Goal: Feedback & Contribution: Contribute content

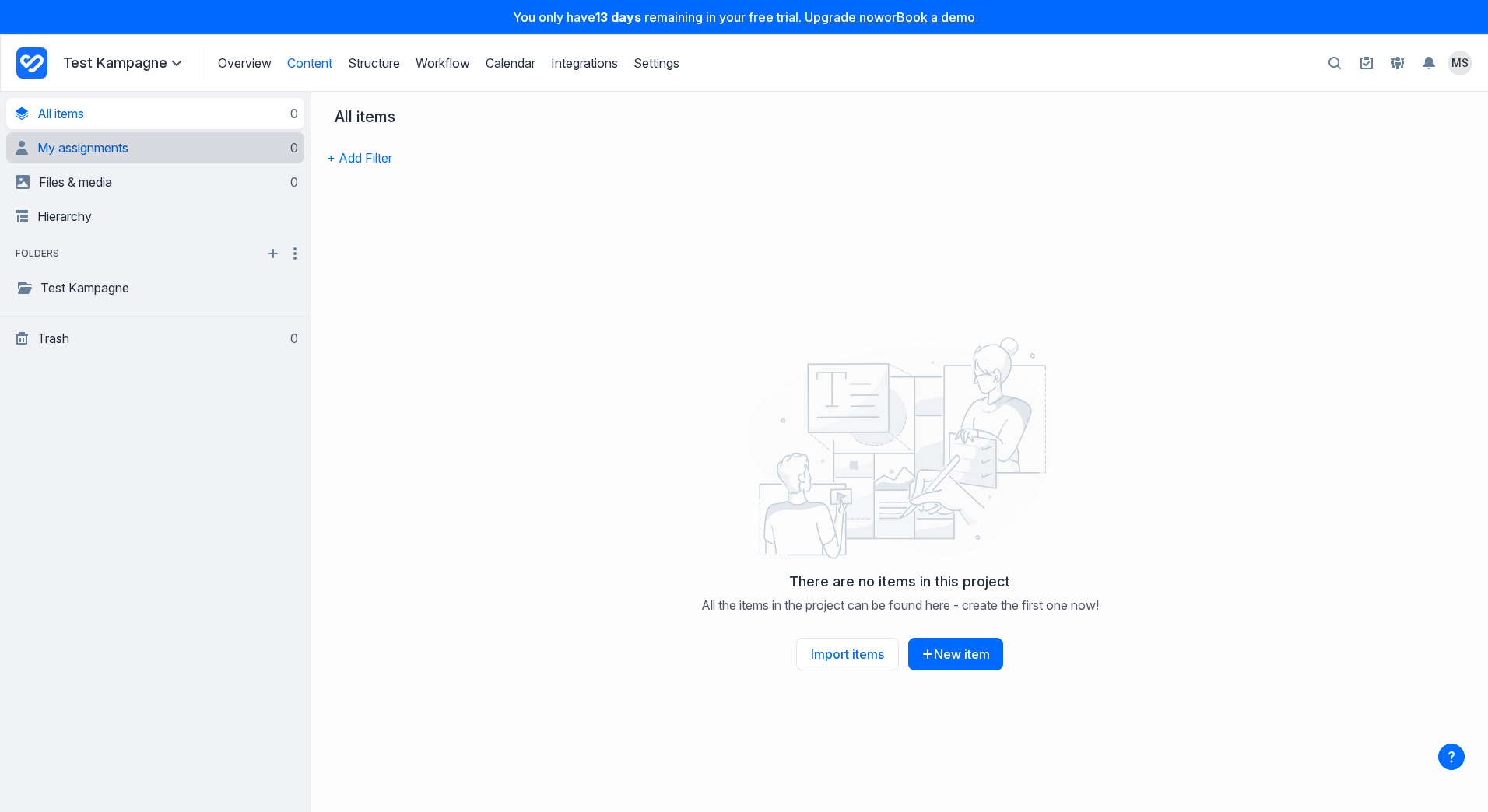
click at [83, 152] on span "My assignments" at bounding box center [83, 148] width 91 height 15
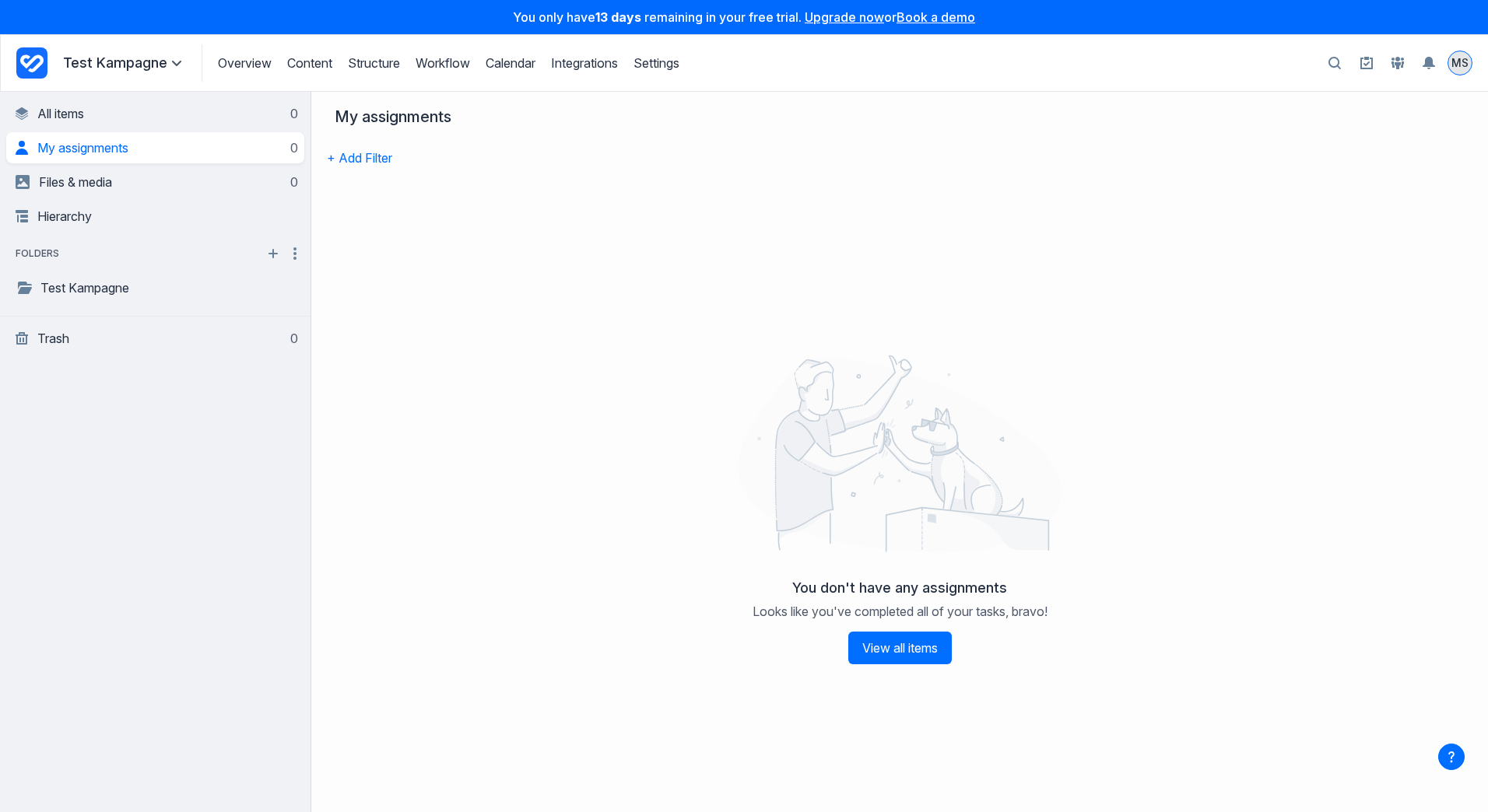
click at [1457, 62] on span "MS" at bounding box center [1460, 62] width 17 height 15
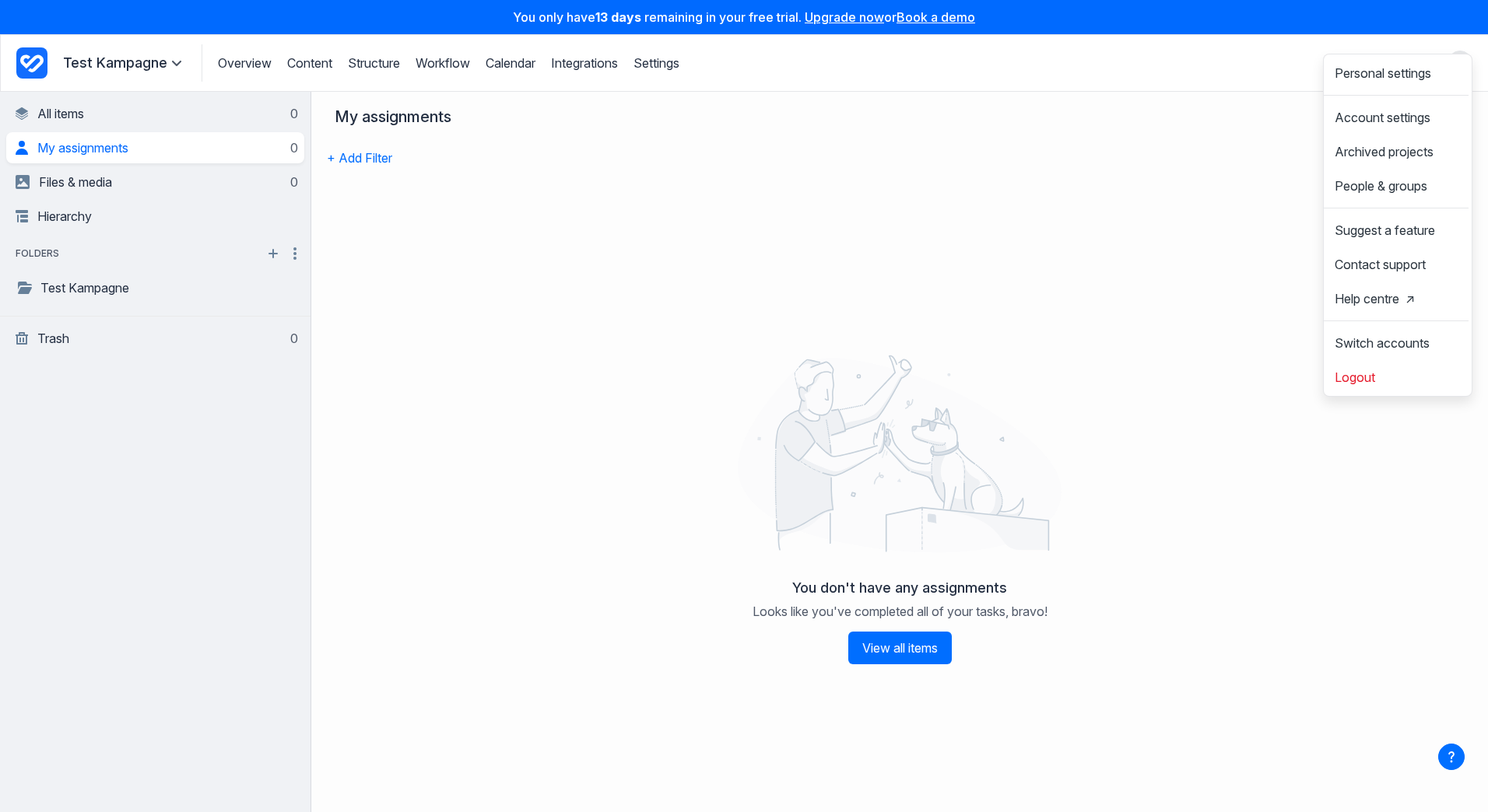
click at [1202, 137] on div "My assignments" at bounding box center [894, 125] width 1134 height 35
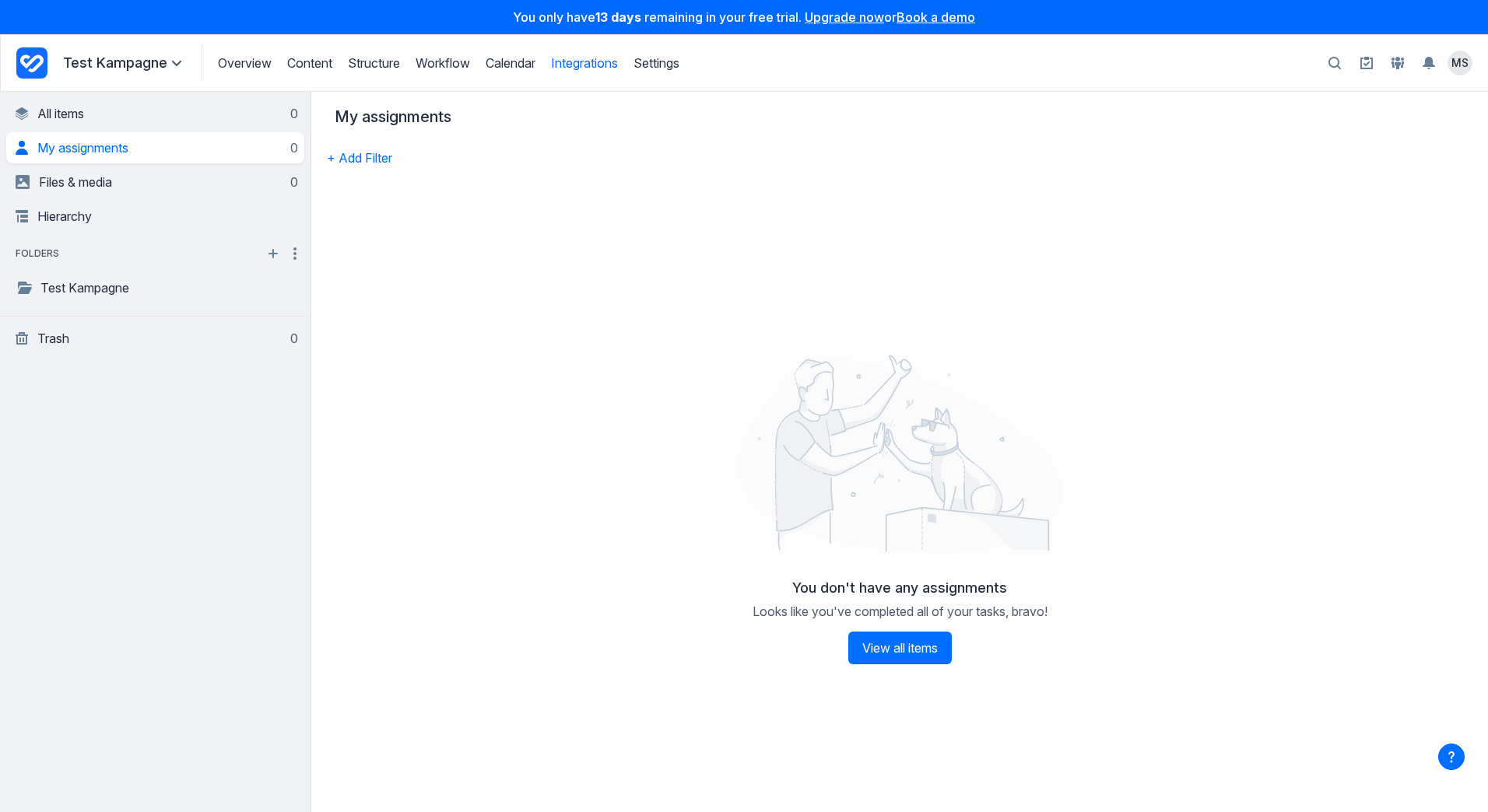
click at [578, 67] on link "Integrations" at bounding box center [584, 62] width 67 height 15
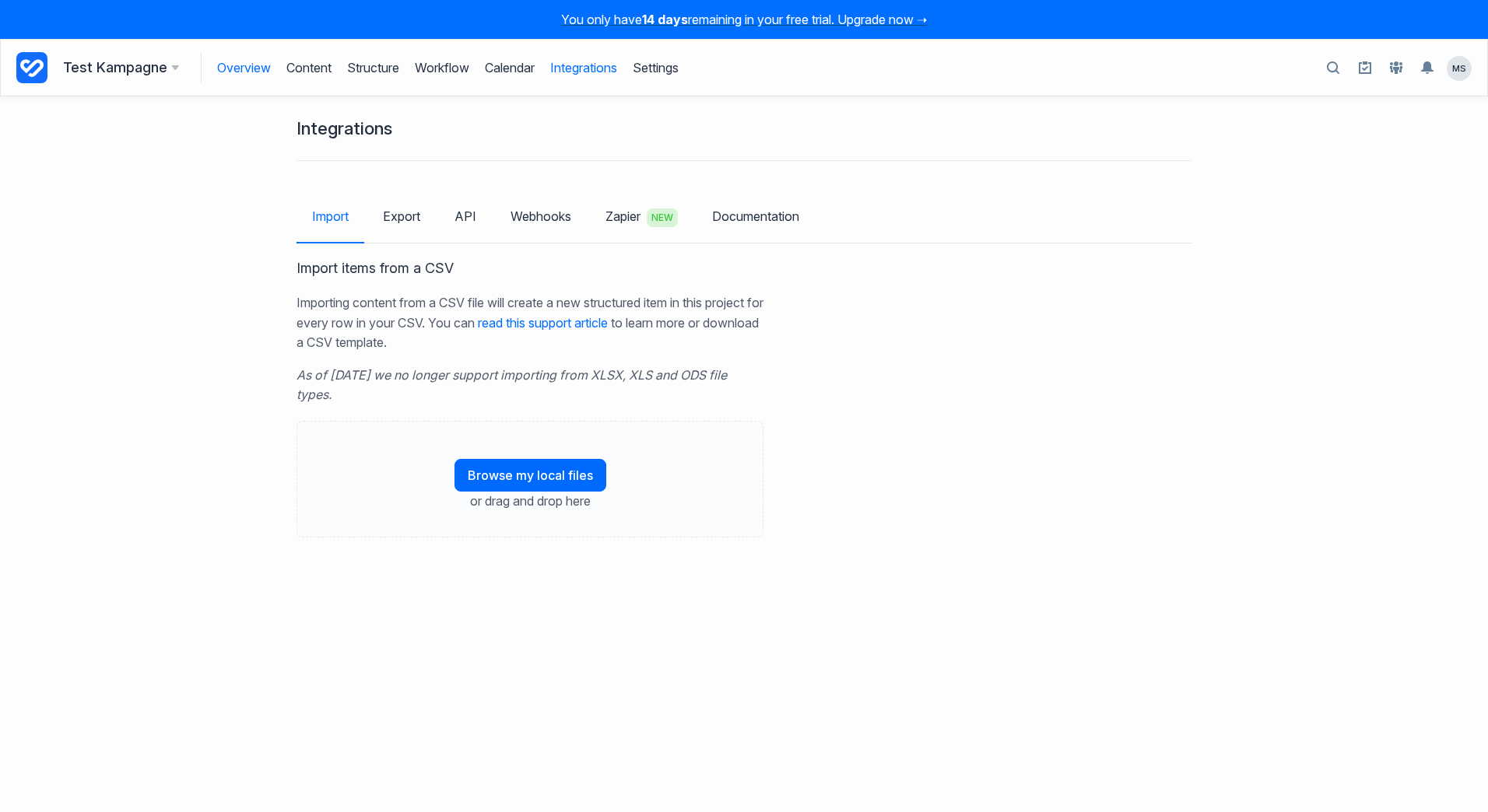
click at [248, 68] on link "Overview" at bounding box center [244, 67] width 54 height 30
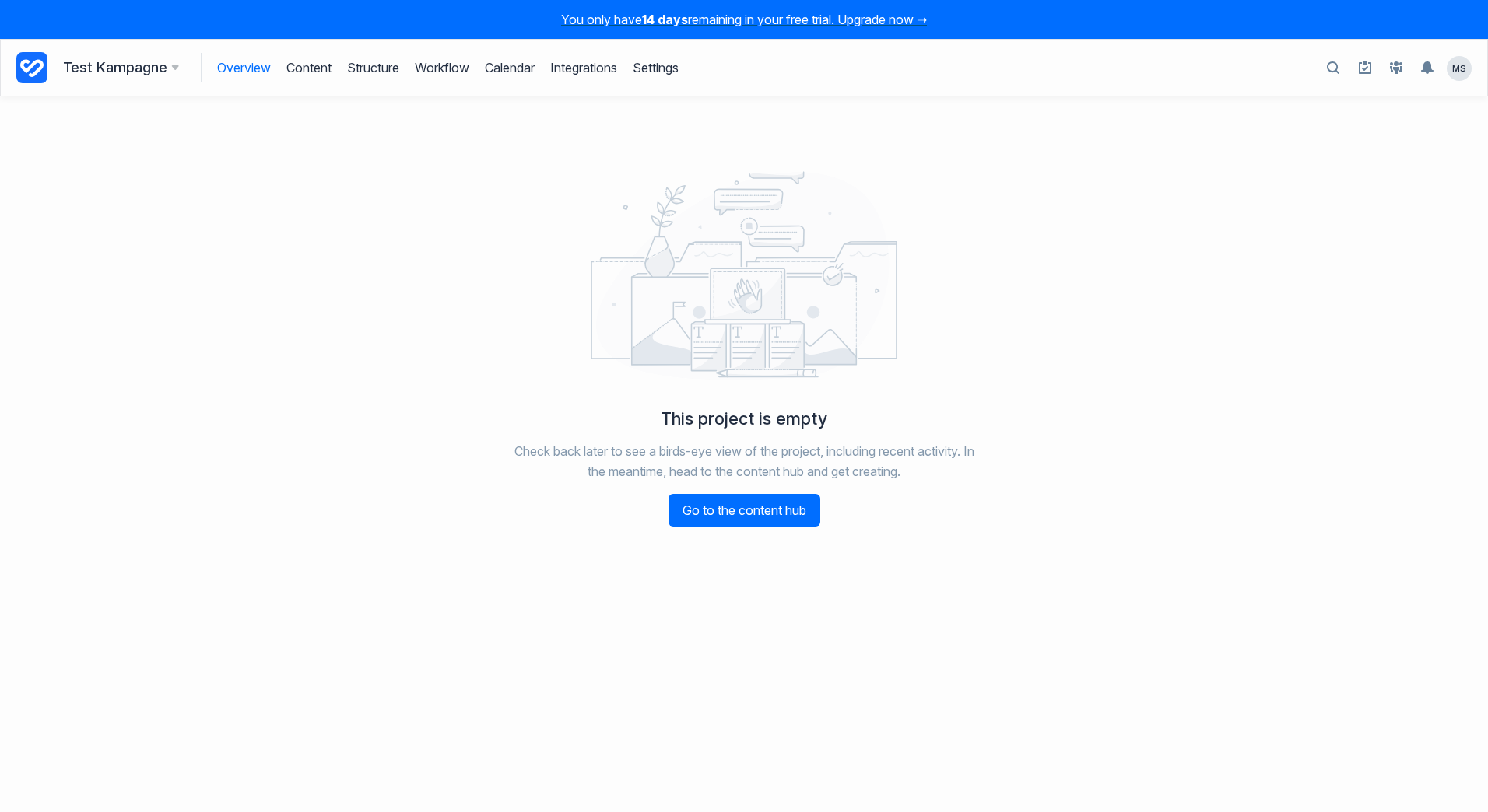
click at [247, 68] on link "Overview" at bounding box center [244, 67] width 54 height 30
click at [111, 70] on h3 "Test Kampagne" at bounding box center [121, 67] width 116 height 22
click at [112, 66] on h3 "Test Kampagne" at bounding box center [121, 67] width 116 height 22
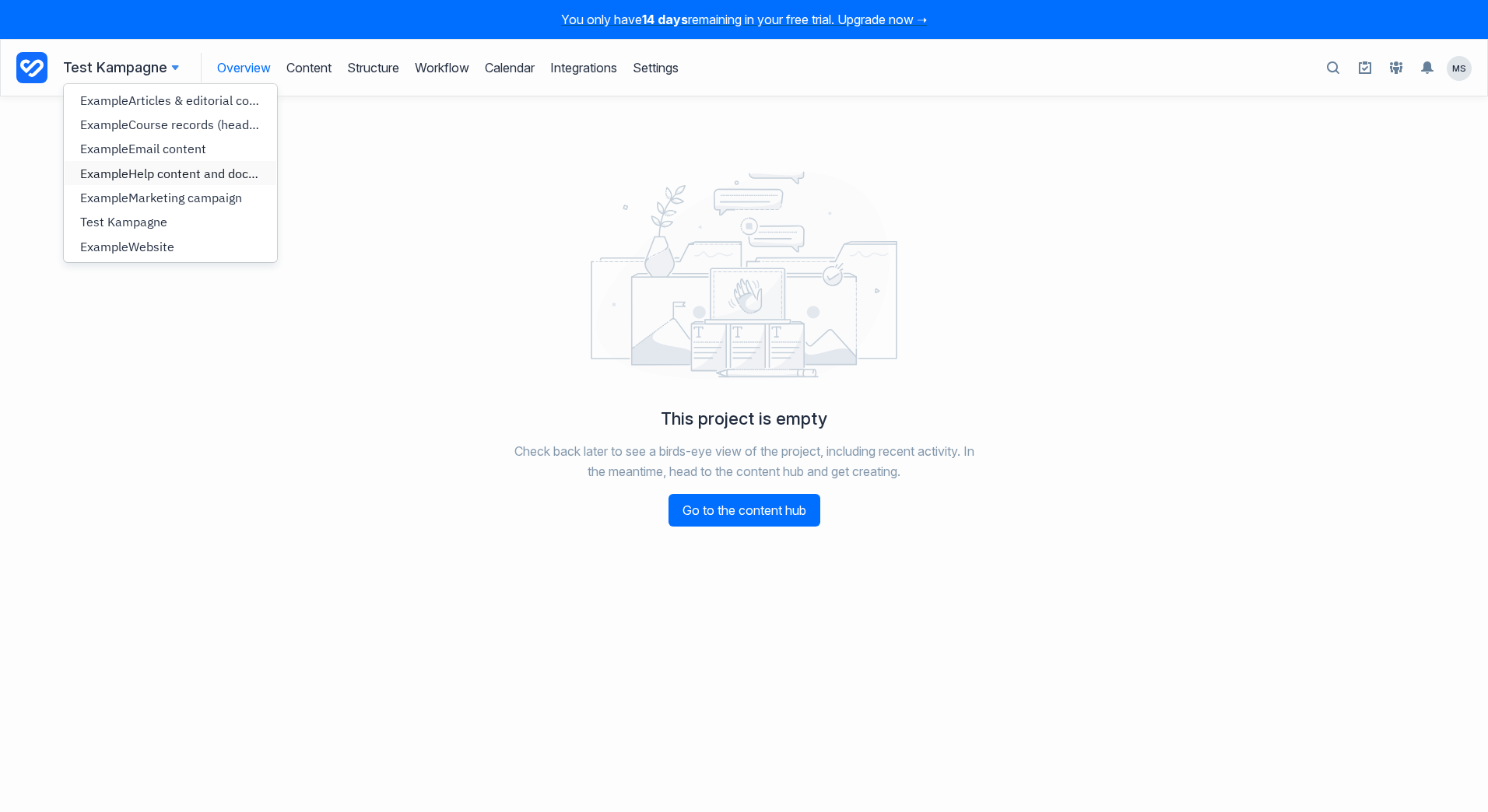
click at [161, 178] on span "Help content and documentation" at bounding box center [221, 173] width 186 height 15
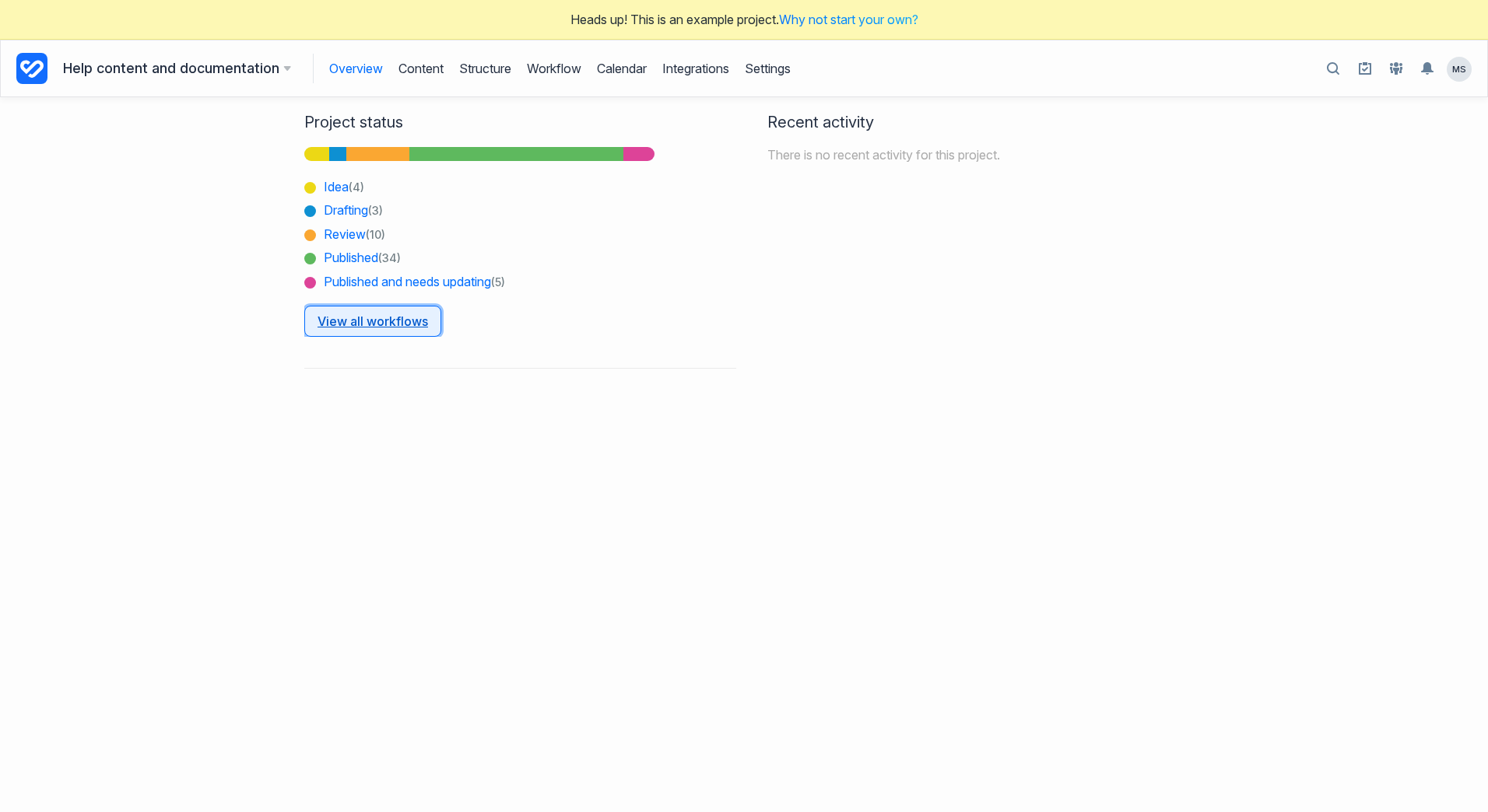
click at [354, 325] on link "View all workflows" at bounding box center [373, 321] width 137 height 31
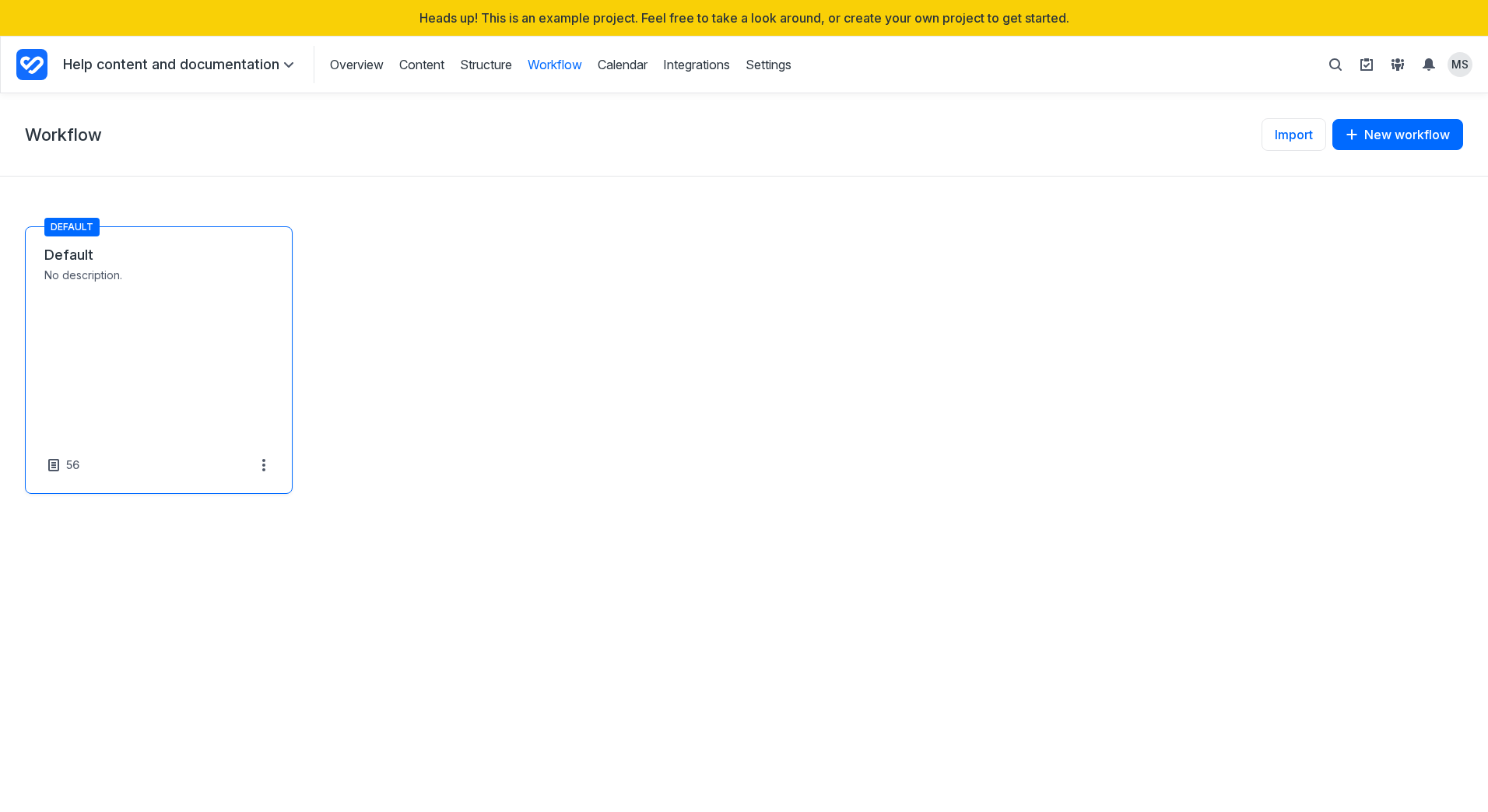
click at [122, 264] on link "Default" at bounding box center [159, 255] width 229 height 18
select select "*****"
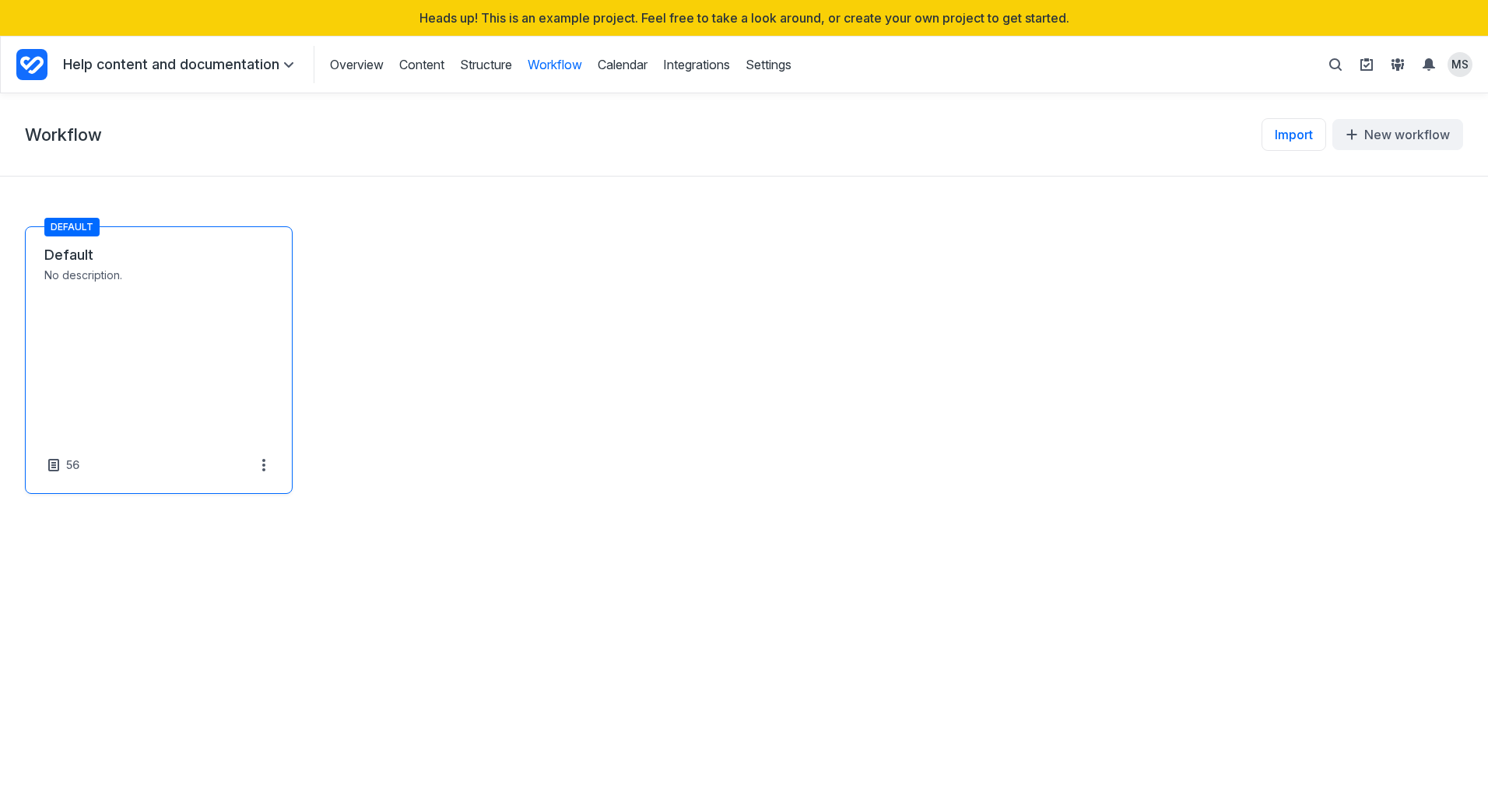
select select "*****"
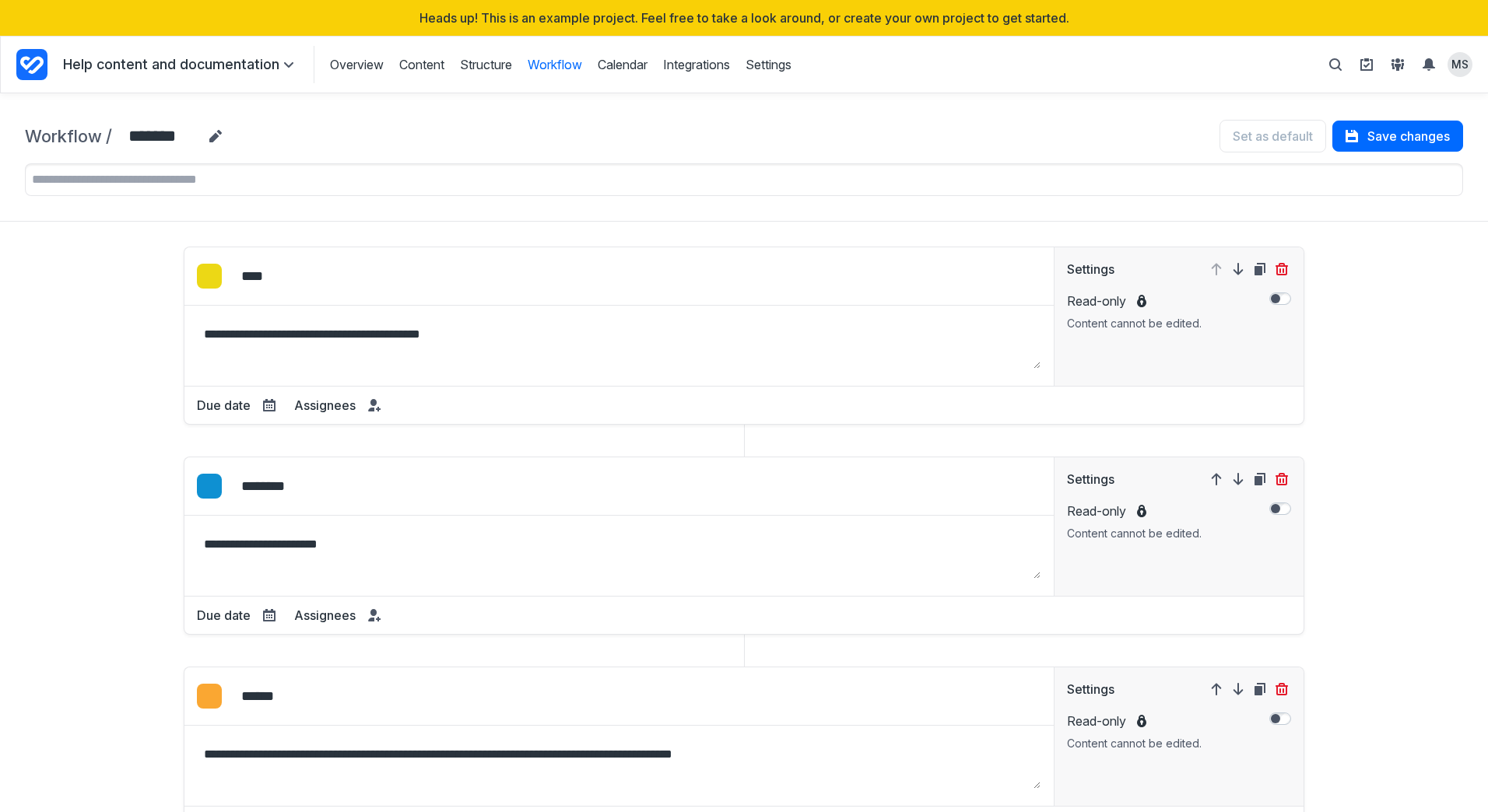
click at [37, 70] on icon "Project Dashboard" at bounding box center [32, 64] width 23 height 18
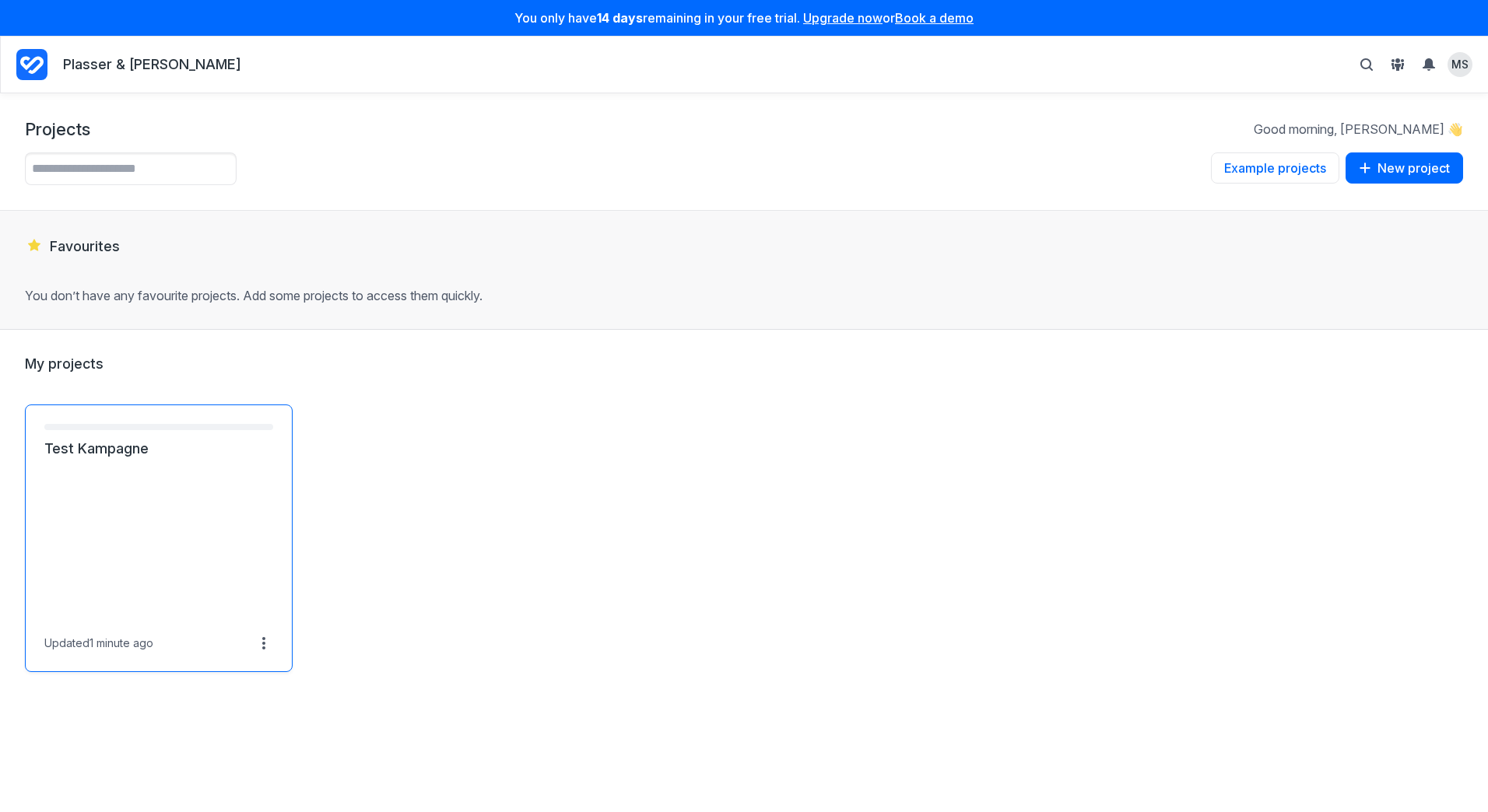
click at [91, 448] on link "Test Kampagne" at bounding box center [159, 449] width 229 height 18
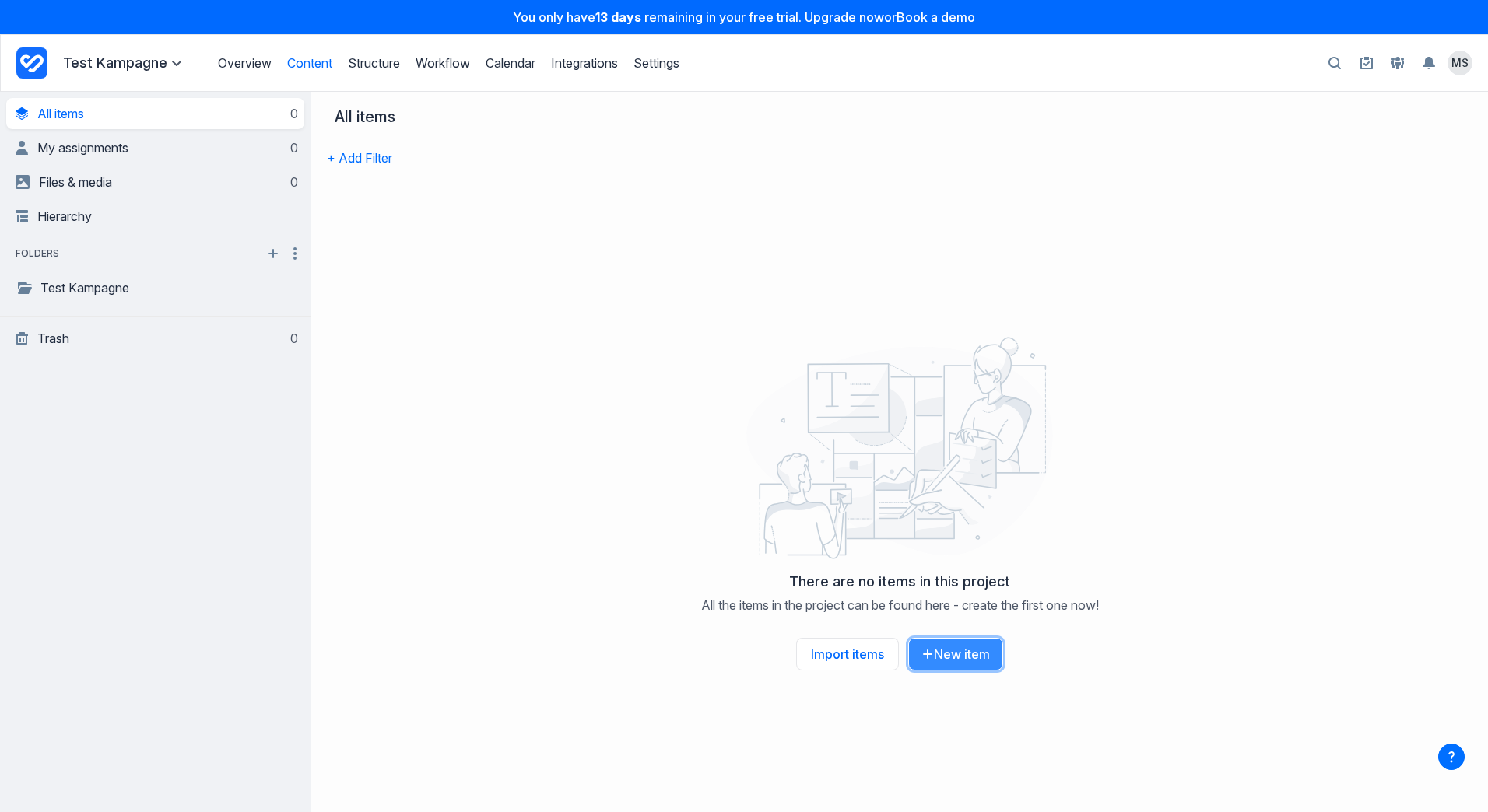
click at [943, 660] on button "New item" at bounding box center [955, 654] width 95 height 33
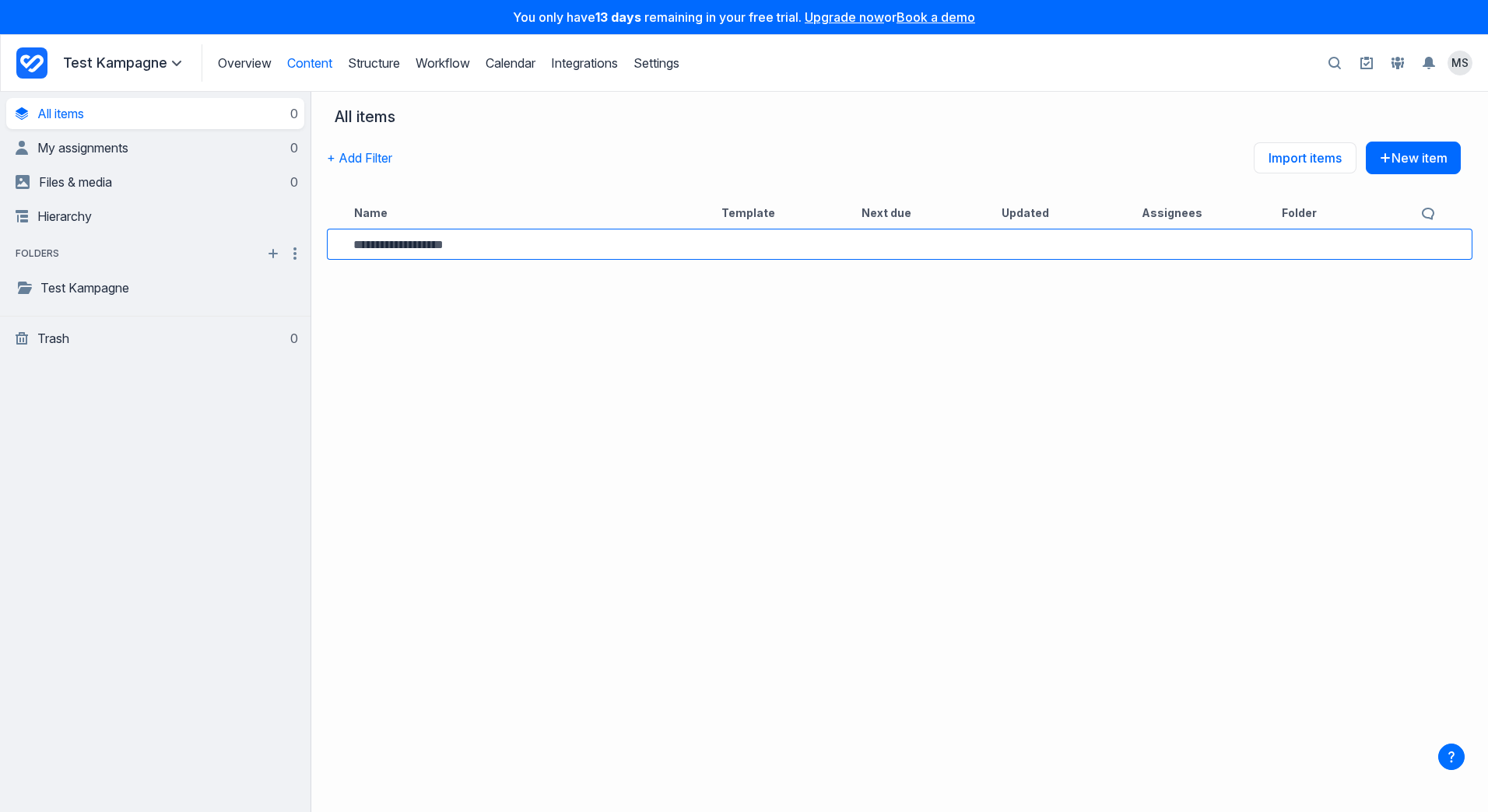
click at [431, 240] on input at bounding box center [527, 245] width 347 height 13
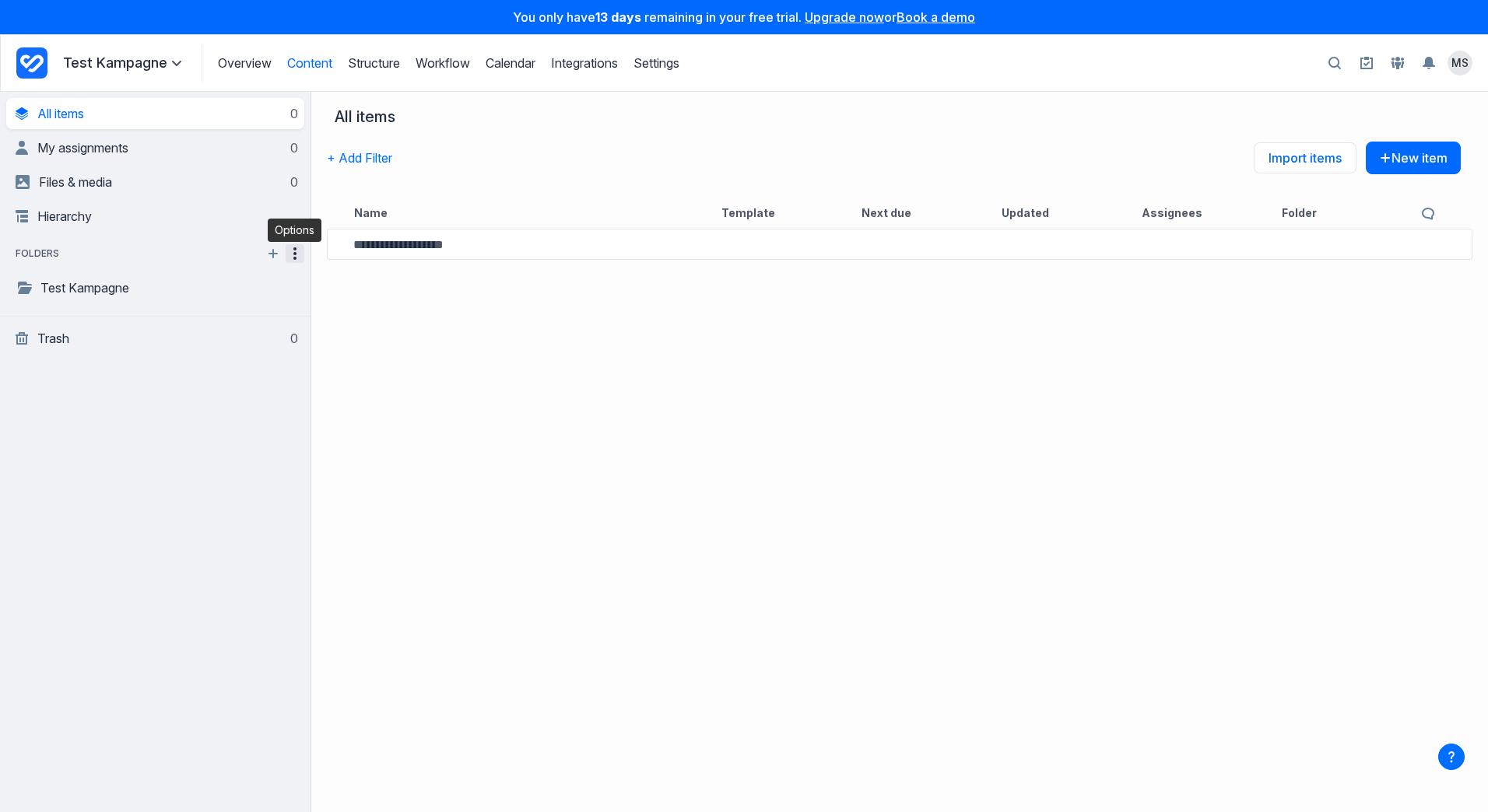
click at [292, 253] on icon "button" at bounding box center [294, 253] width 18 height 18
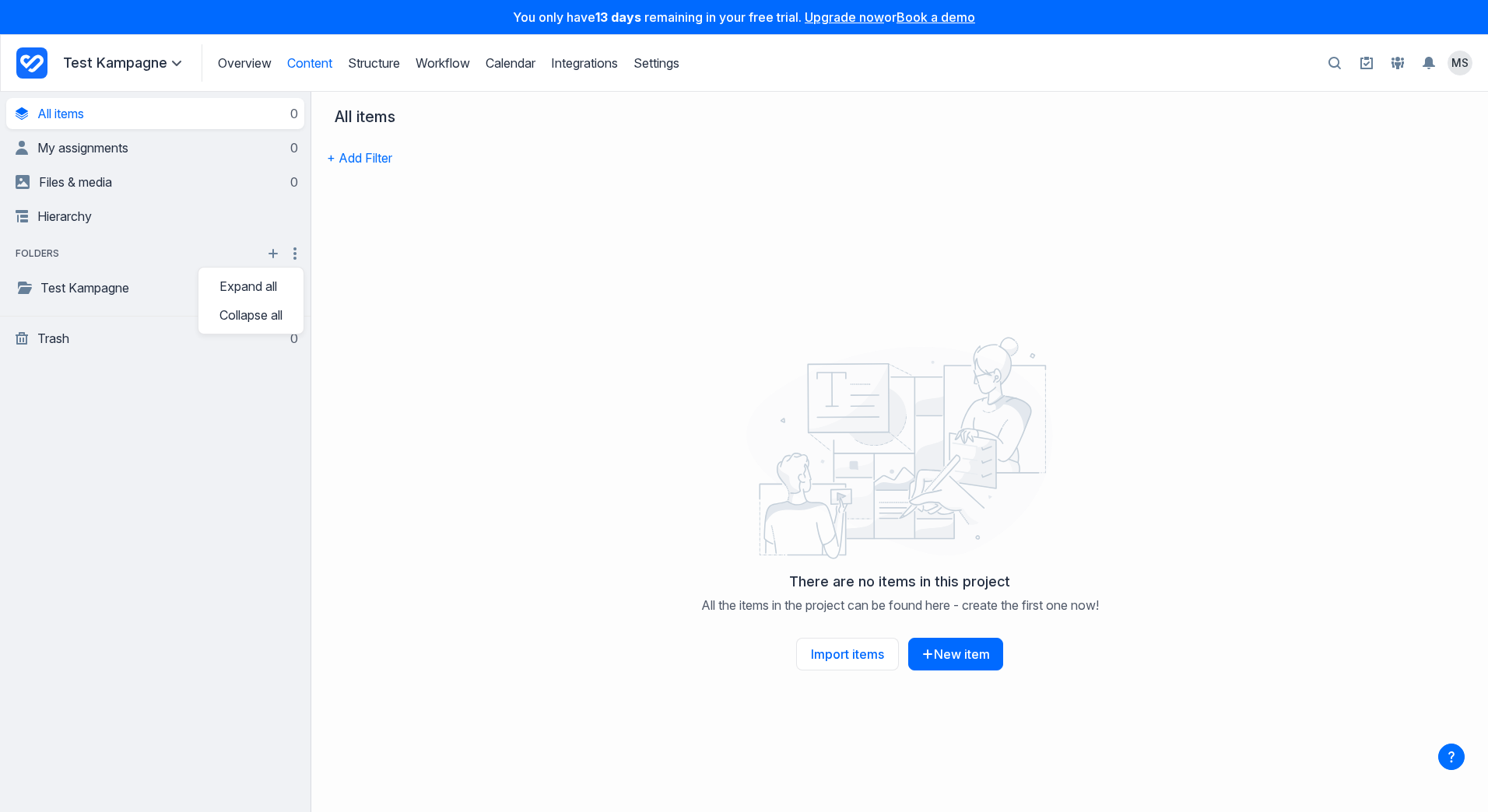
click at [410, 273] on div "There are no items in this project All the items in the project can be found he…" at bounding box center [900, 505] width 1177 height 615
click at [76, 179] on span "Files & media" at bounding box center [75, 182] width 73 height 15
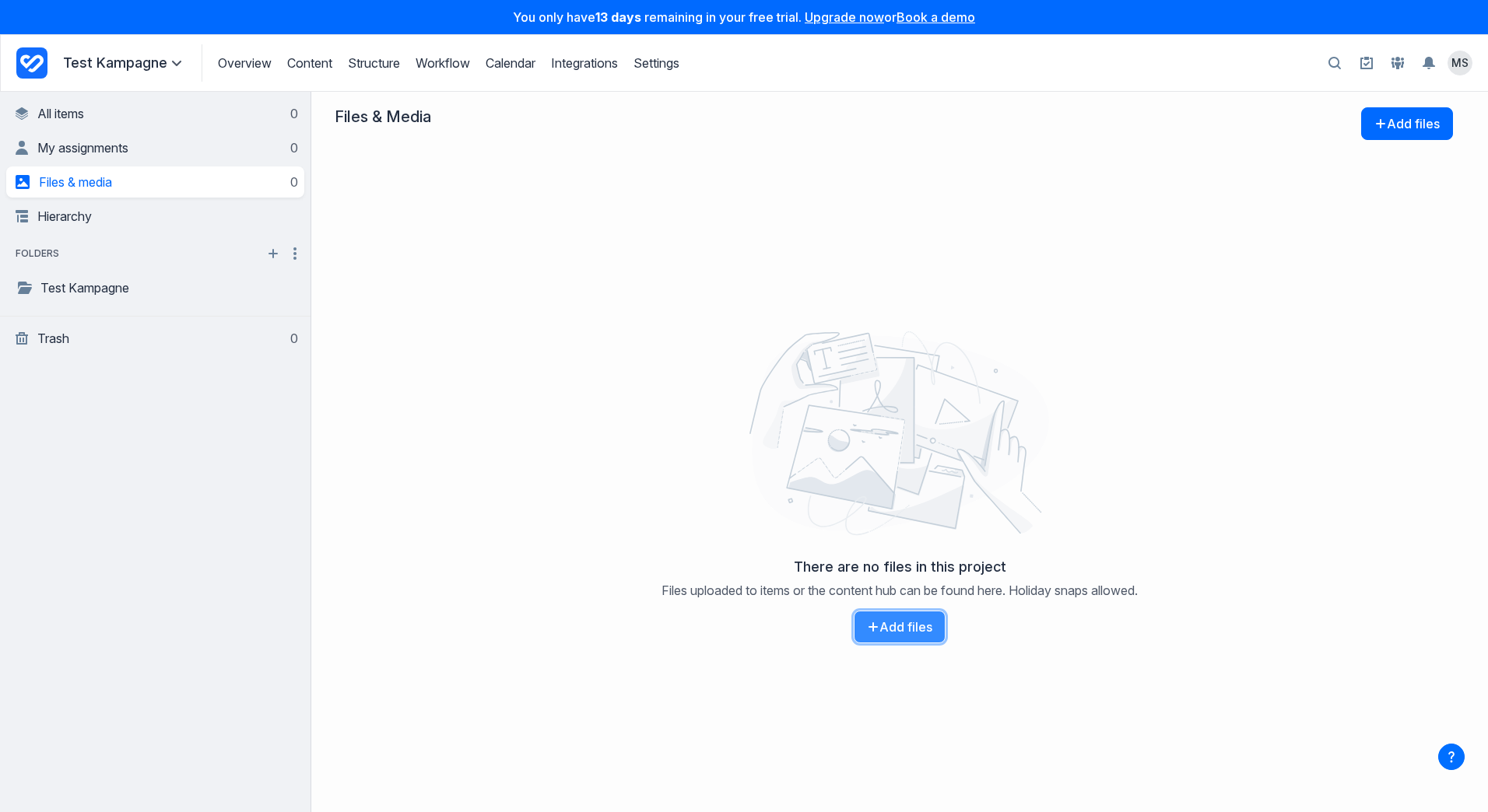
click at [889, 627] on button "Add files" at bounding box center [900, 627] width 92 height 33
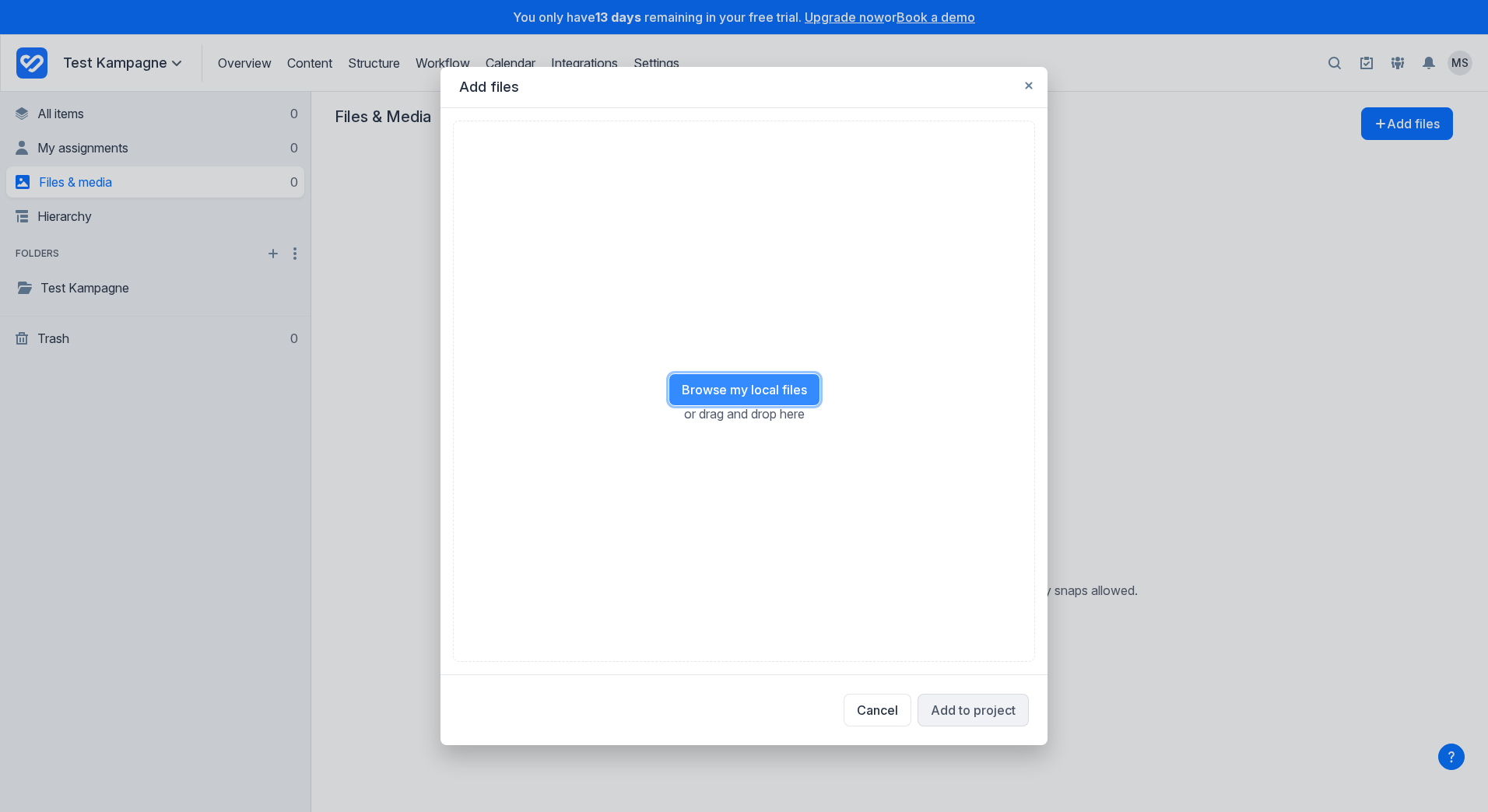
click at [755, 392] on button "Browse my local files" at bounding box center [745, 390] width 152 height 33
click at [966, 717] on button "Add to project" at bounding box center [974, 710] width 112 height 33
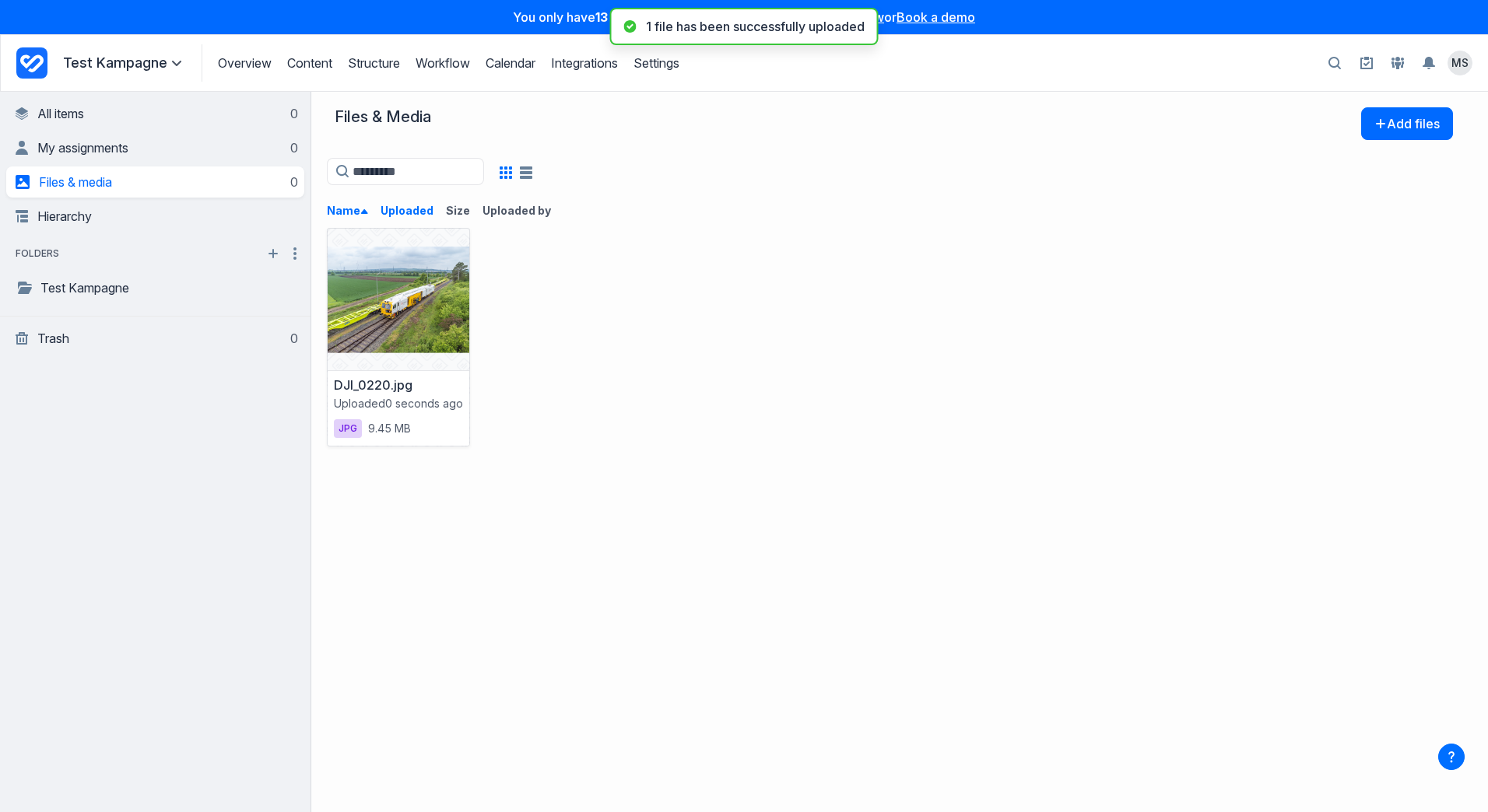
click at [409, 215] on button "Uploaded" at bounding box center [413, 210] width 65 height 15
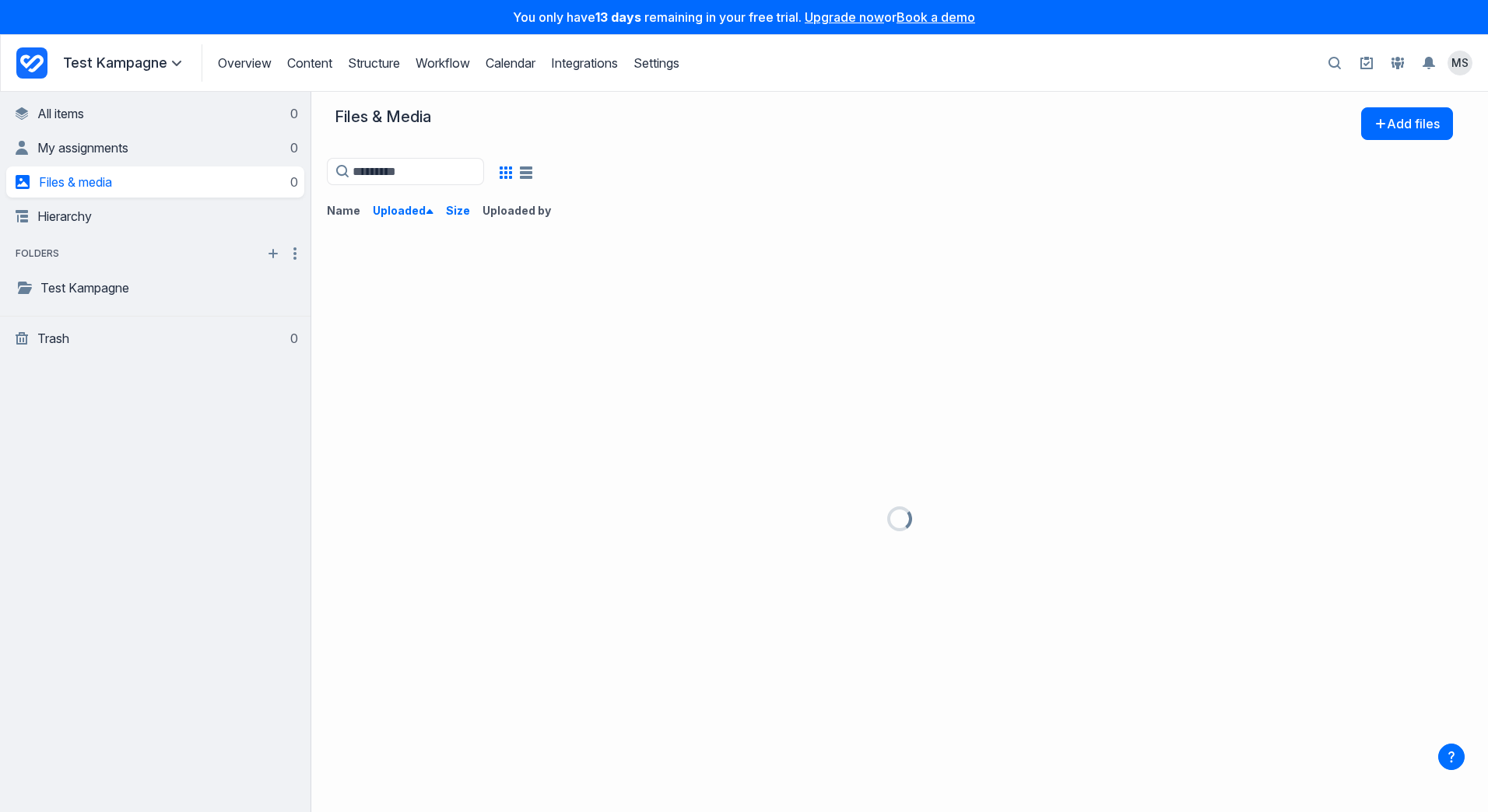
click at [455, 214] on button "Size" at bounding box center [464, 210] width 37 height 15
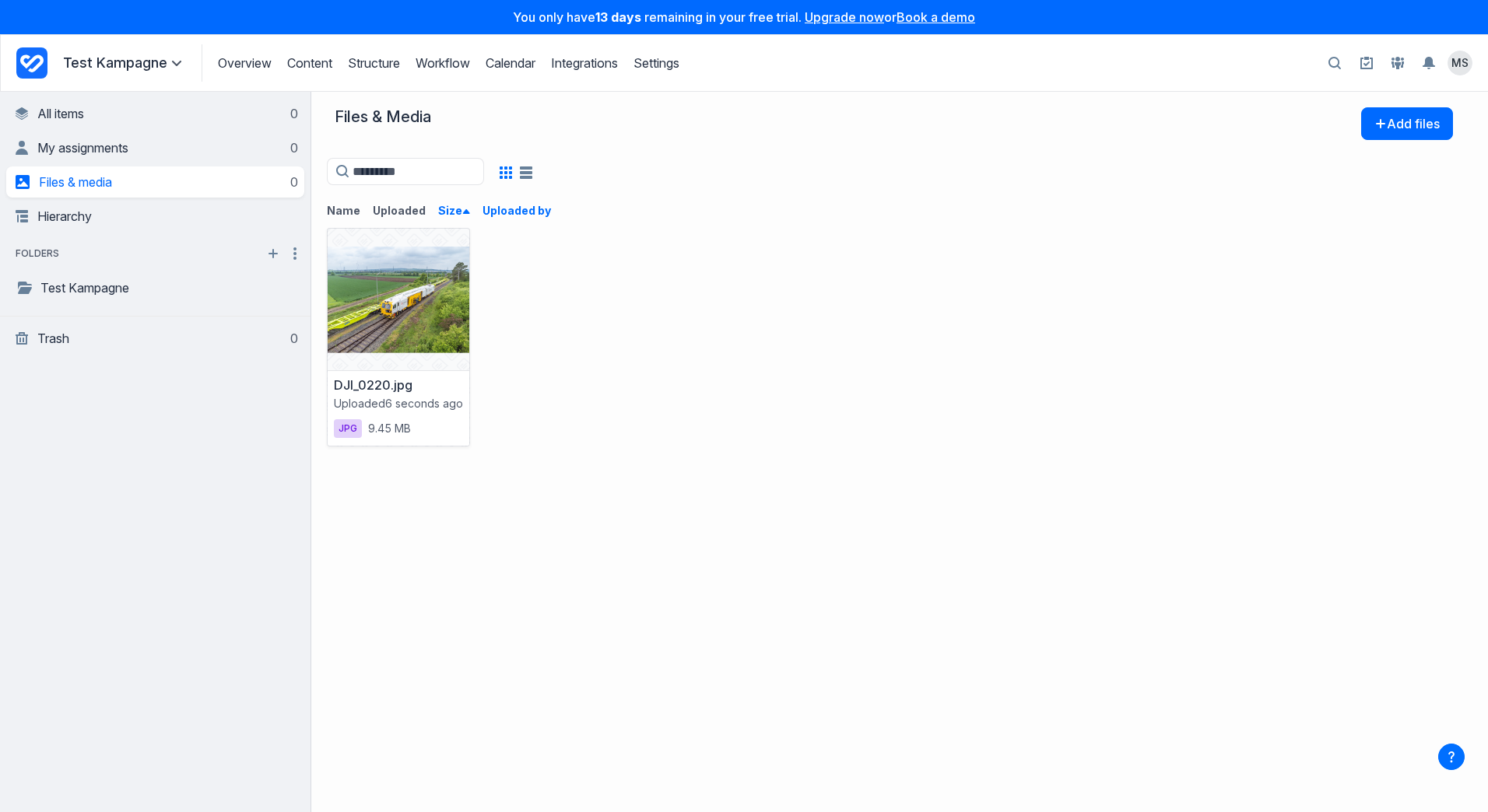
click at [484, 213] on button "Uploaded by" at bounding box center [523, 210] width 81 height 15
click at [335, 209] on button "Name" at bounding box center [350, 210] width 46 height 15
click at [88, 152] on span "My assignments" at bounding box center [83, 148] width 91 height 15
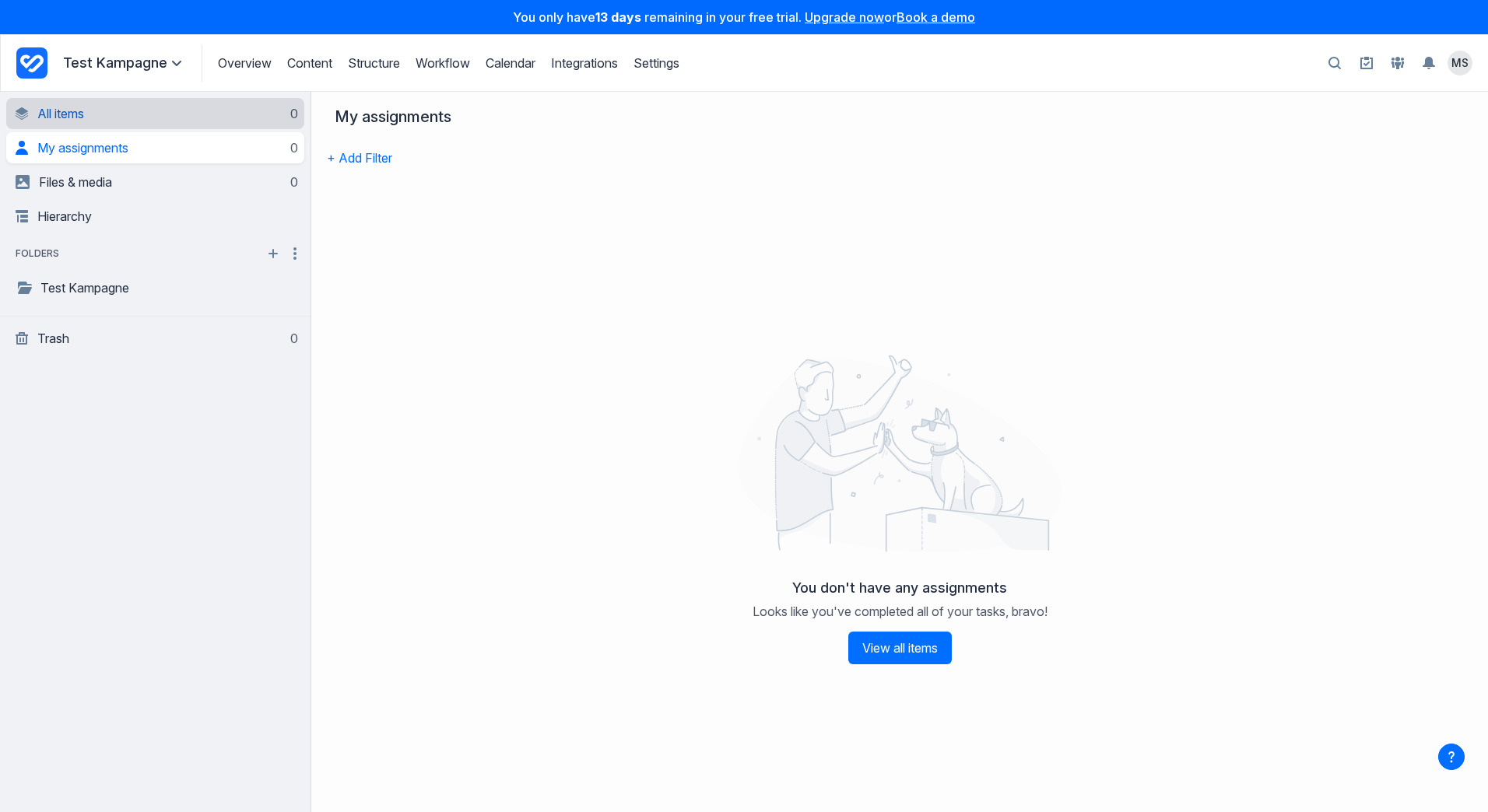
click at [86, 125] on link "All items 0" at bounding box center [157, 113] width 283 height 31
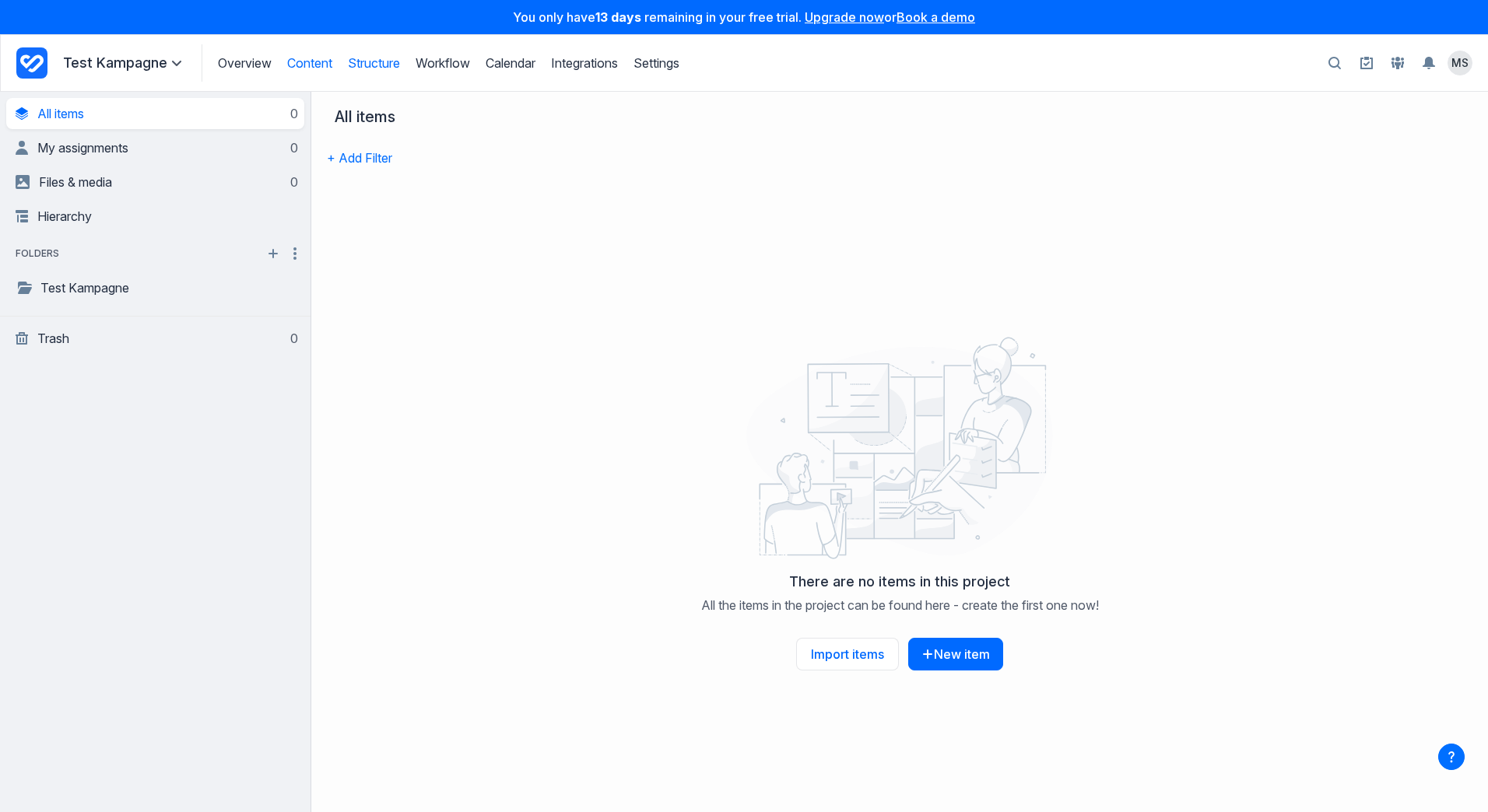
click at [382, 62] on link "Structure" at bounding box center [374, 62] width 52 height 15
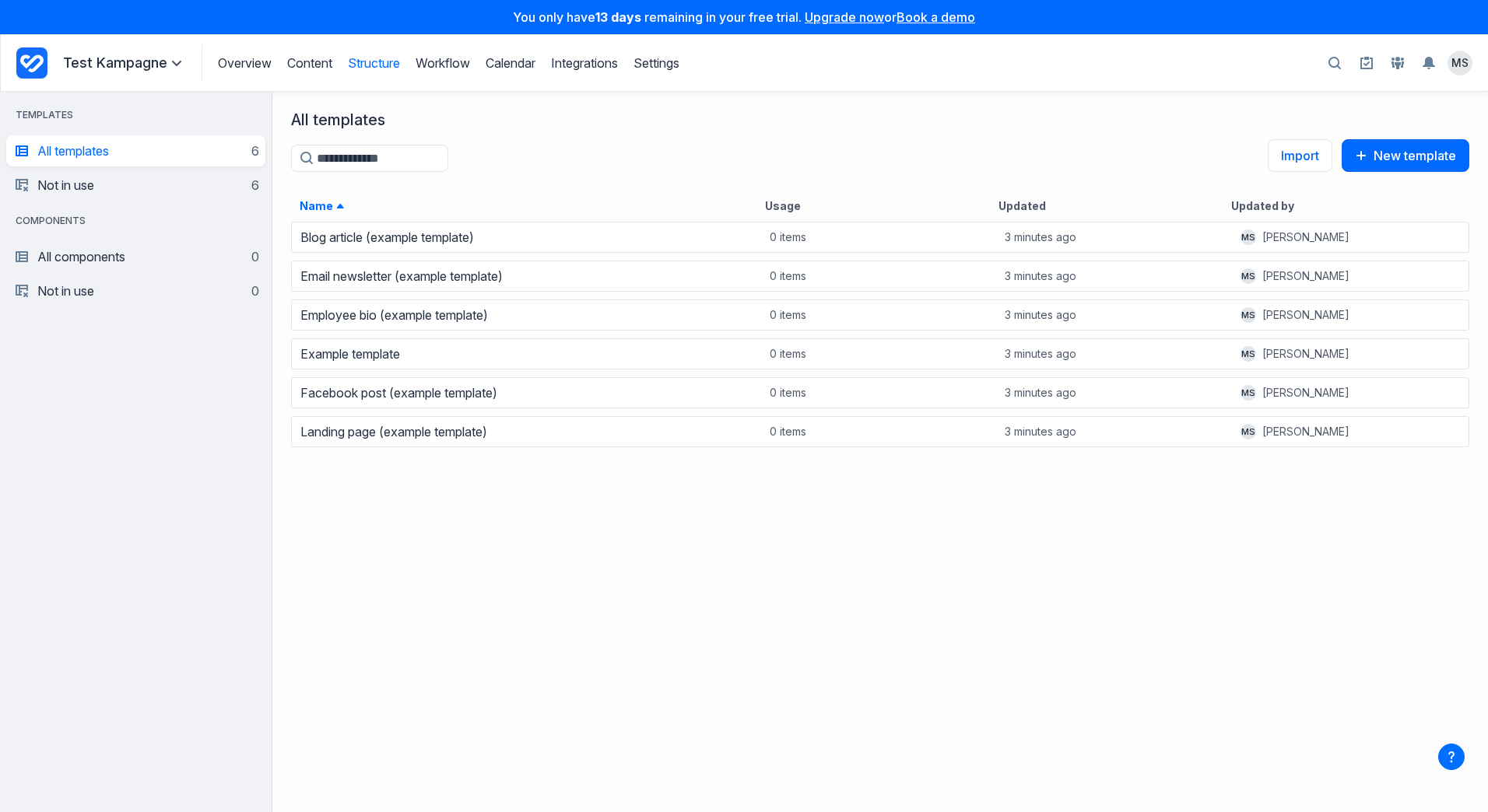
scroll to position [580, 1204]
click at [426, 529] on div "Blog article (example template) 0 items 3 minutes ago MS Michael Sautner Email …" at bounding box center [880, 514] width 1216 height 592
click at [449, 65] on link "Workflow" at bounding box center [442, 62] width 55 height 15
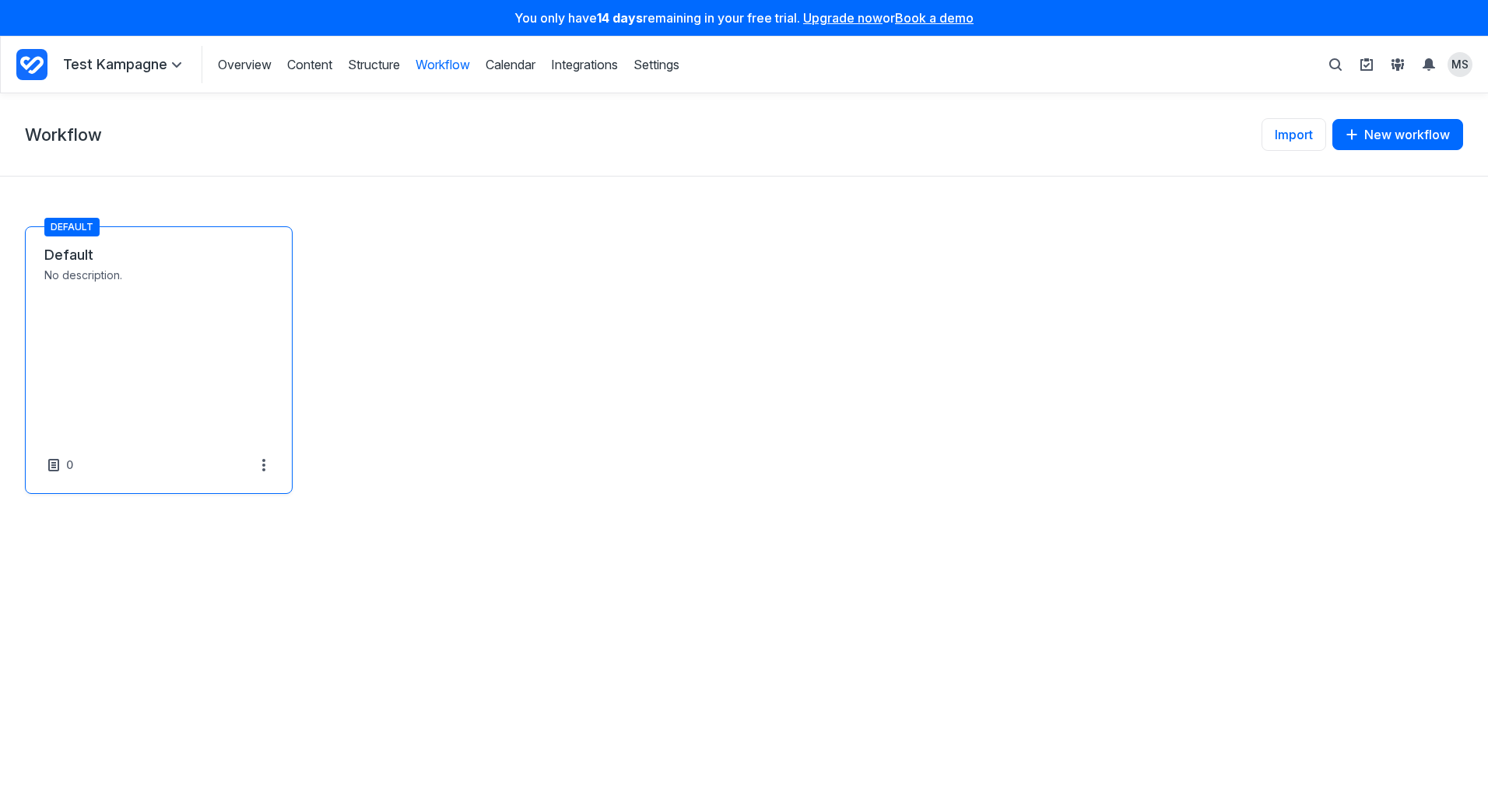
click at [105, 264] on link "Default" at bounding box center [159, 255] width 229 height 18
select select "*****"
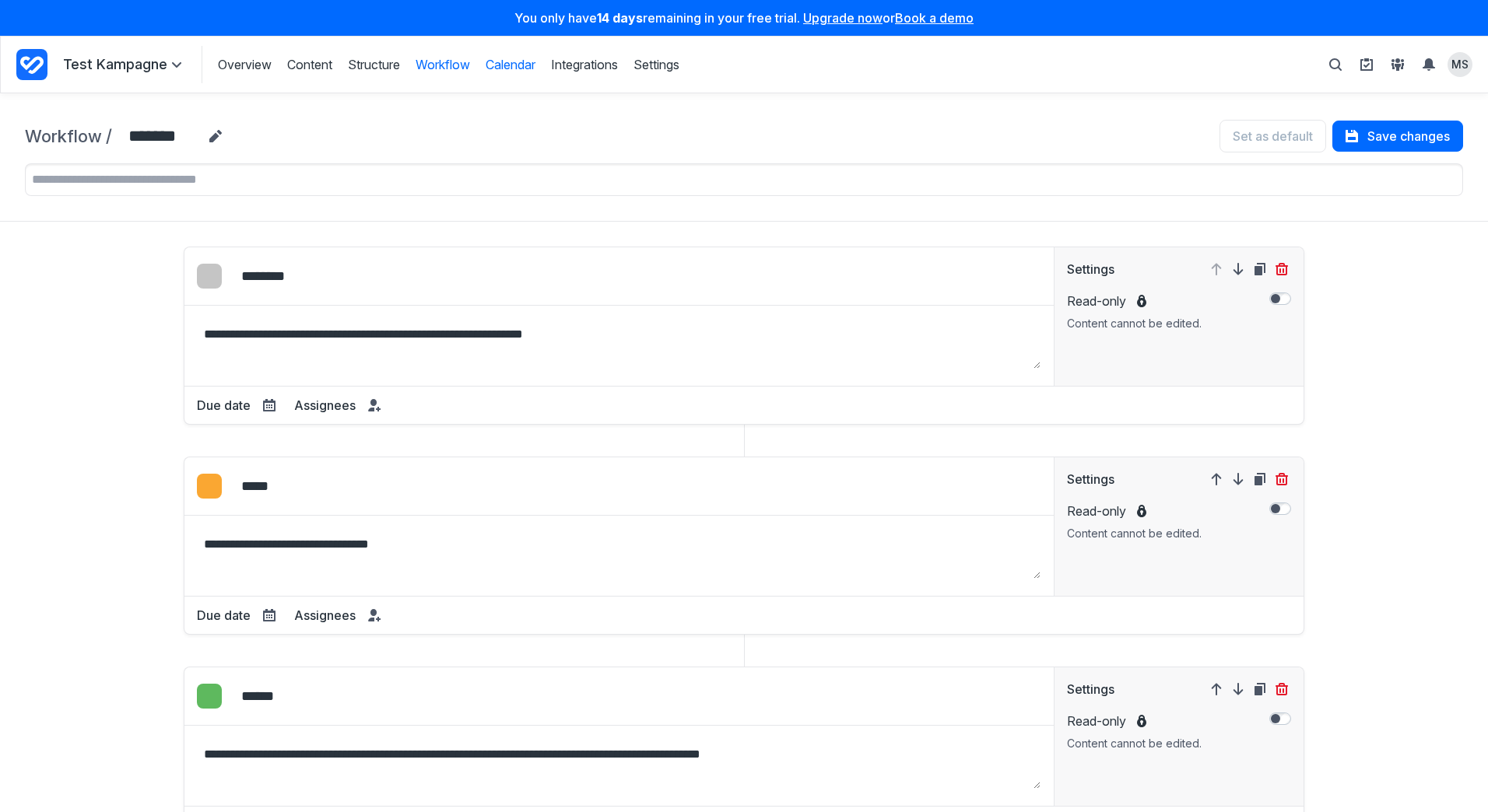
click at [535, 65] on link "Calendar" at bounding box center [510, 64] width 50 height 17
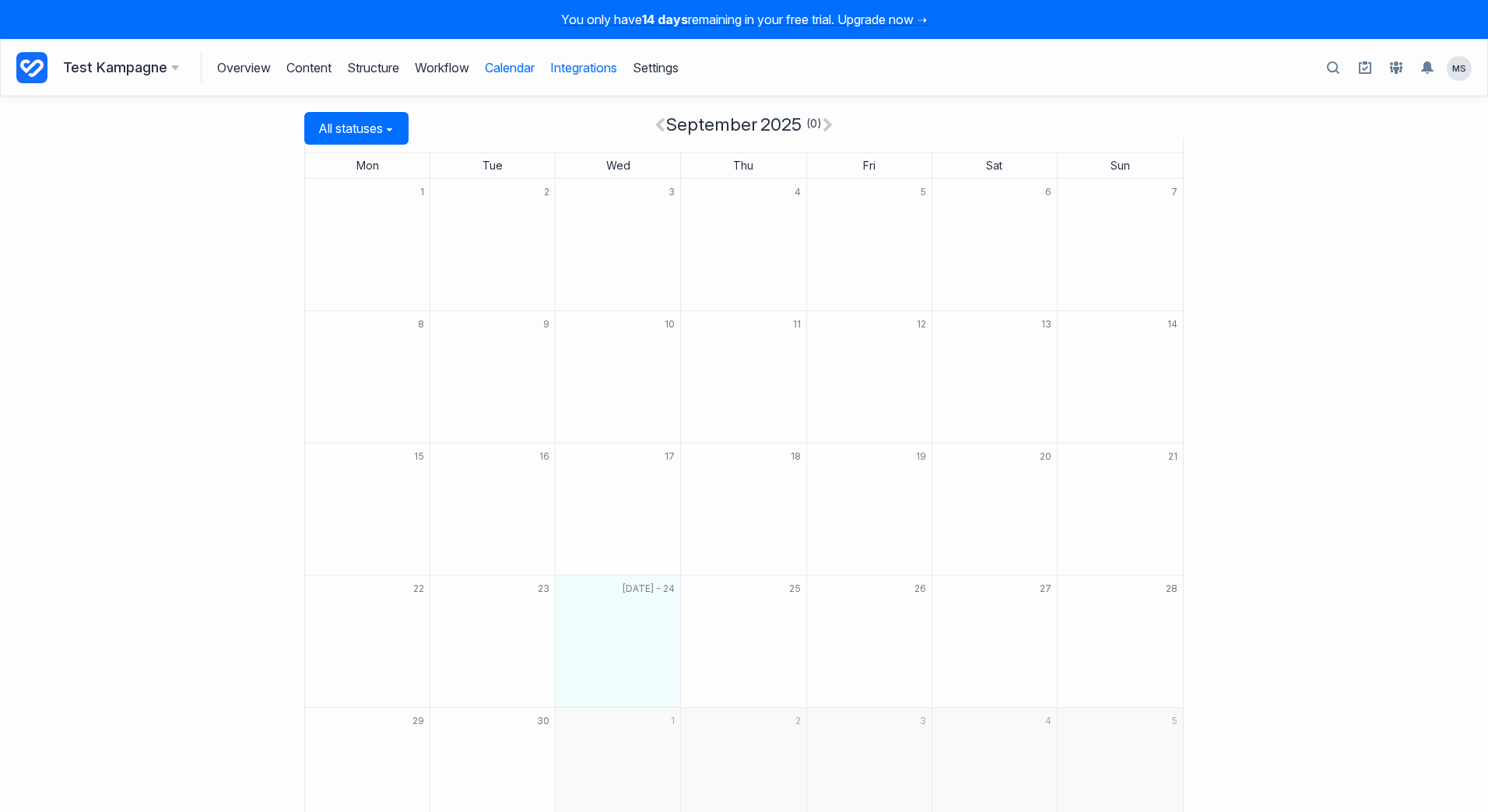
click at [599, 67] on link "Integrations" at bounding box center [584, 67] width 67 height 30
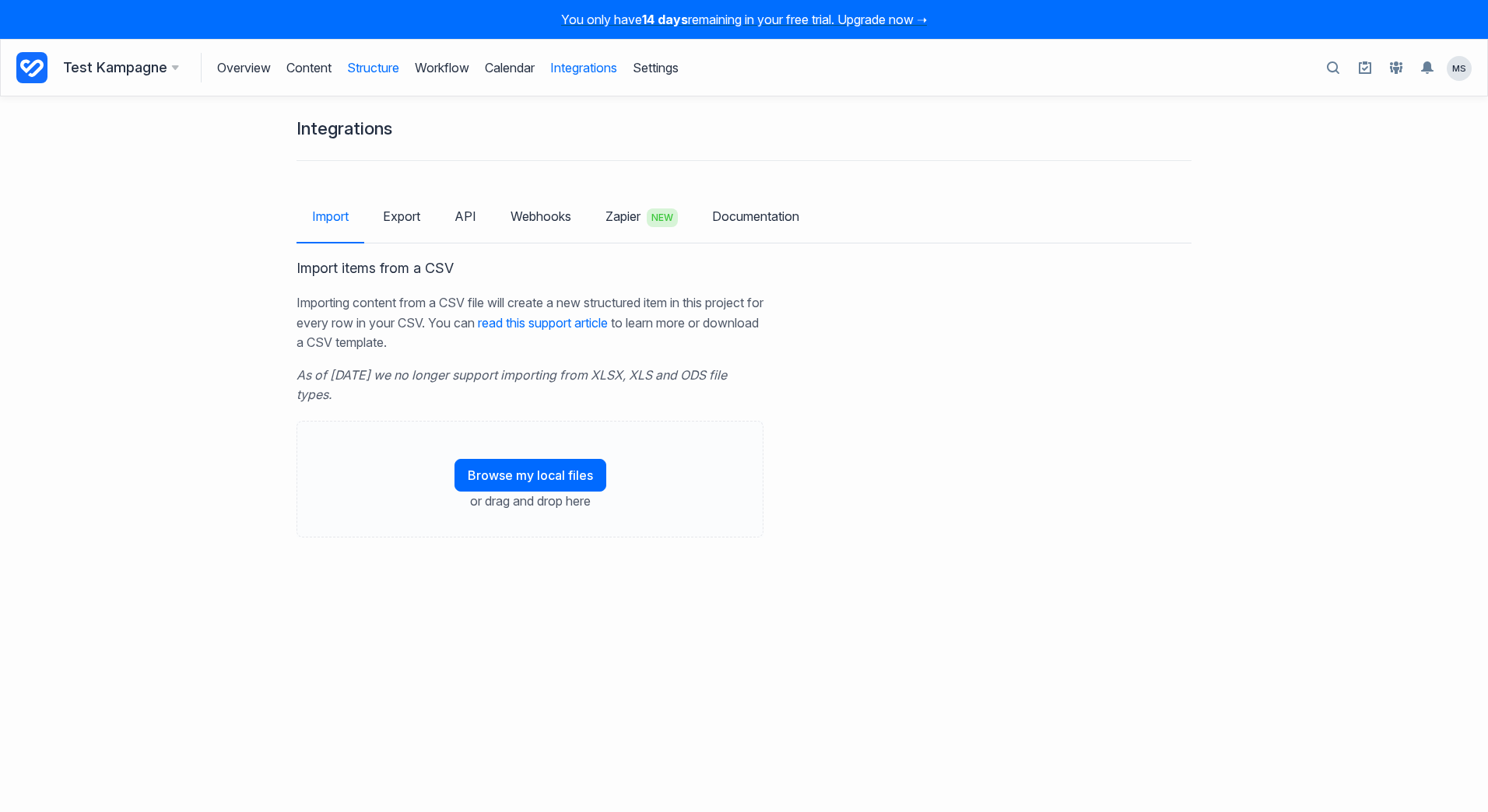
click at [366, 68] on link "Structure" at bounding box center [373, 67] width 52 height 30
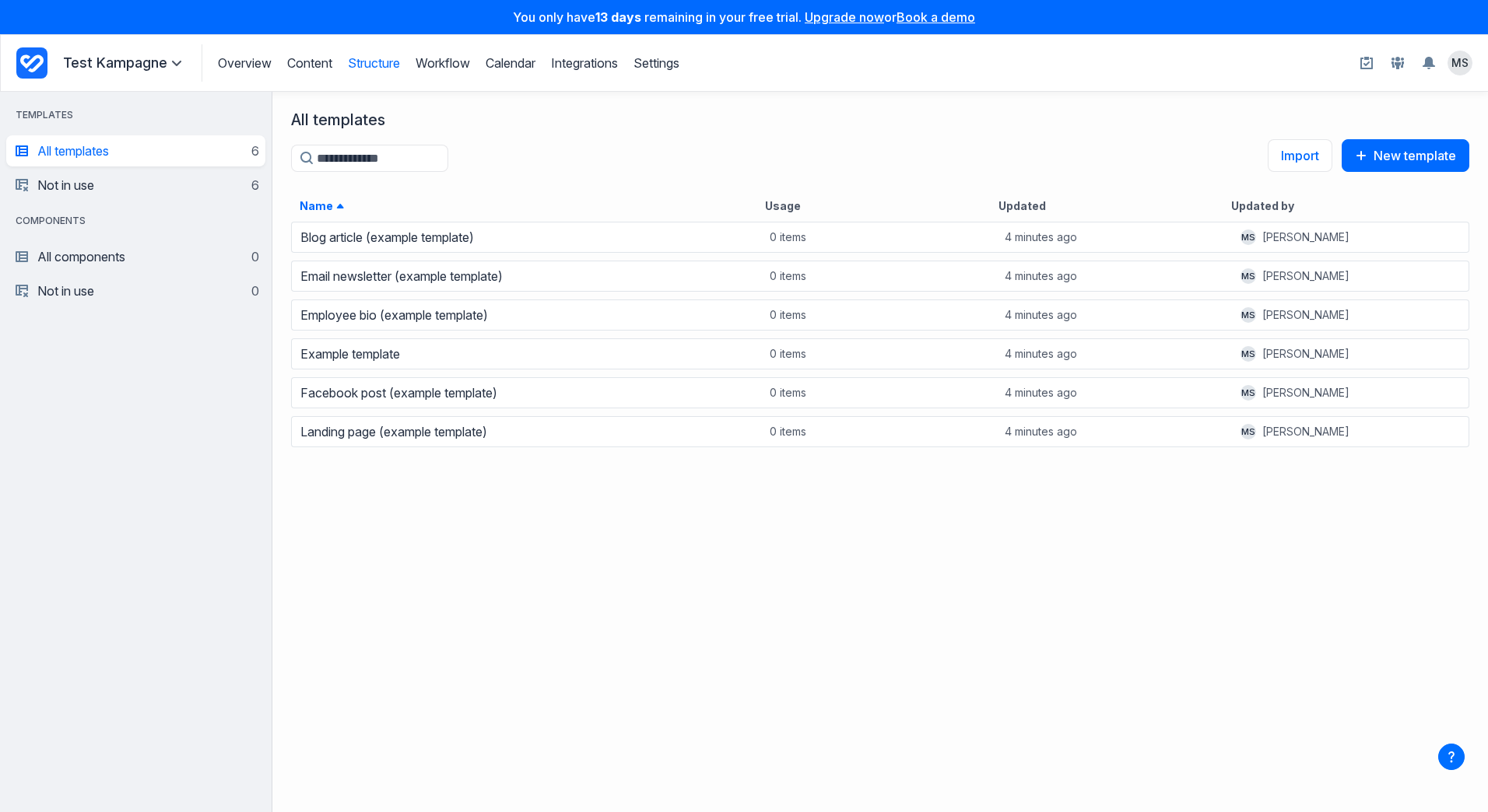
scroll to position [580, 1204]
click at [292, 63] on link "Content" at bounding box center [310, 62] width 45 height 15
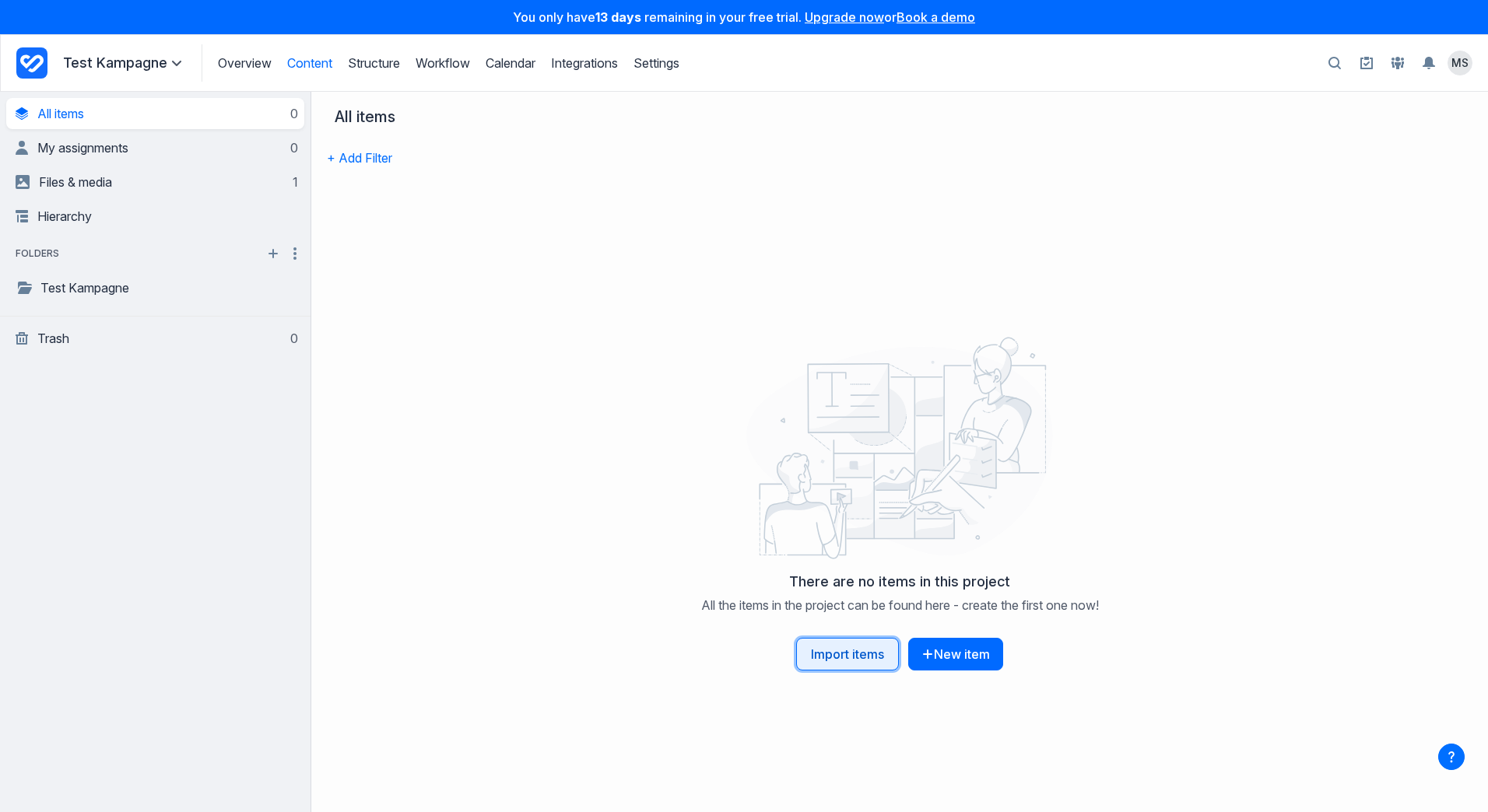
click at [870, 663] on link "Import items" at bounding box center [847, 654] width 103 height 33
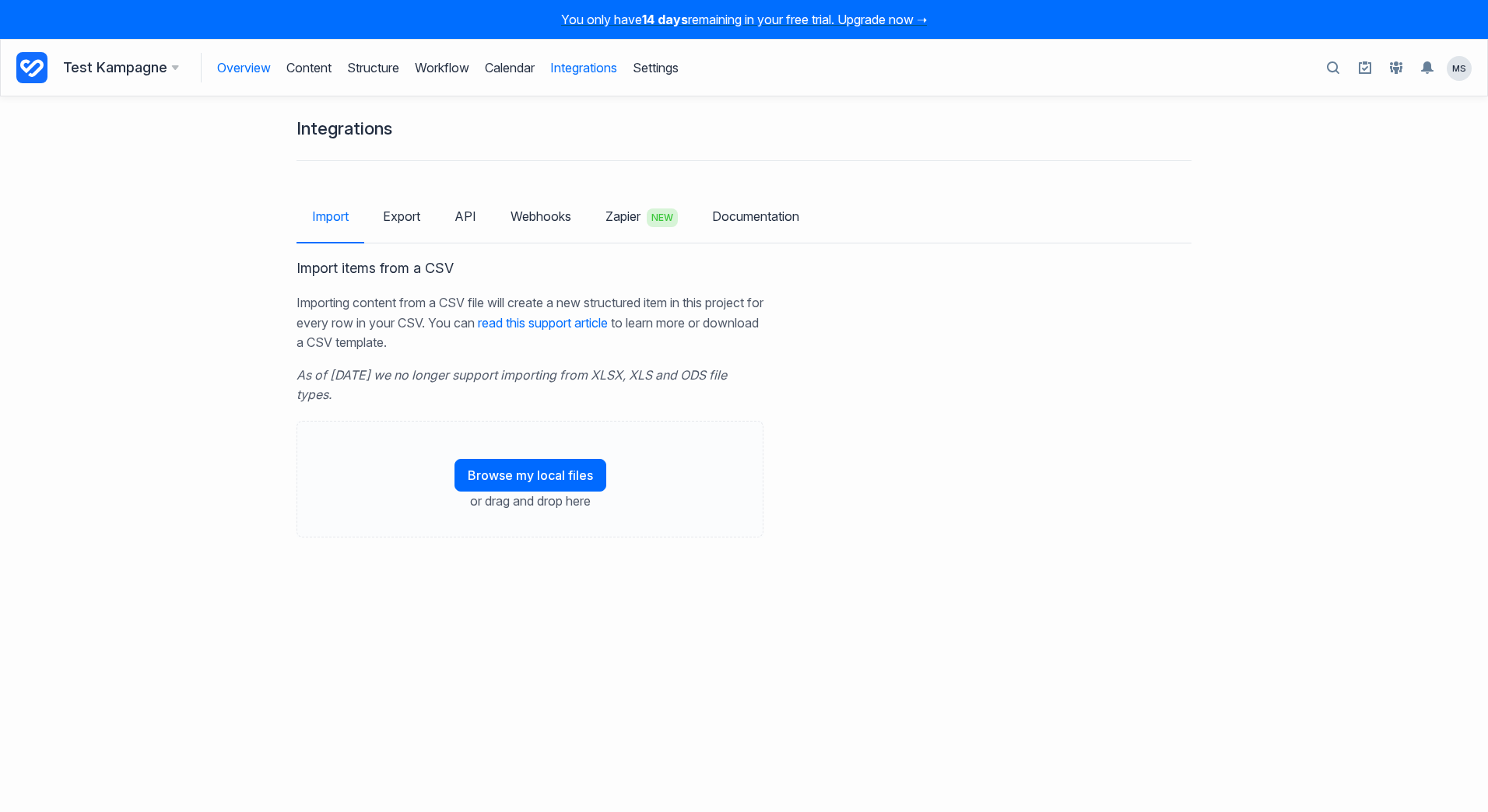
click at [244, 74] on link "Overview" at bounding box center [244, 67] width 54 height 30
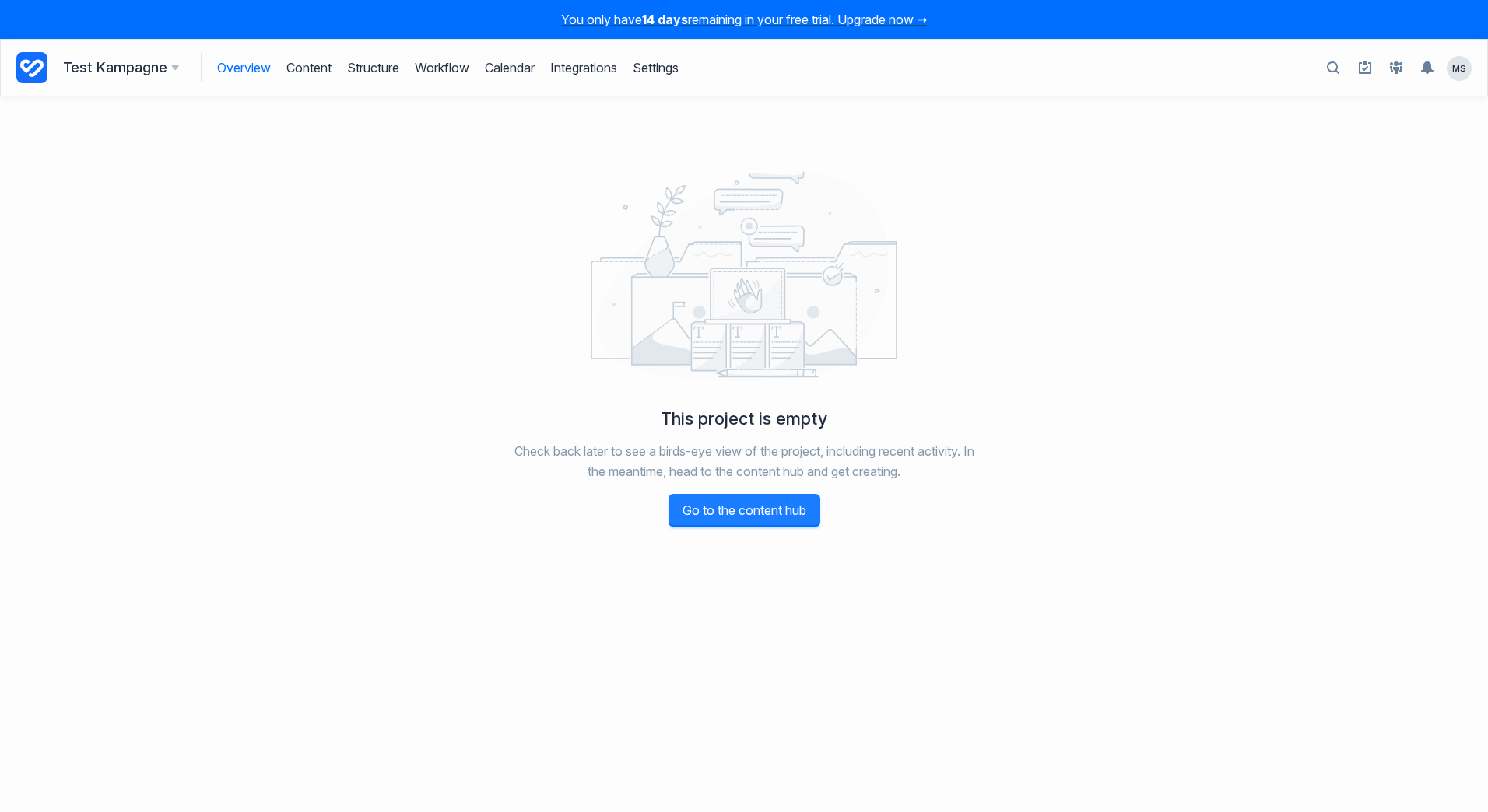
click at [721, 513] on link "Go to the content hub" at bounding box center [745, 510] width 152 height 33
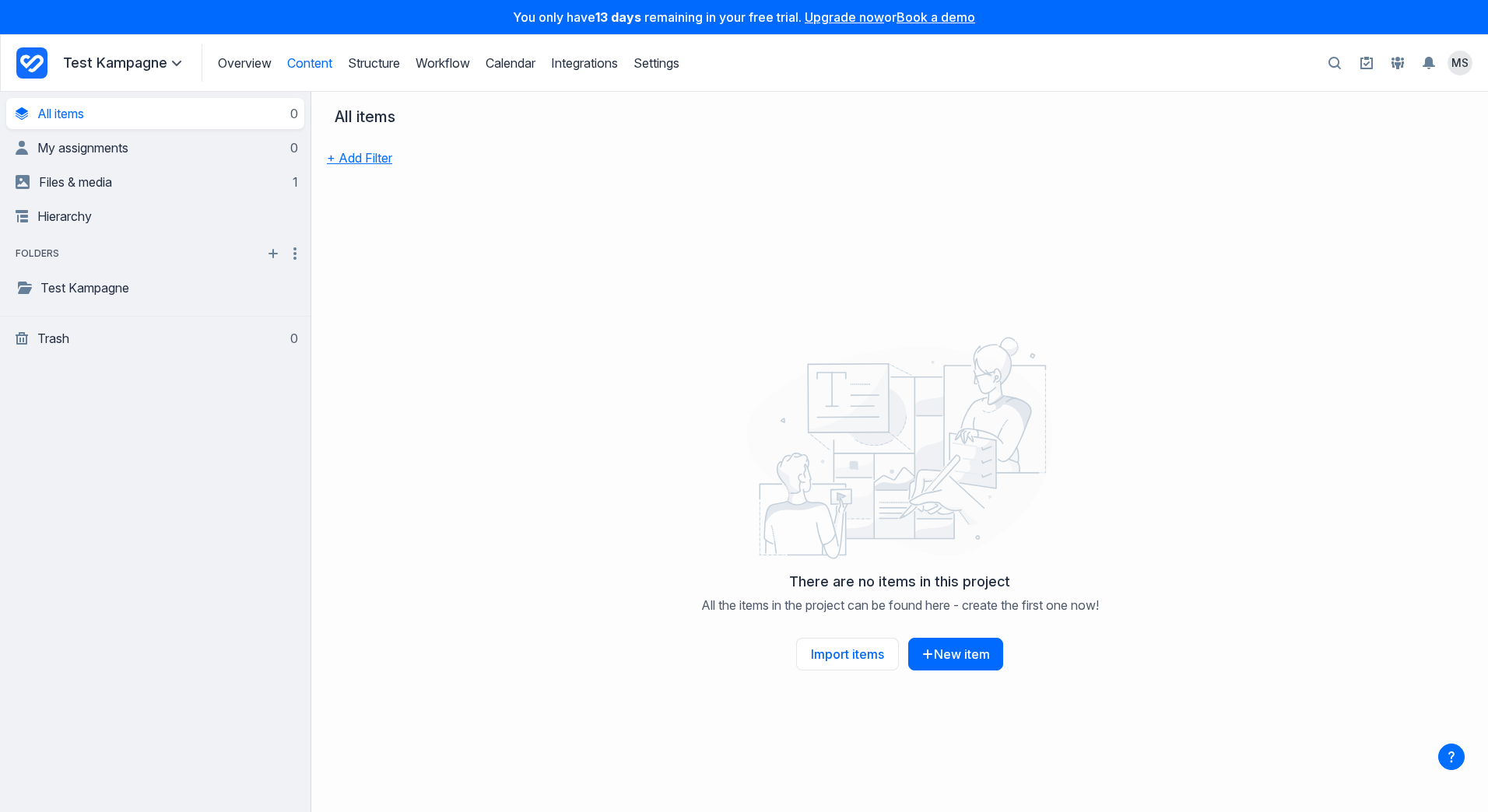
click at [369, 161] on button "+ Add Filter" at bounding box center [360, 158] width 65 height 33
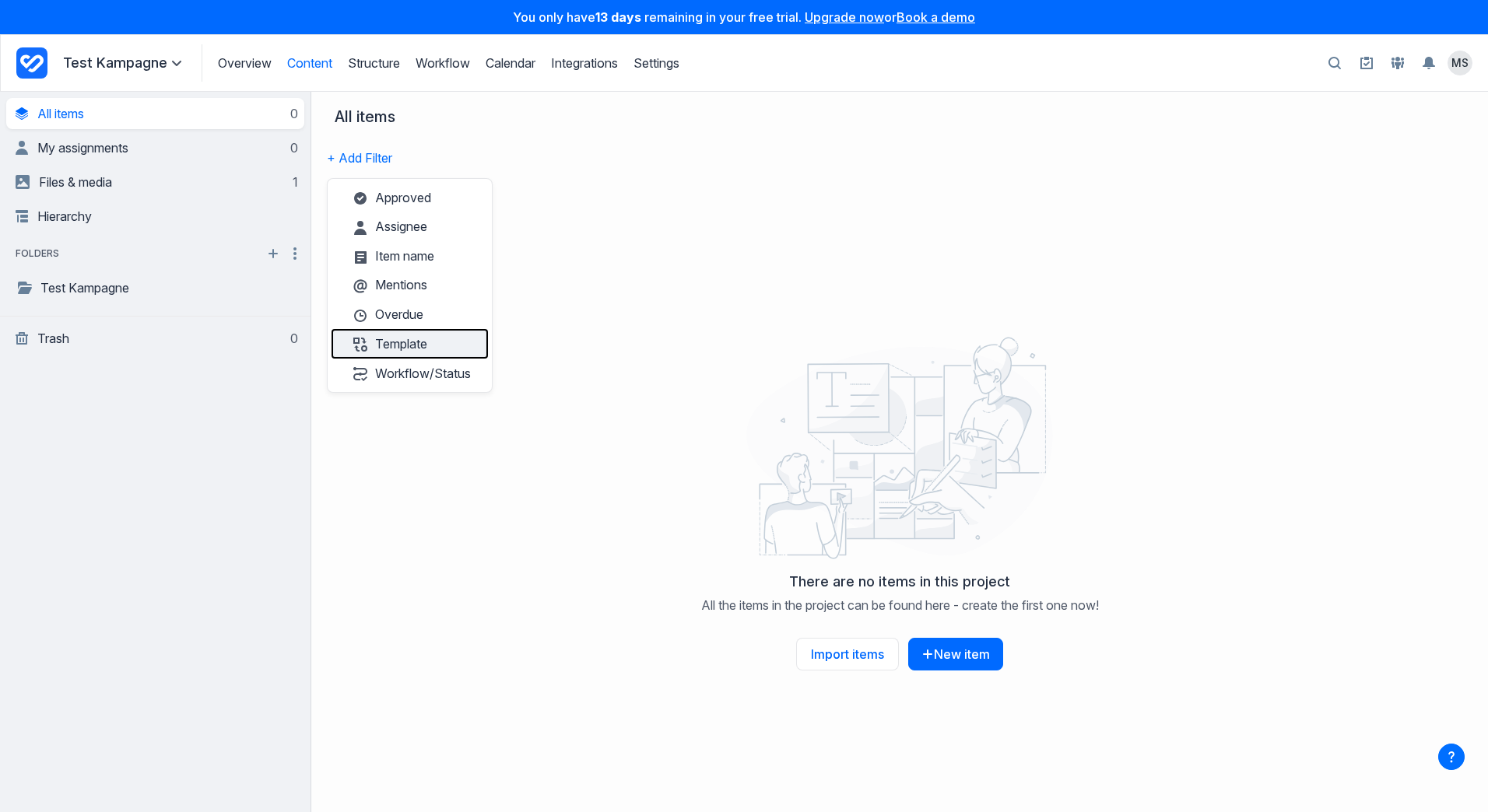
click at [429, 351] on button "Template" at bounding box center [409, 344] width 157 height 30
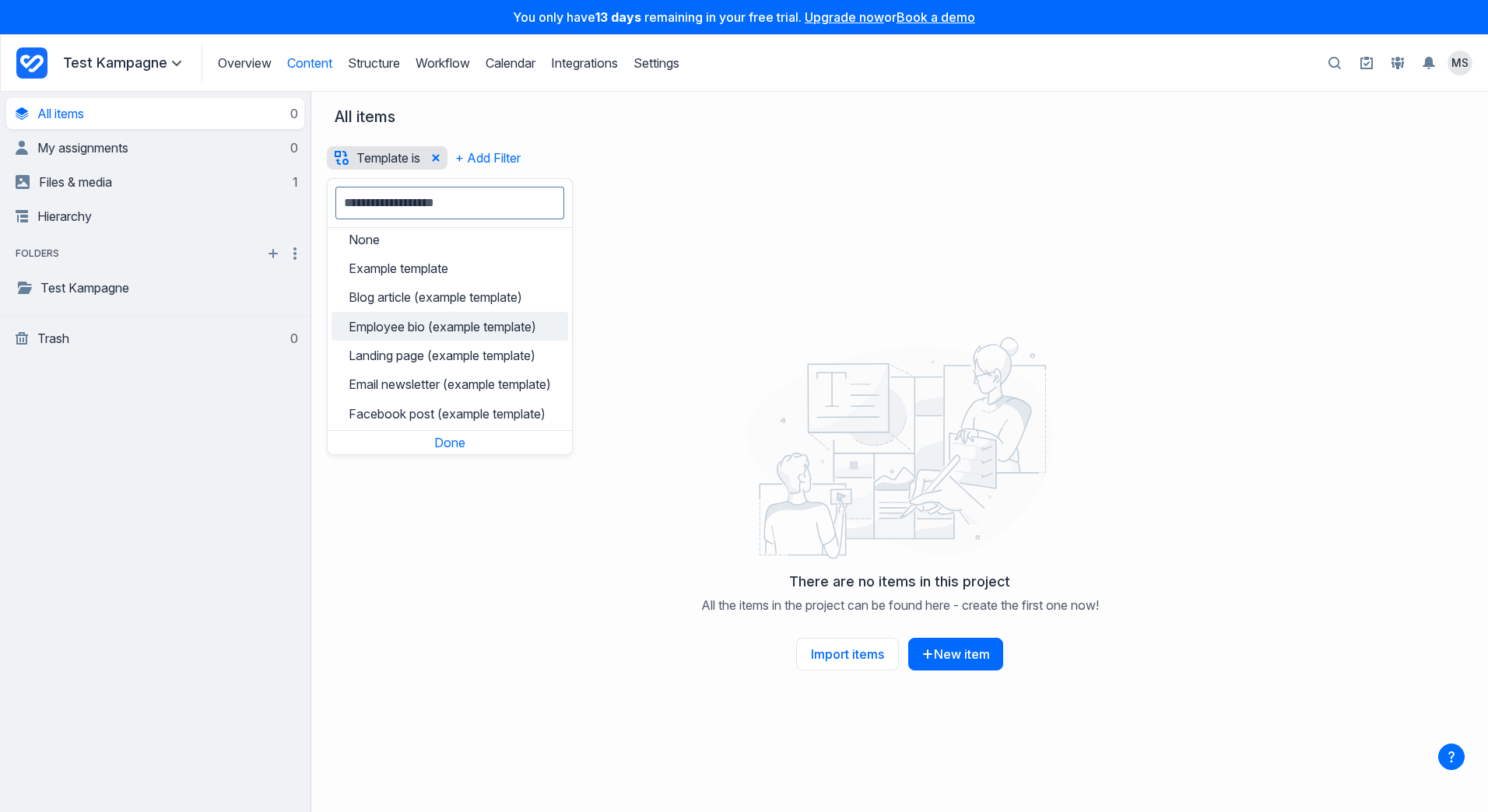
scroll to position [9, 0]
click at [460, 414] on span "Facebook post (example template)" at bounding box center [447, 412] width 197 height 15
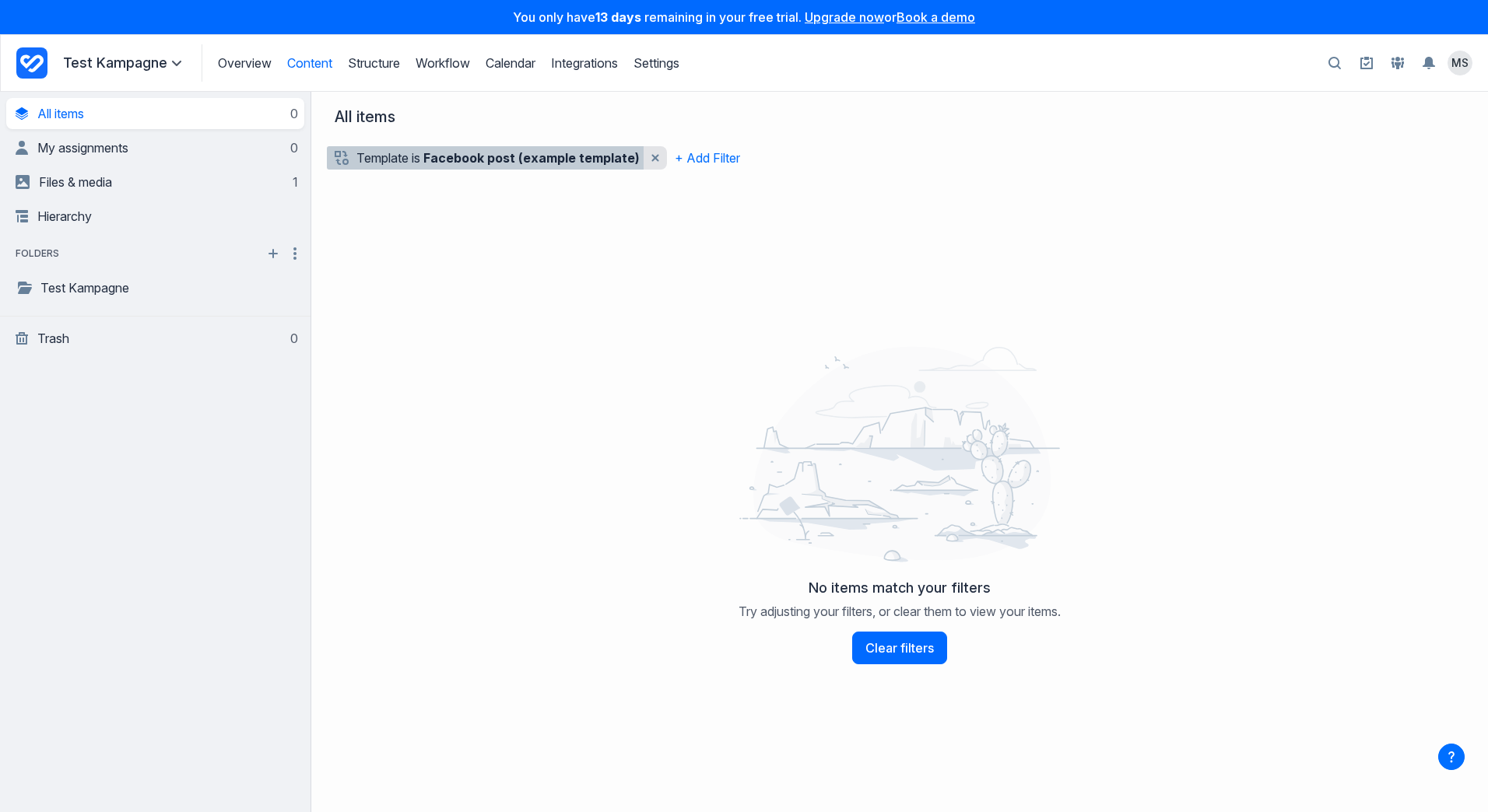
click at [448, 161] on b "Facebook post (example template)" at bounding box center [532, 158] width 216 height 15
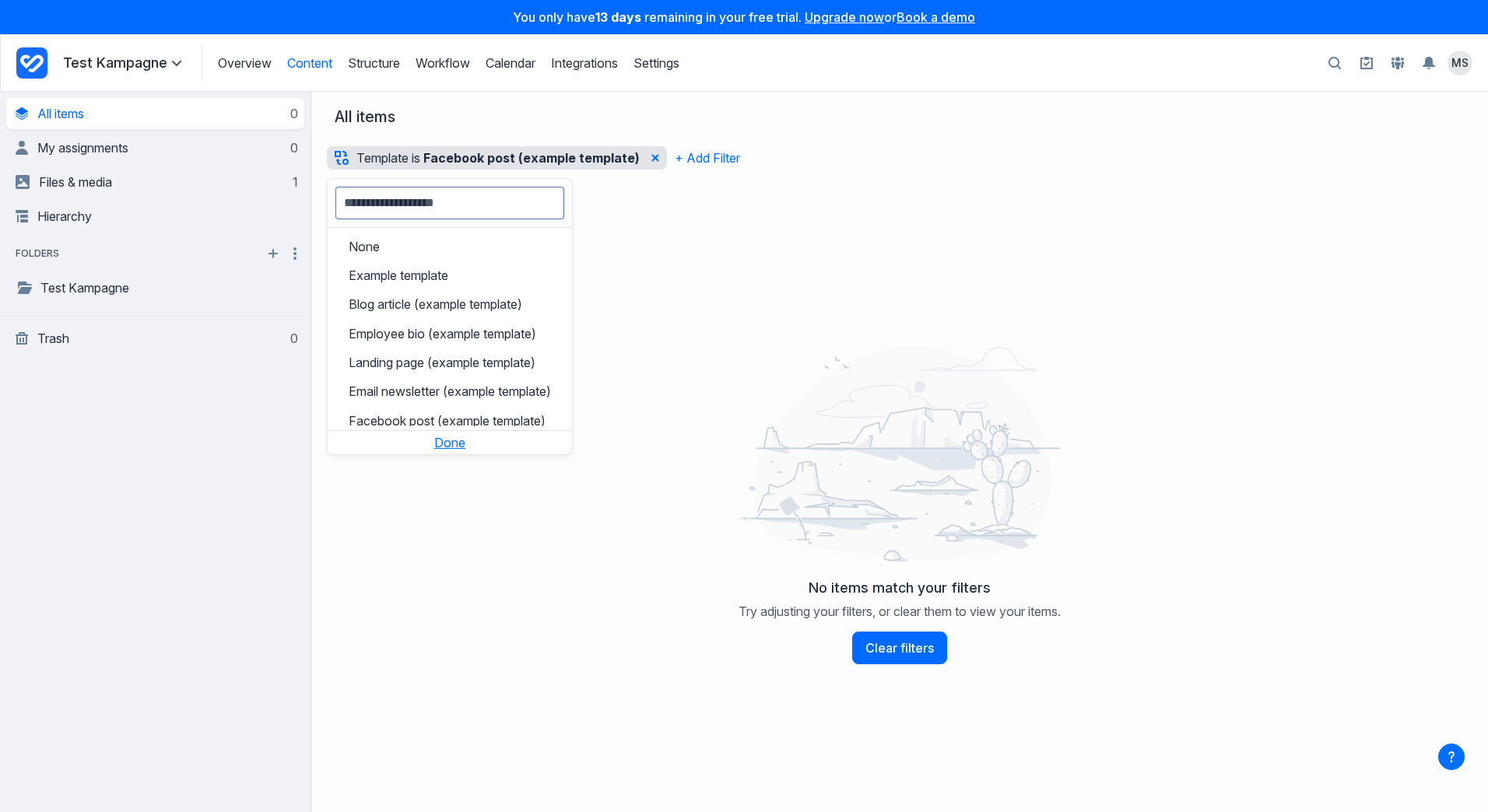
click at [457, 443] on button "Done" at bounding box center [450, 443] width 31 height 15
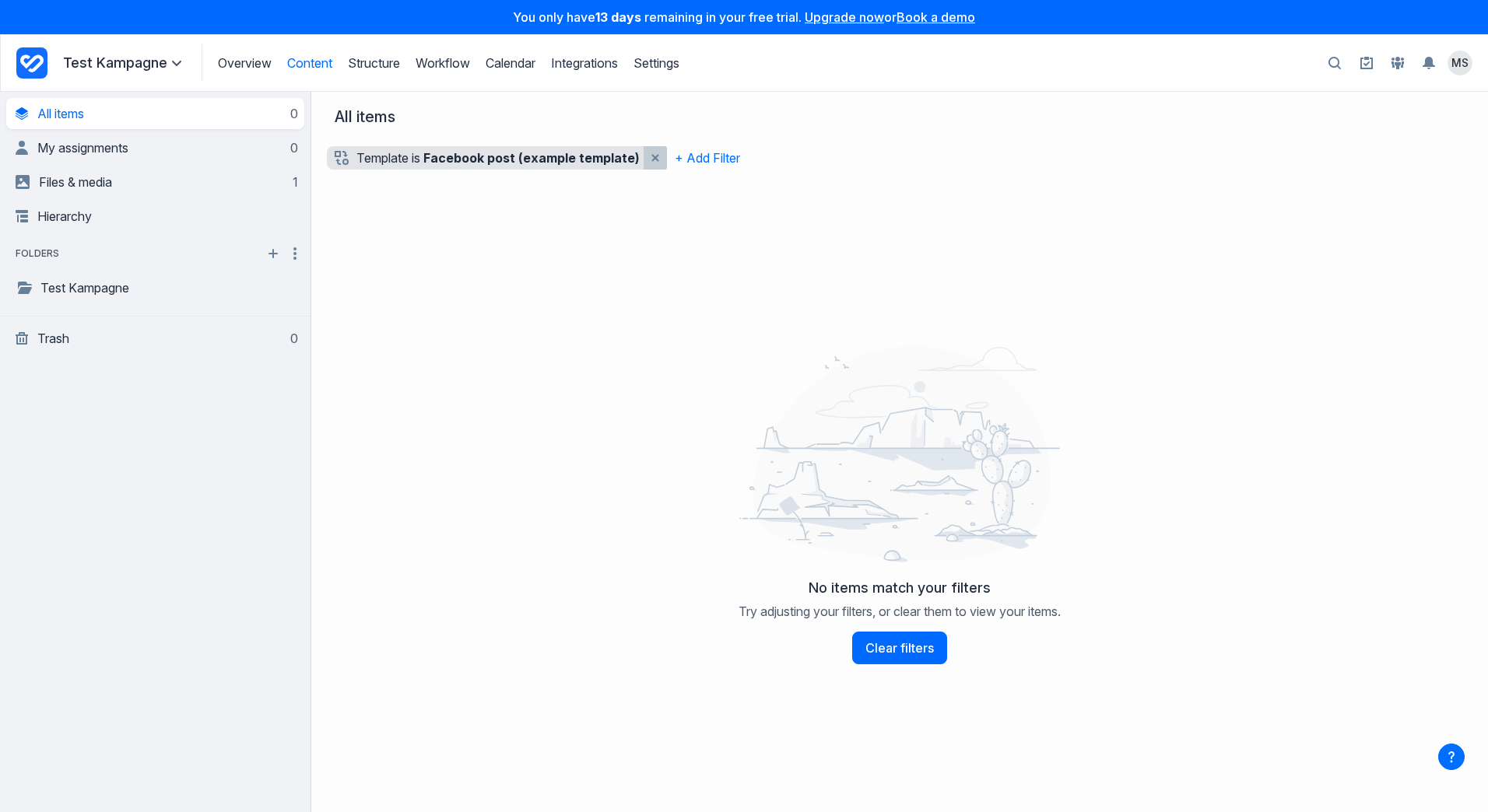
click at [652, 158] on icon "Remove template filter" at bounding box center [656, 158] width 8 height 8
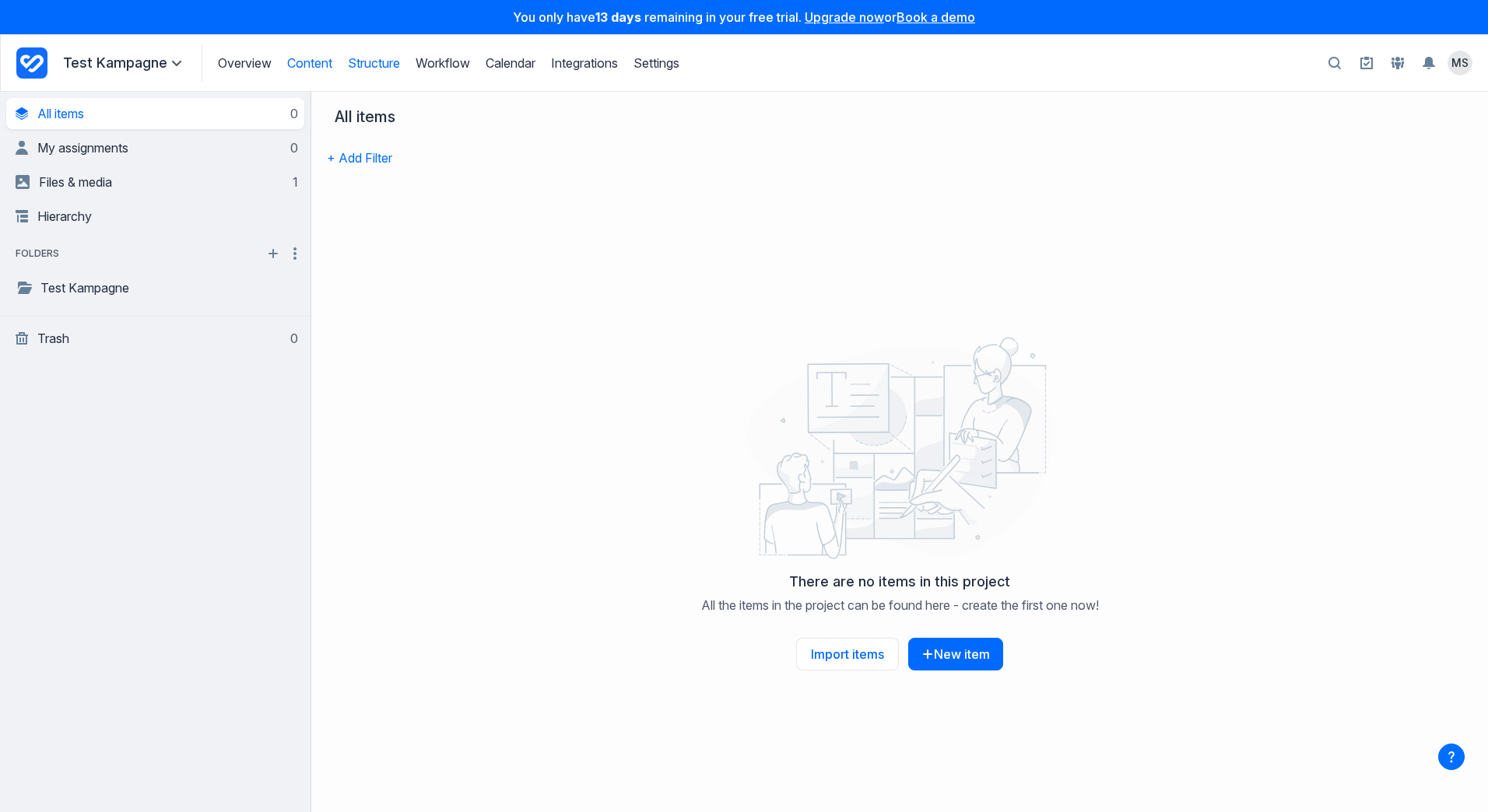
click at [373, 65] on link "Structure" at bounding box center [374, 62] width 52 height 15
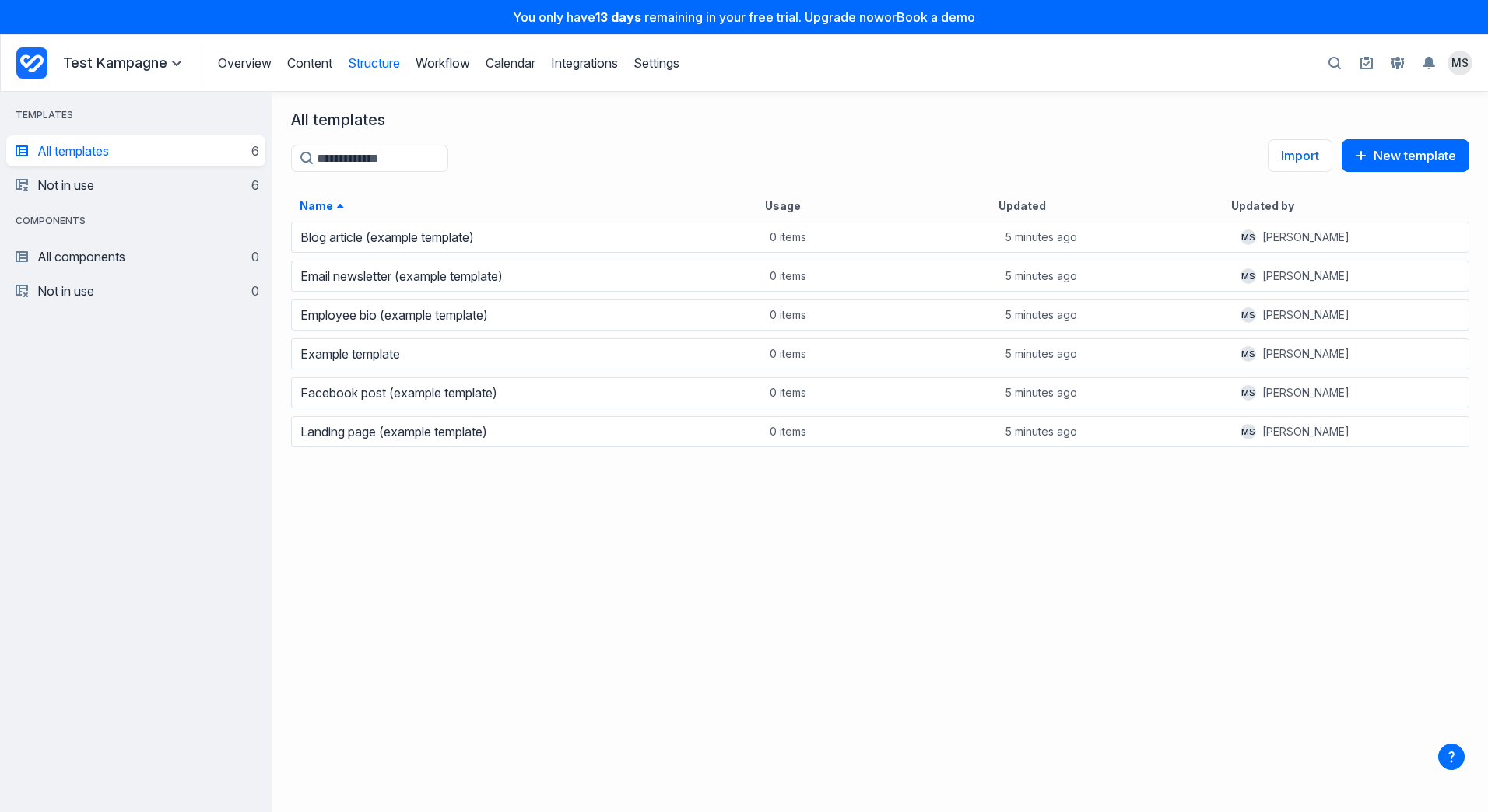
scroll to position [580, 1204]
click at [375, 396] on link "Facebook post (example template)" at bounding box center [399, 393] width 197 height 15
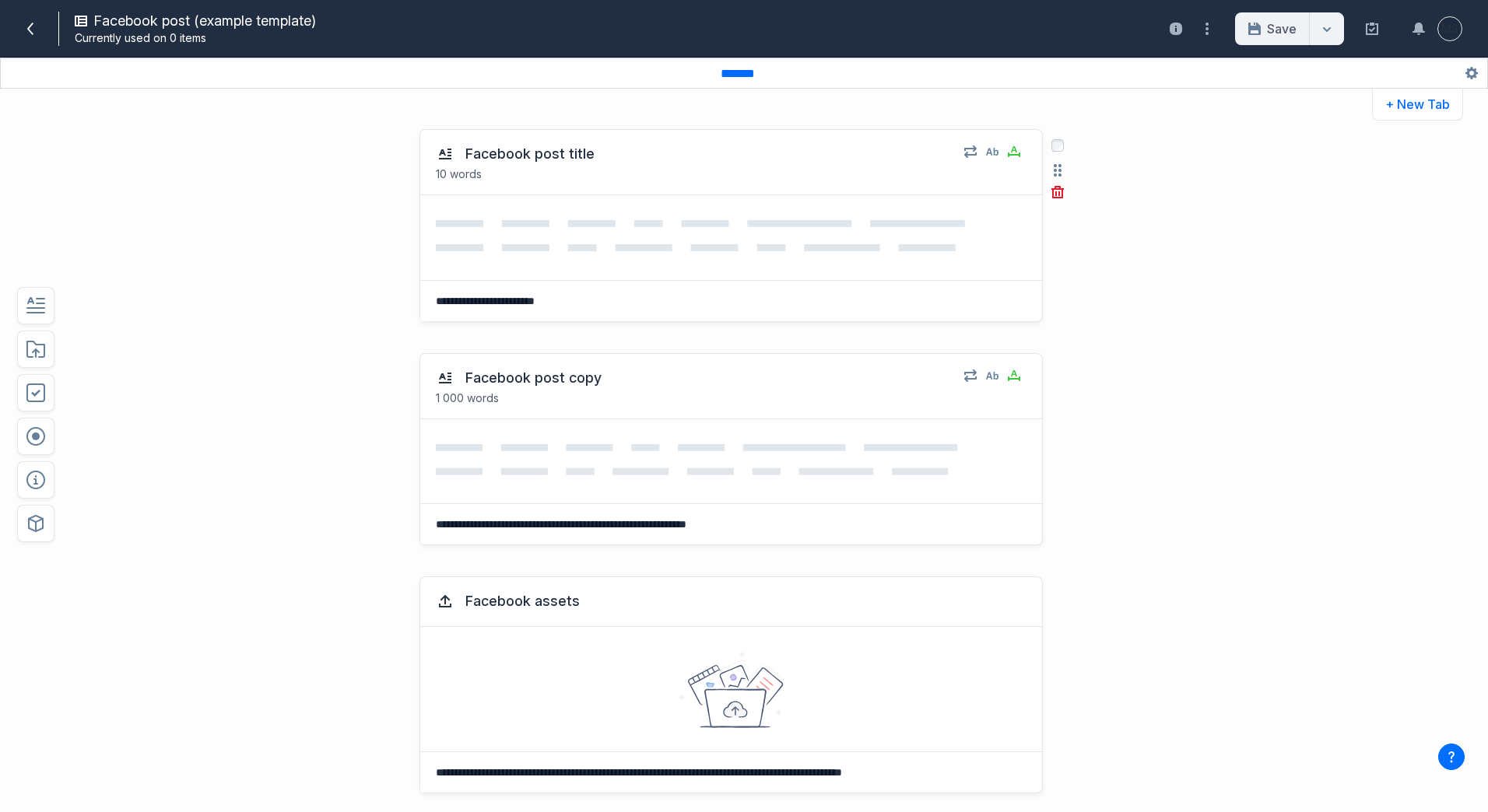
click at [538, 242] on icon at bounding box center [731, 237] width 591 height 35
click at [986, 154] on icon "button" at bounding box center [992, 151] width 12 height 12
click at [1025, 183] on p "Plain text" at bounding box center [1082, 185] width 174 height 15
click at [890, 191] on div "Facebook post title 10 words Plain text No formatting, no media, just text. Ena…" at bounding box center [731, 162] width 622 height 65
click at [457, 301] on textarea "**********" at bounding box center [729, 301] width 617 height 40
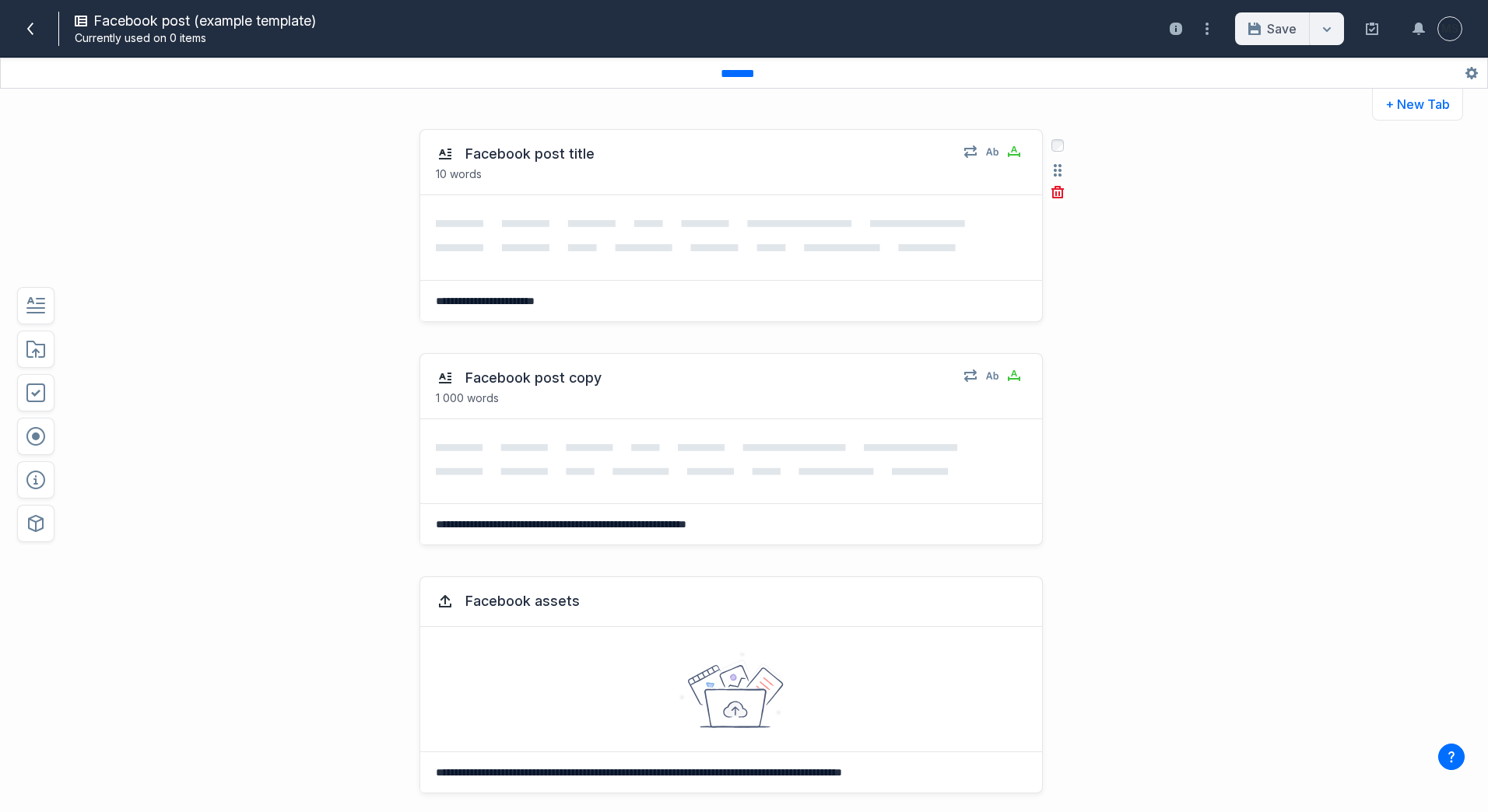
drag, startPoint x: 568, startPoint y: 300, endPoint x: 594, endPoint y: 289, distance: 28.2
click at [594, 289] on textarea "**********" at bounding box center [729, 301] width 617 height 40
drag, startPoint x: 575, startPoint y: 301, endPoint x: 558, endPoint y: 303, distance: 17.1
click at [558, 303] on textarea "**********" at bounding box center [729, 301] width 617 height 40
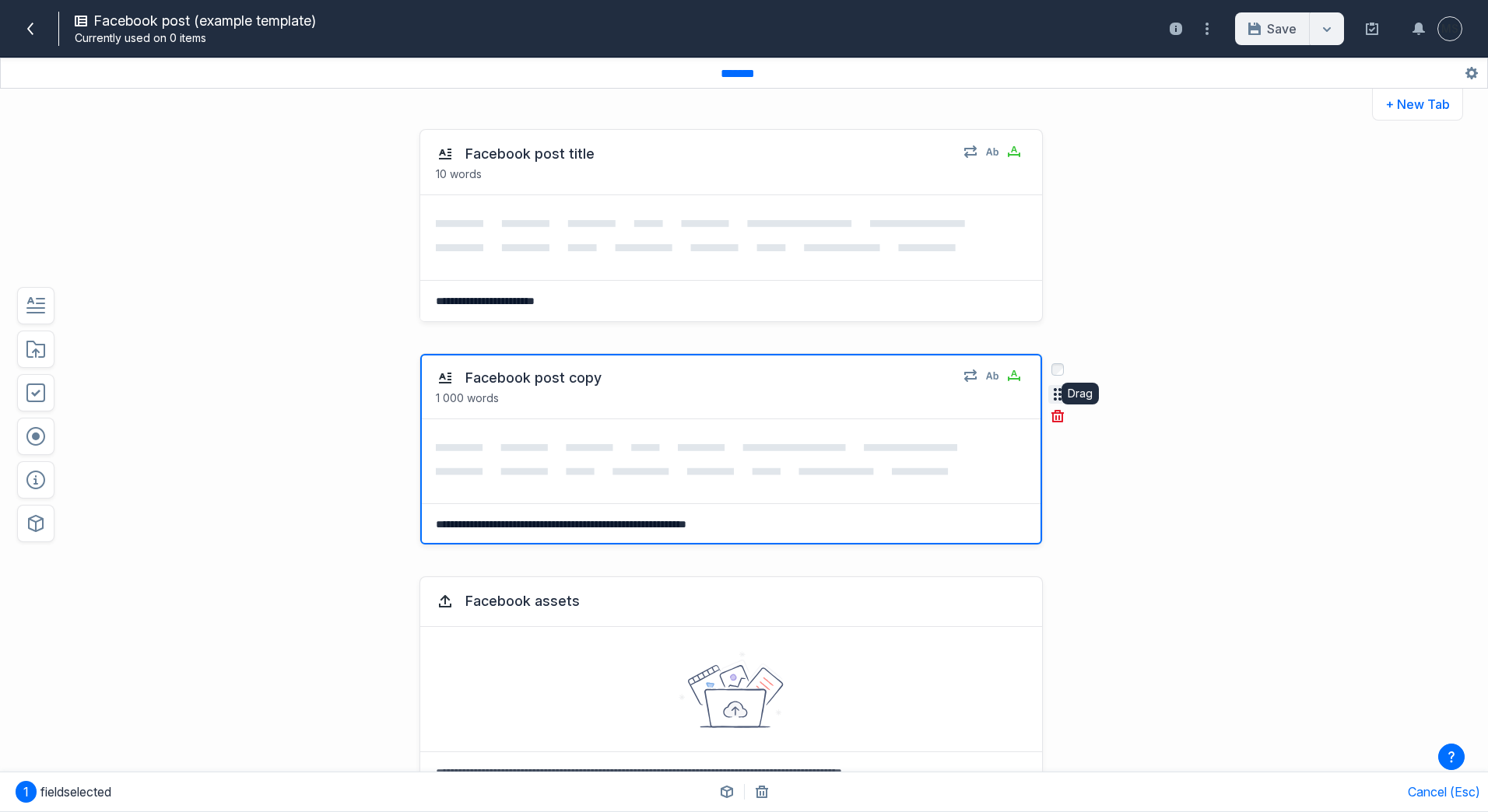
click at [1051, 401] on button "button" at bounding box center [1057, 394] width 18 height 18
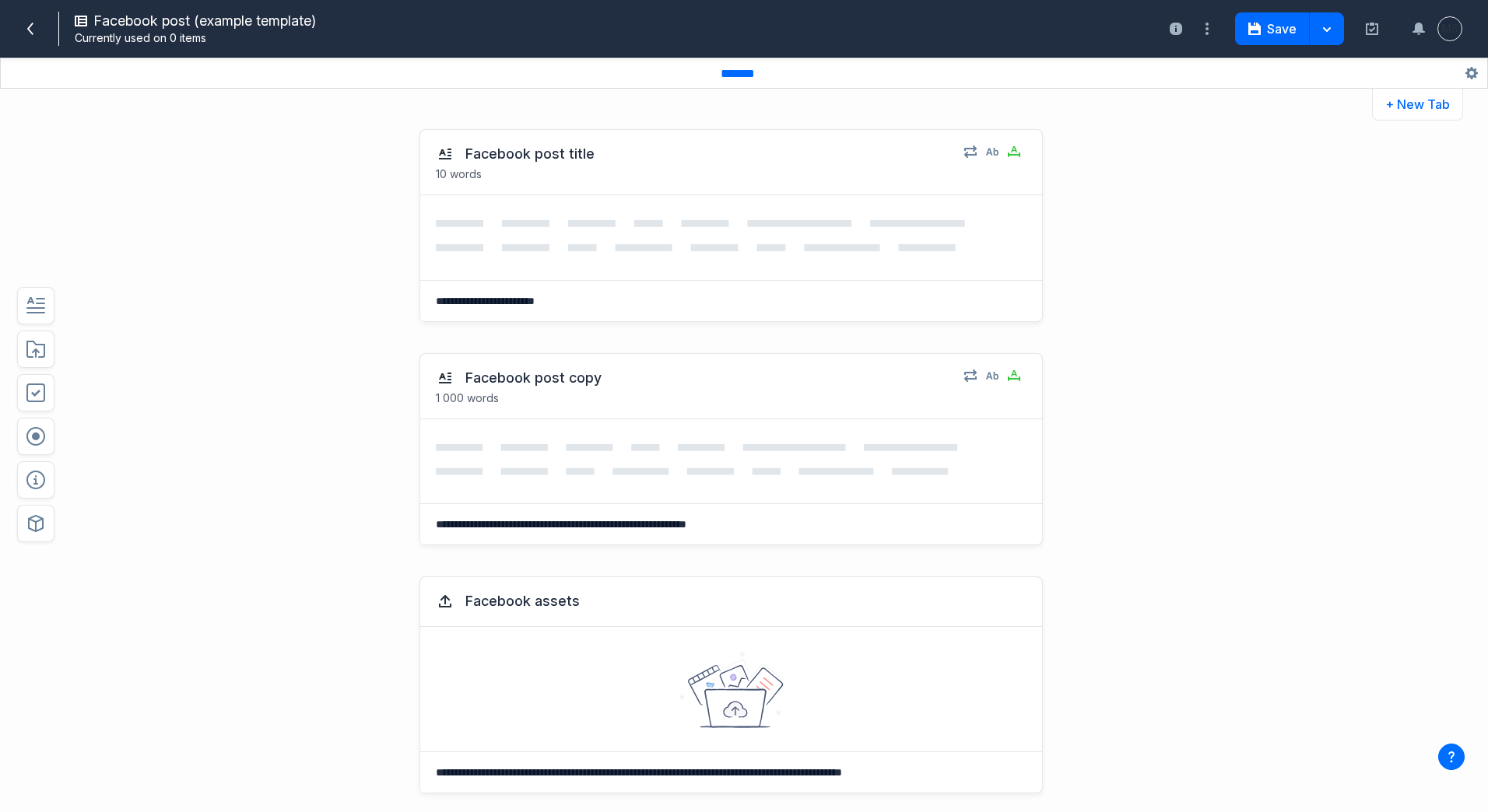
click at [296, 333] on div "**********" at bounding box center [685, 225] width 1096 height 224
click at [276, 256] on div "**********" at bounding box center [685, 225] width 1096 height 224
click at [1410, 105] on button "+ New Tab" at bounding box center [1418, 104] width 91 height 32
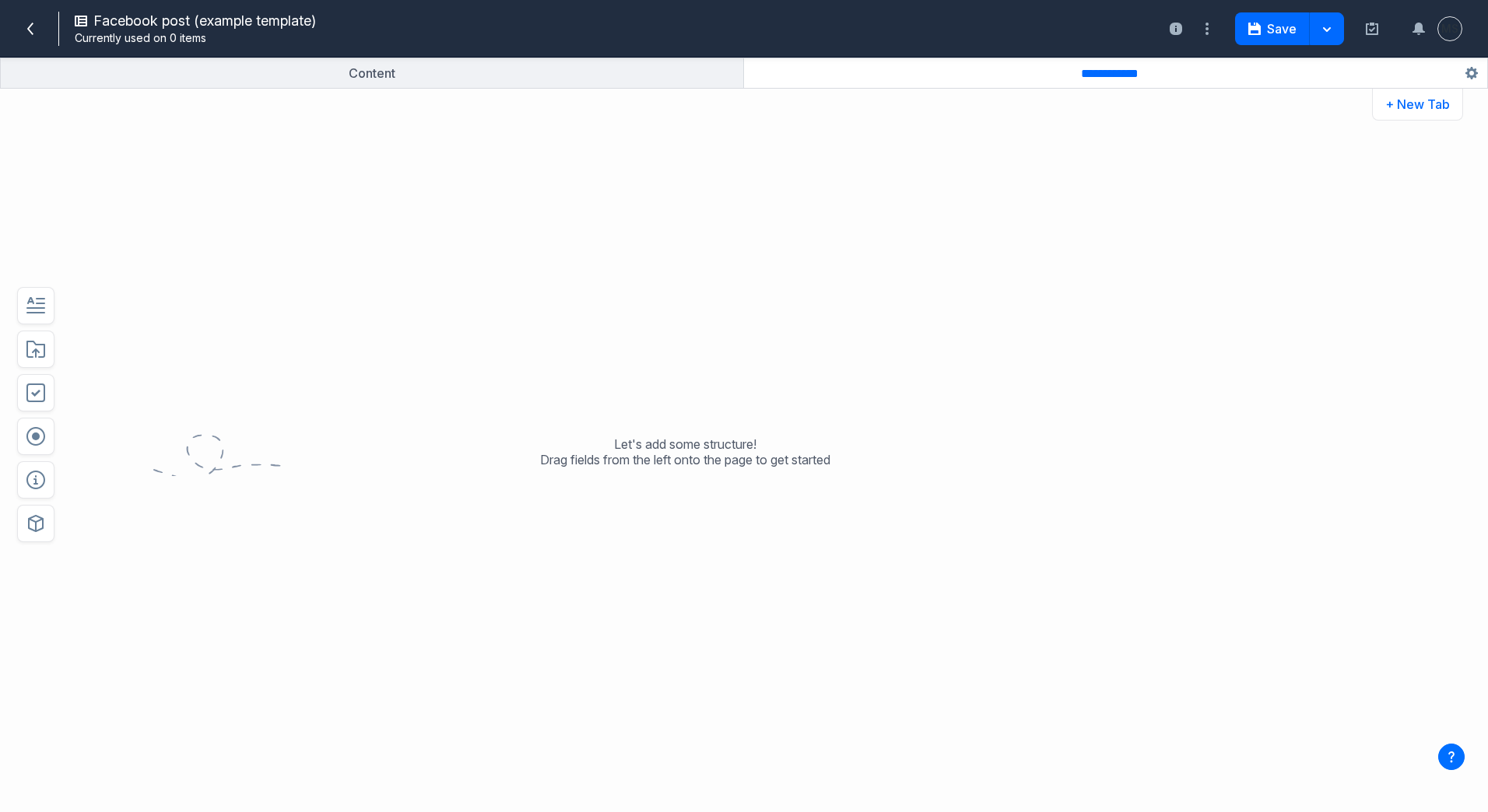
click at [1216, 79] on button "button" at bounding box center [1115, 73] width 743 height 30
click at [1103, 78] on input "**********" at bounding box center [1116, 73] width 84 height 16
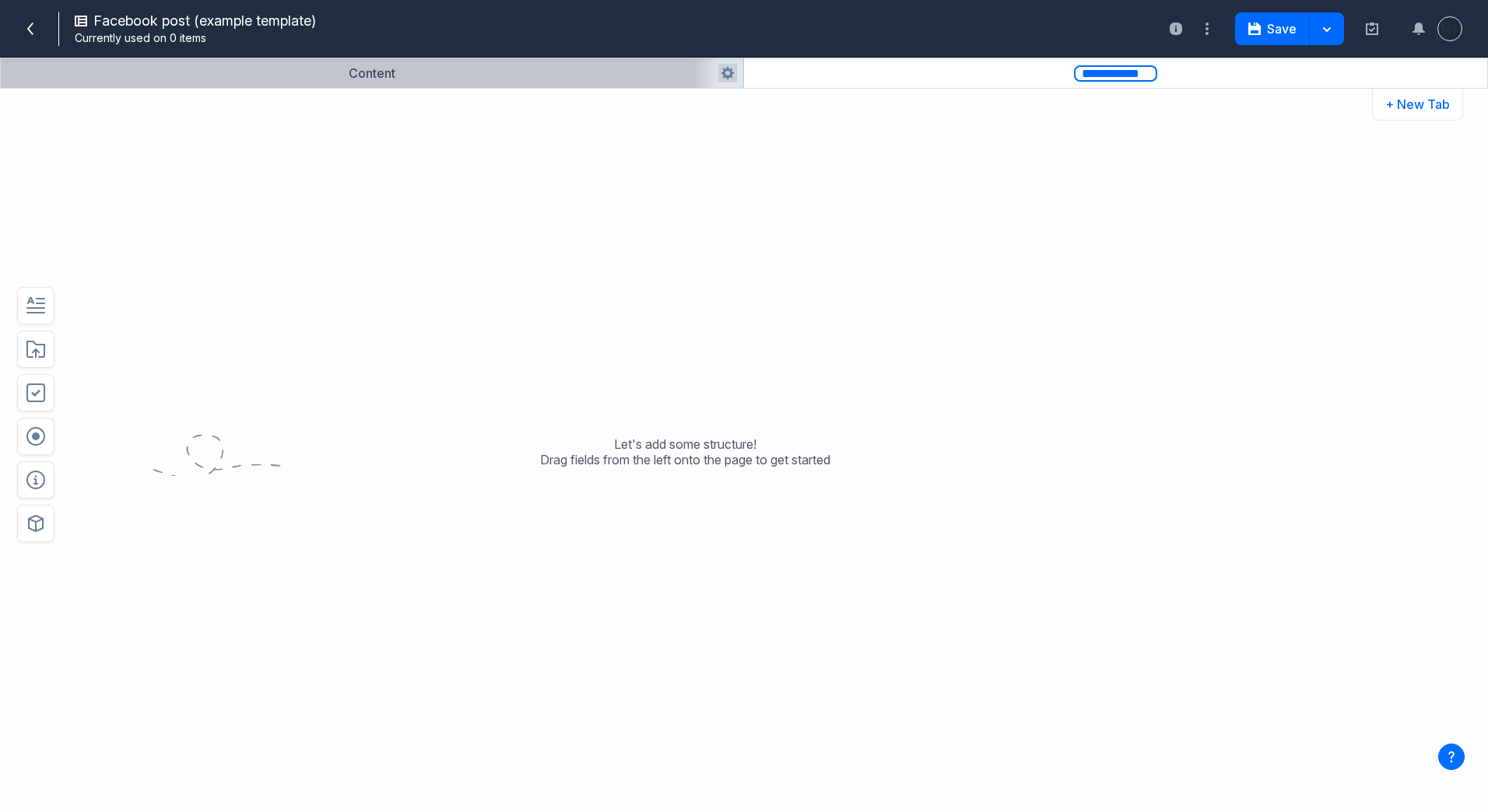
click at [360, 72] on button "button" at bounding box center [372, 73] width 743 height 30
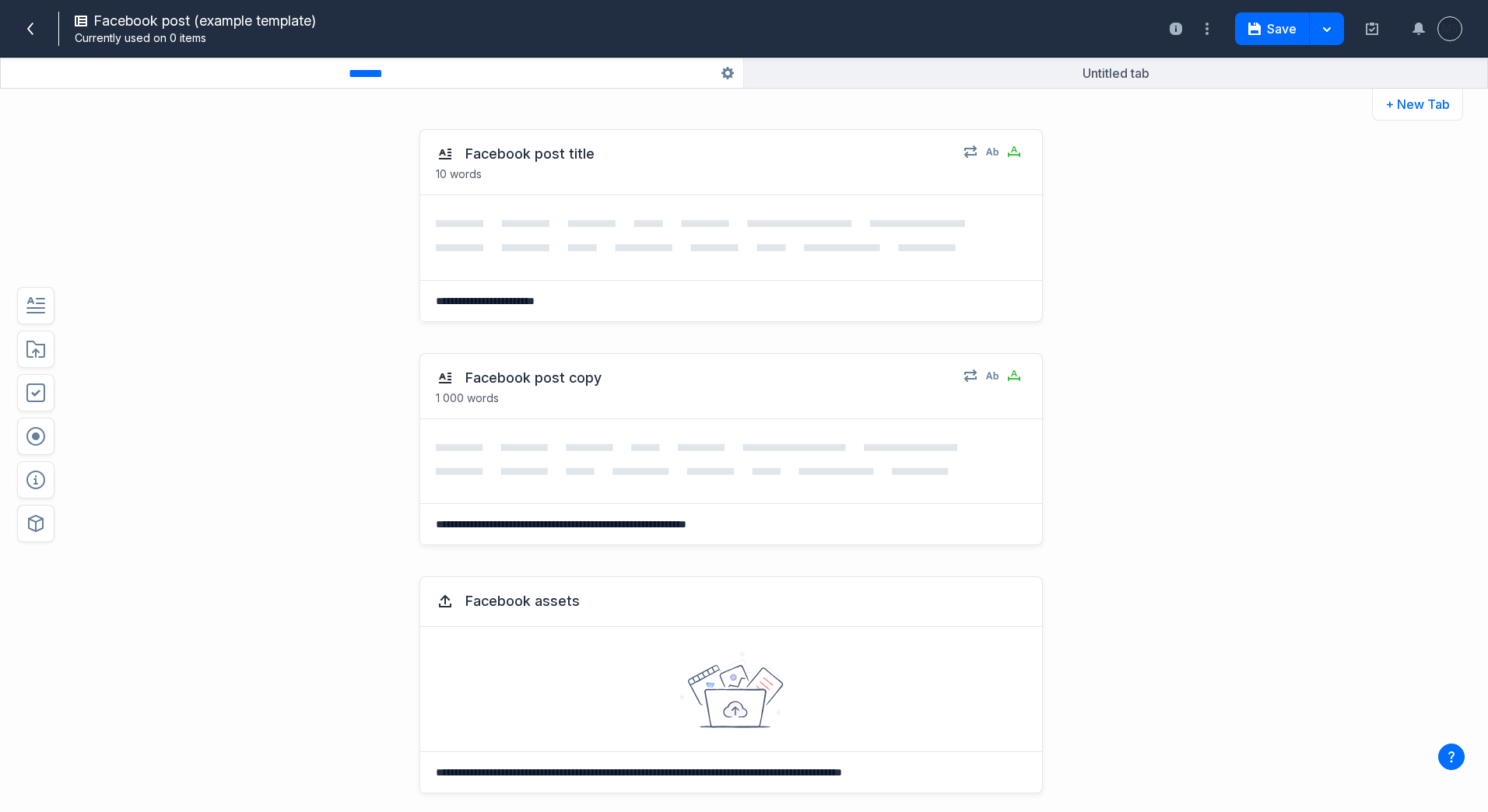
drag, startPoint x: 1087, startPoint y: 72, endPoint x: 1080, endPoint y: 108, distance: 36.7
click at [1070, 112] on div "**********" at bounding box center [744, 450] width 1488 height 724
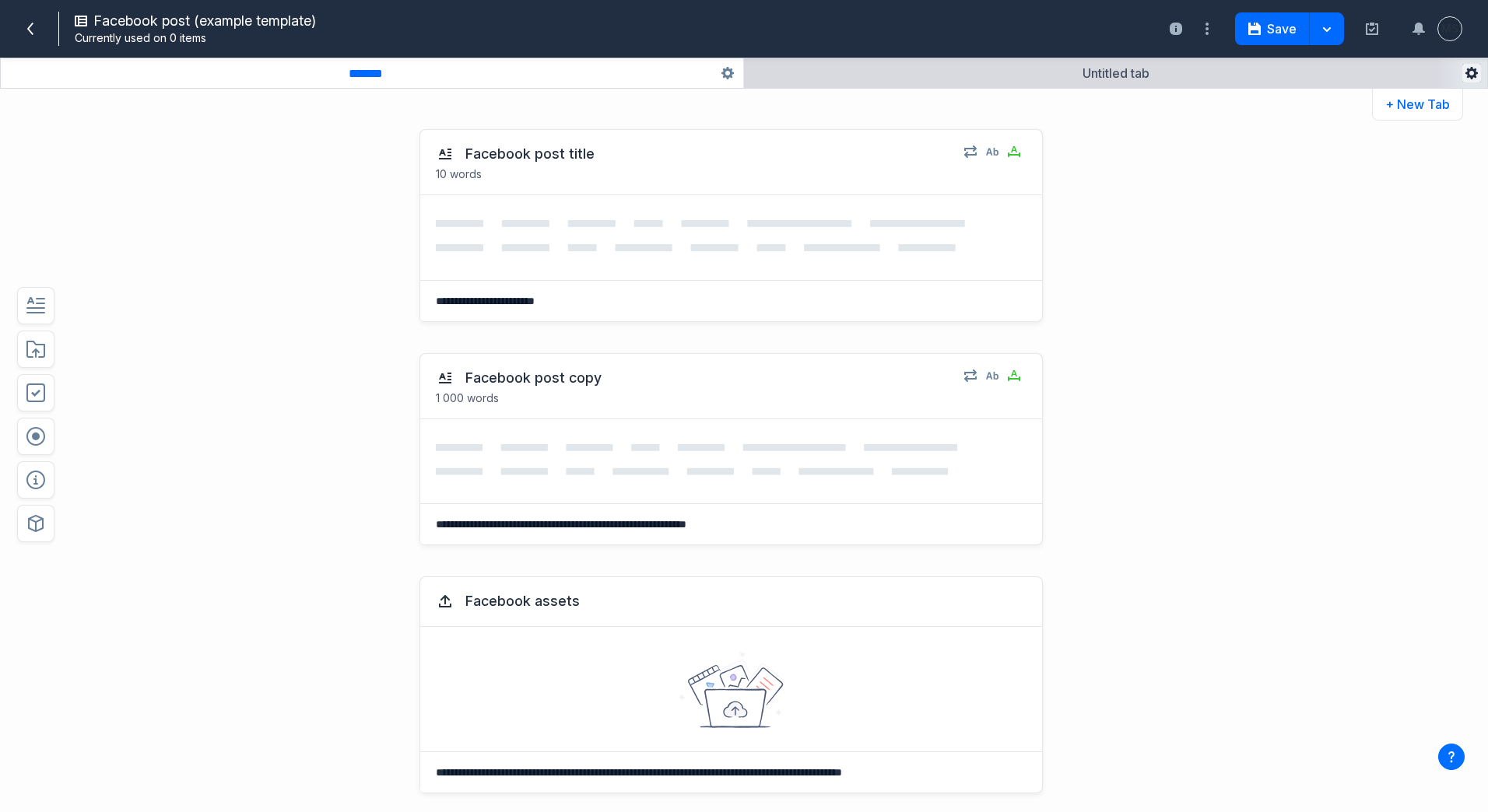
click at [1472, 76] on icon "button" at bounding box center [1472, 73] width 12 height 12
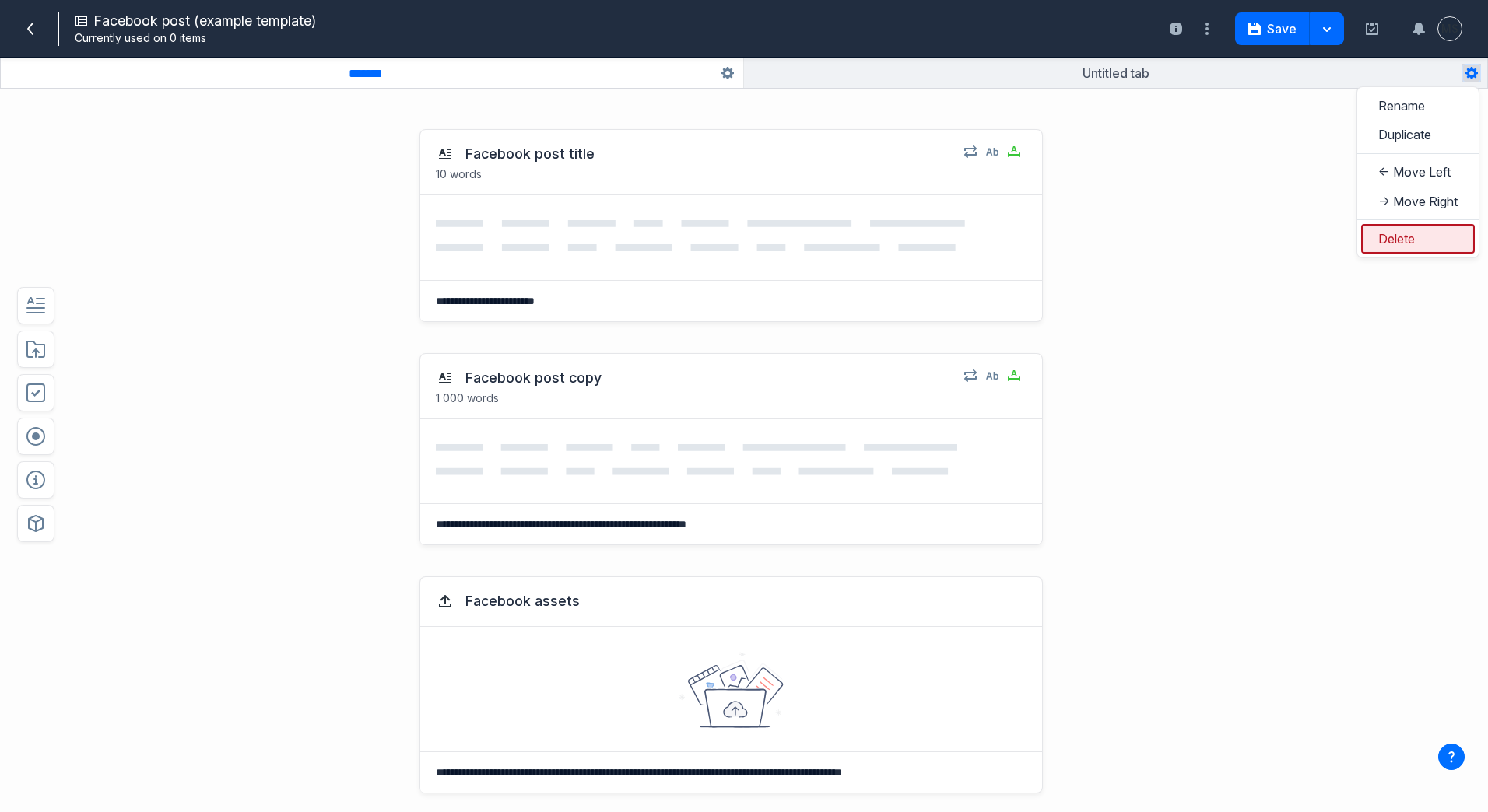
click at [1388, 239] on button "Delete" at bounding box center [1418, 238] width 113 height 29
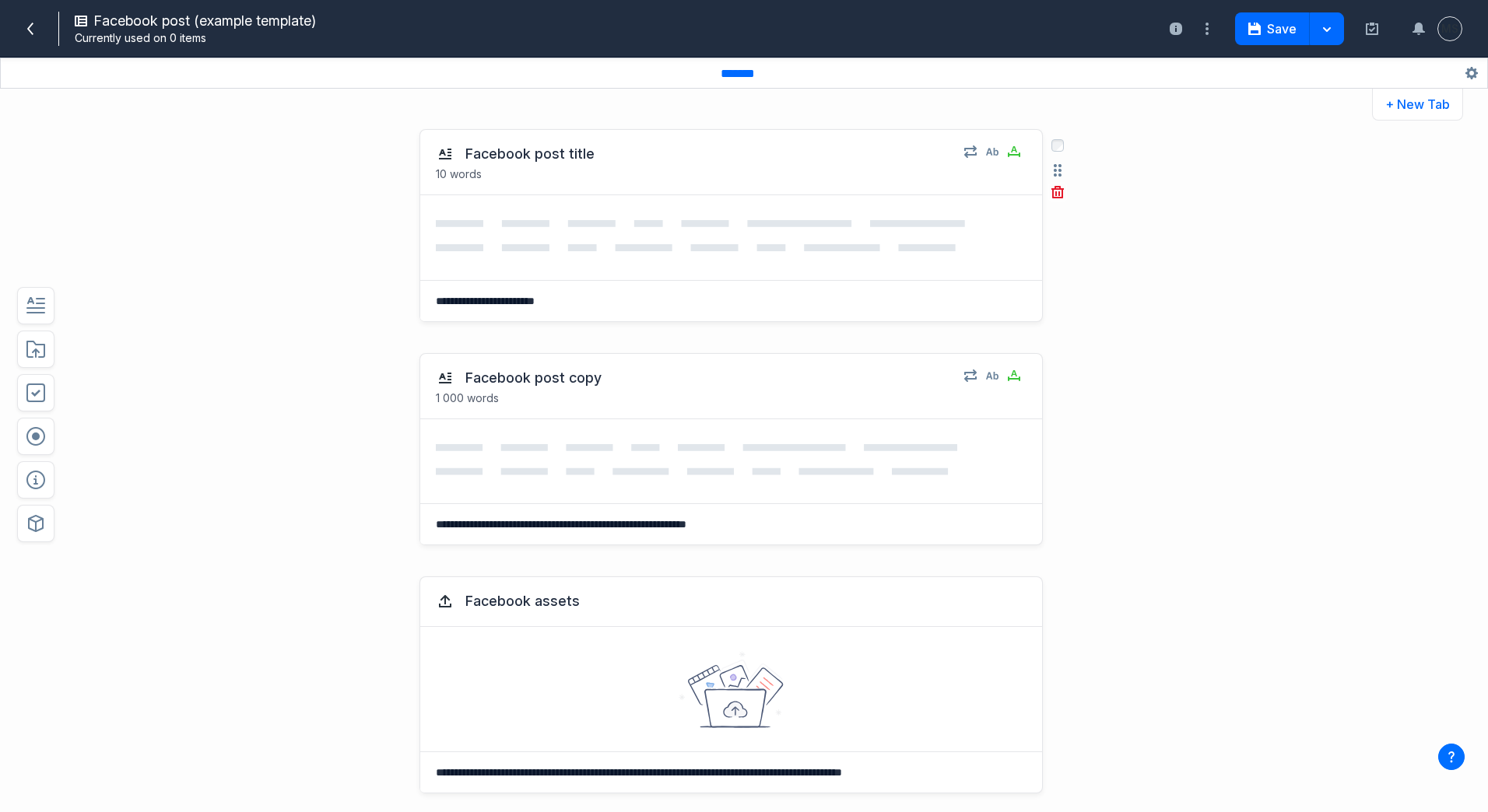
click at [511, 307] on textarea "**********" at bounding box center [729, 301] width 617 height 40
click at [1254, 37] on button "Save" at bounding box center [1273, 29] width 75 height 33
click at [29, 35] on span at bounding box center [31, 29] width 25 height 25
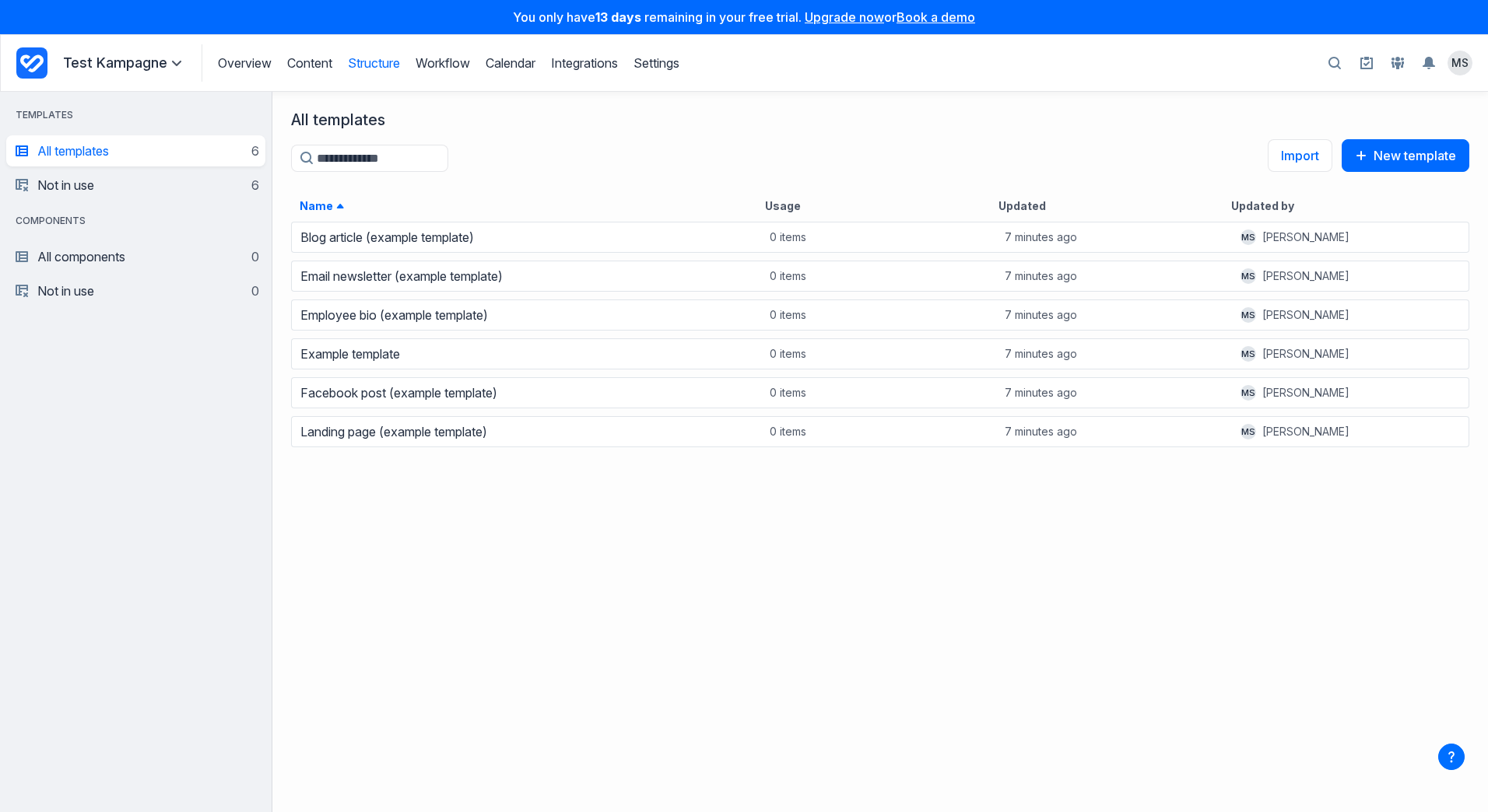
scroll to position [580, 1204]
click at [375, 64] on link "Structure" at bounding box center [374, 62] width 52 height 15
drag, startPoint x: 296, startPoint y: 53, endPoint x: 298, endPoint y: 62, distance: 9.2
click at [297, 60] on div "Overview Content Structure Workflow Calendar Integrations Settings Structure Wo…" at bounding box center [440, 62] width 478 height 37
click at [298, 62] on link "Content" at bounding box center [310, 62] width 45 height 15
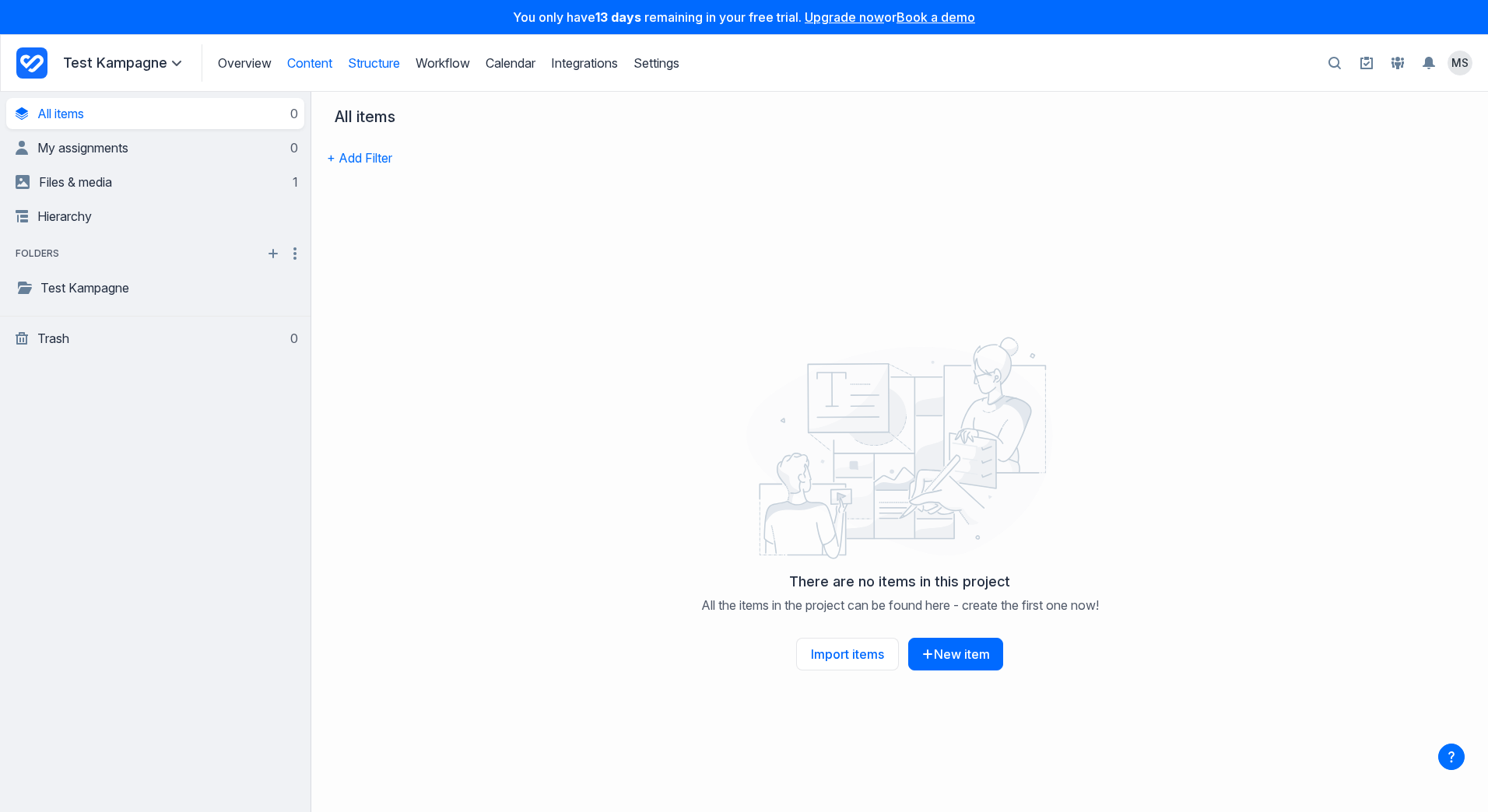
click at [384, 65] on link "Structure" at bounding box center [374, 62] width 52 height 15
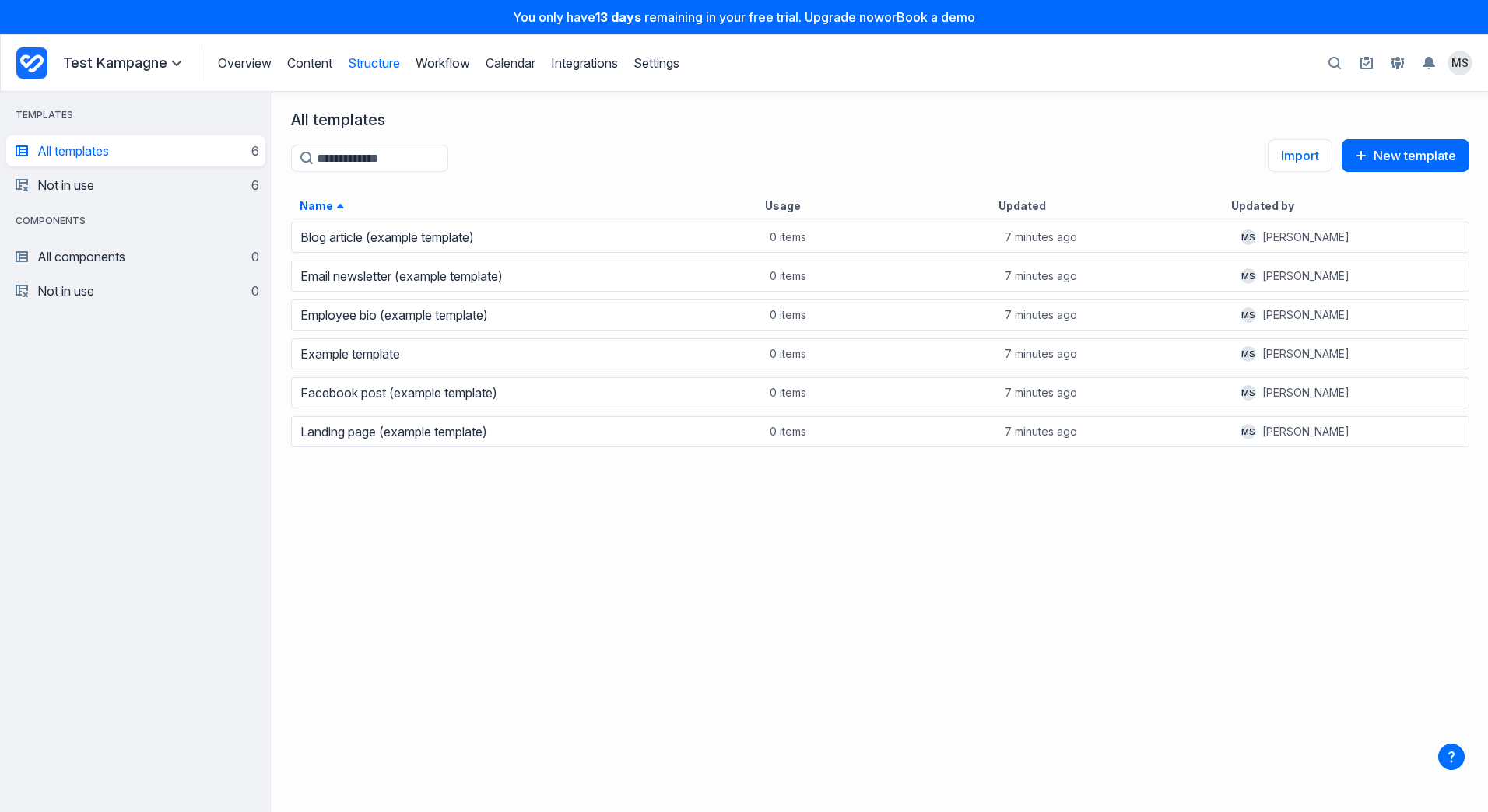
scroll to position [580, 1204]
click at [154, 190] on link "Not in use 6" at bounding box center [136, 185] width 243 height 31
click at [60, 188] on link "Not in use 6" at bounding box center [136, 185] width 243 height 31
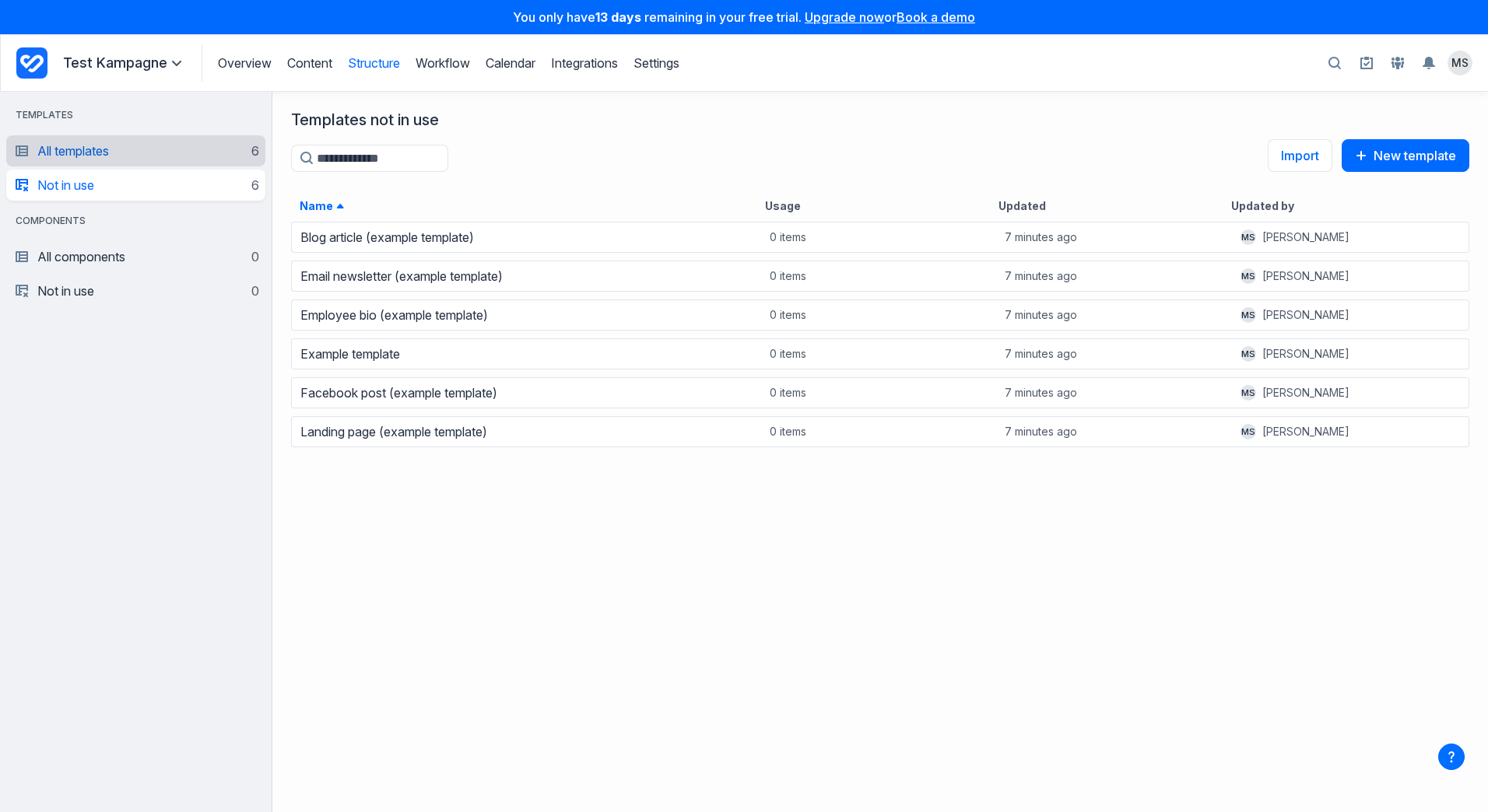
click at [112, 158] on link "All templates 6" at bounding box center [136, 151] width 243 height 31
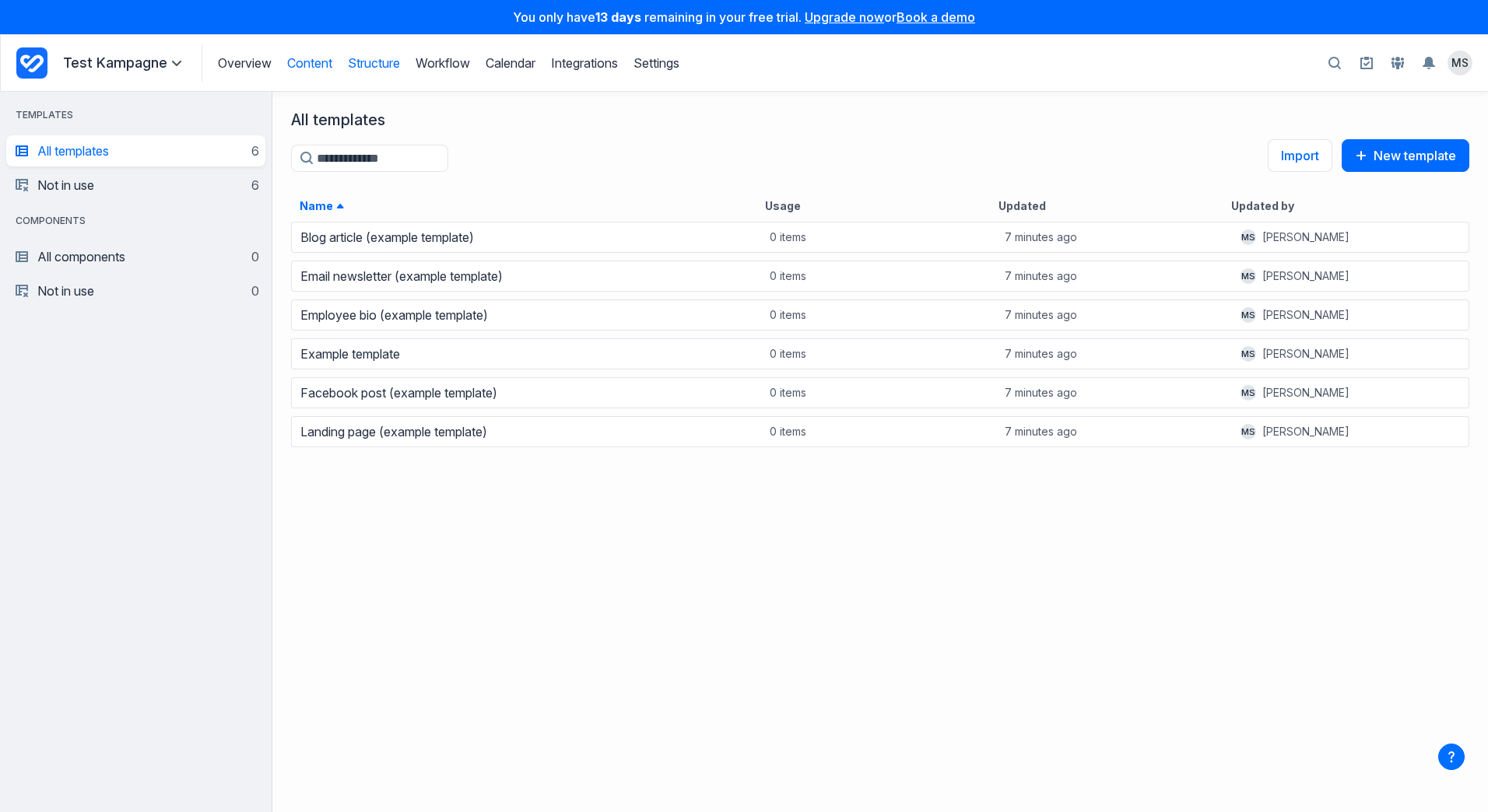
click at [318, 61] on link "Content" at bounding box center [310, 62] width 45 height 15
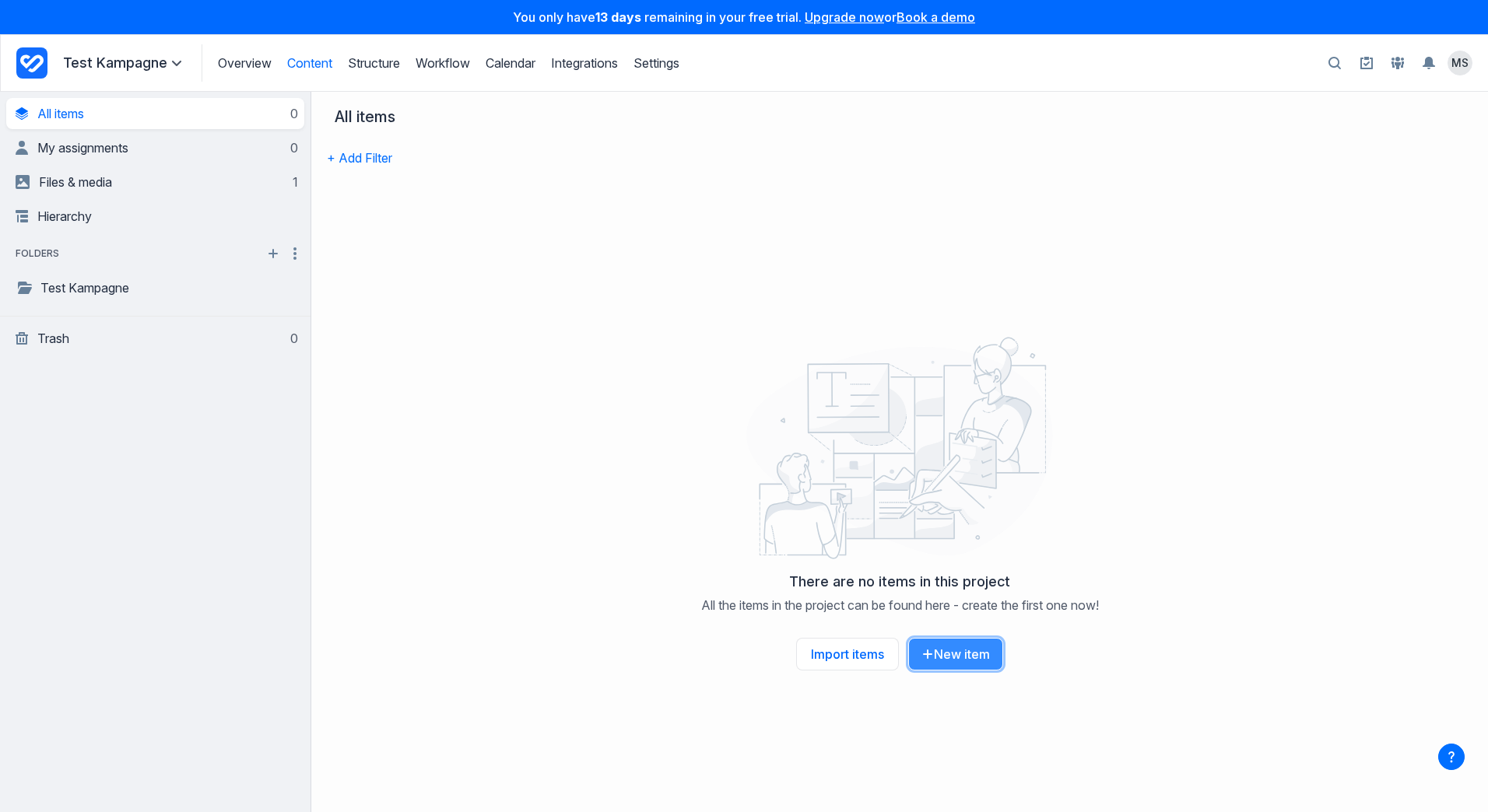
click at [959, 654] on button "New item" at bounding box center [955, 654] width 95 height 33
click at [36, 64] on icon "Project Dashboard" at bounding box center [32, 62] width 31 height 31
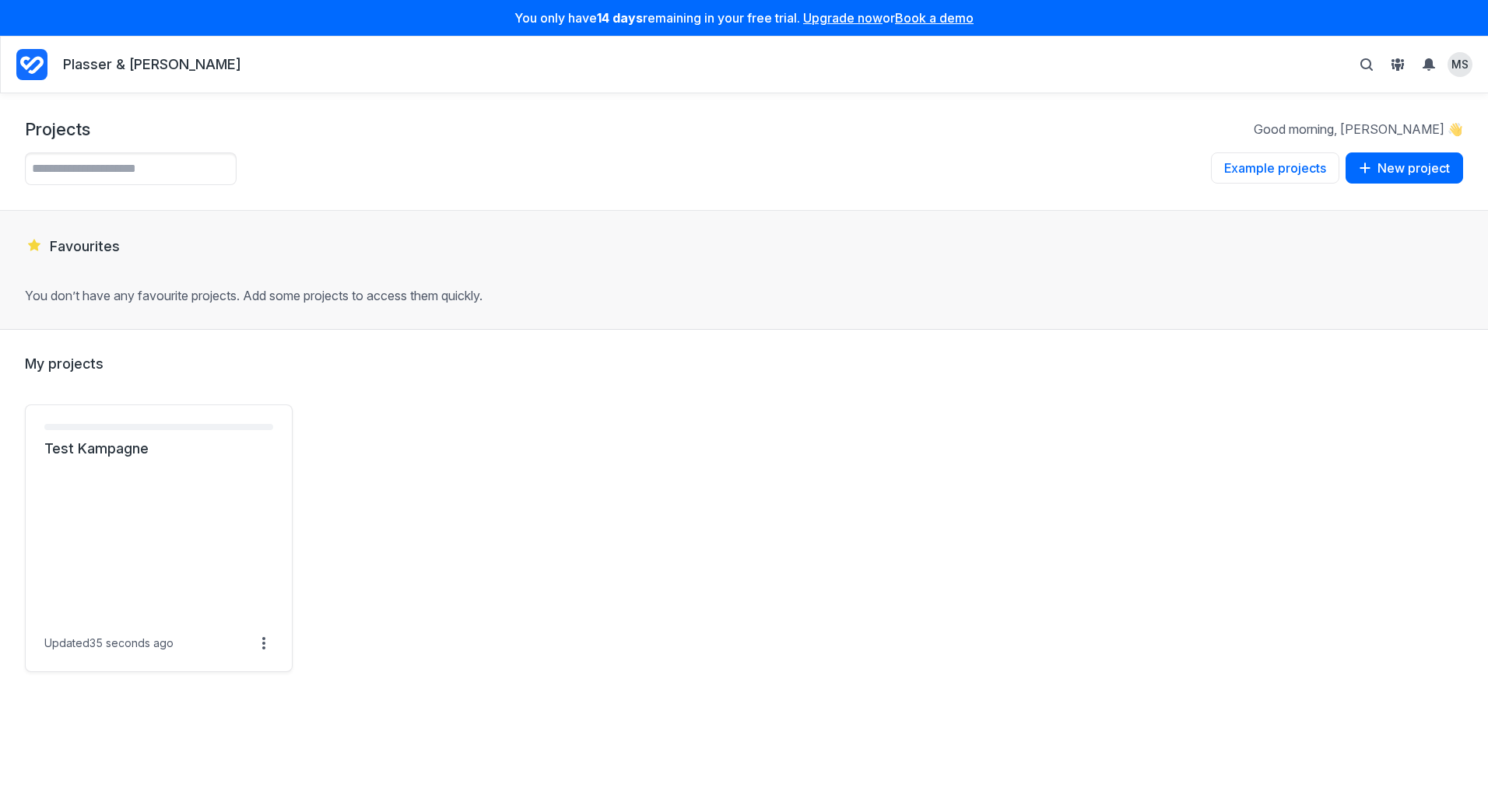
click at [632, 456] on div "Test Kampagne Updated 35 seconds ago 0 items Add to favourites Duplicate... Dup…" at bounding box center [744, 538] width 1439 height 268
click at [119, 458] on link "Test Kampagne" at bounding box center [159, 449] width 229 height 18
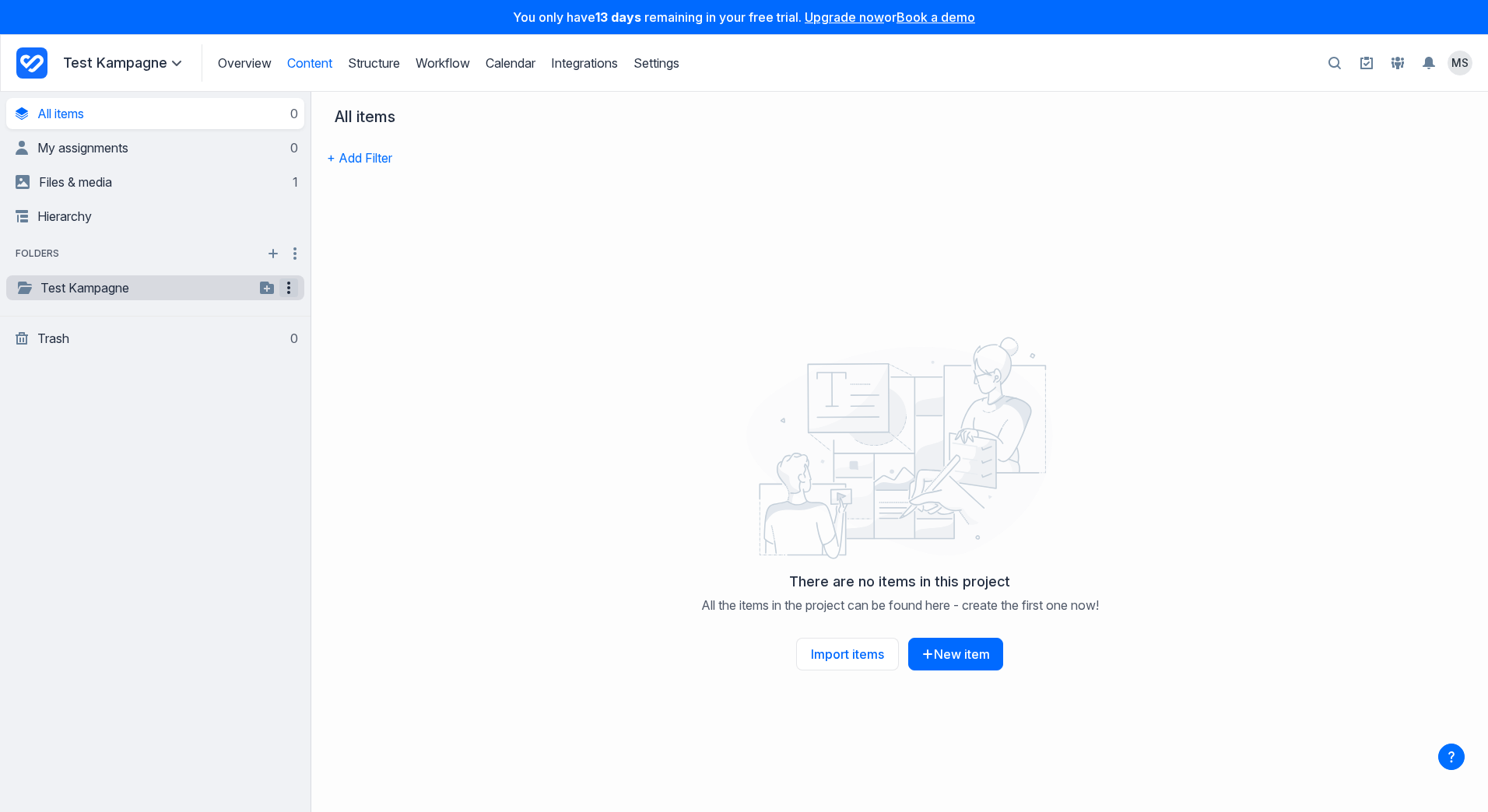
click at [286, 292] on icon "button" at bounding box center [288, 287] width 18 height 18
click at [460, 308] on div "There are no items in this project All the items in the project can be found he…" at bounding box center [900, 505] width 1177 height 615
